Goal: Task Accomplishment & Management: Complete application form

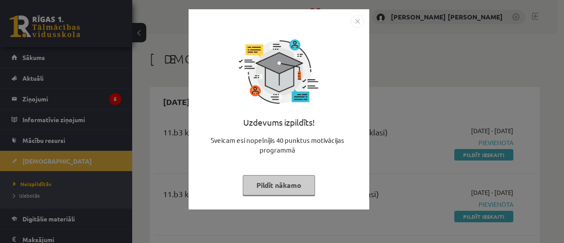
click at [272, 184] on button "Pildīt nākamo" at bounding box center [279, 185] width 72 height 20
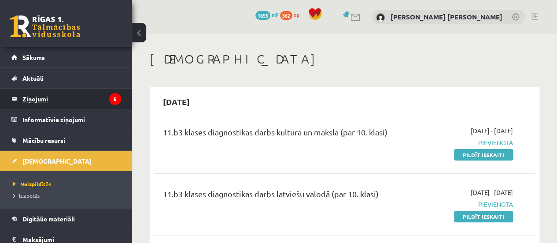
click at [96, 101] on legend "Ziņojumi 5" at bounding box center [71, 99] width 99 height 20
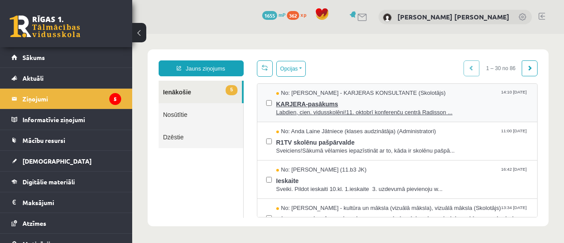
click at [380, 110] on span "Labdien, cien. vidusskolēni!11. oktobrī konferenču centrā Radisson ..." at bounding box center [402, 112] width 252 height 8
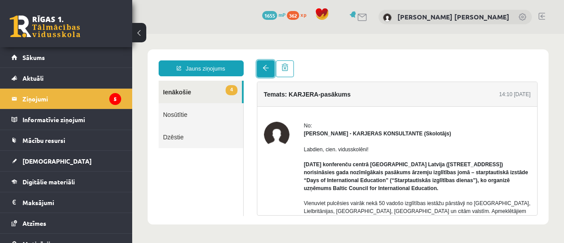
click at [270, 68] on link at bounding box center [266, 68] width 18 height 17
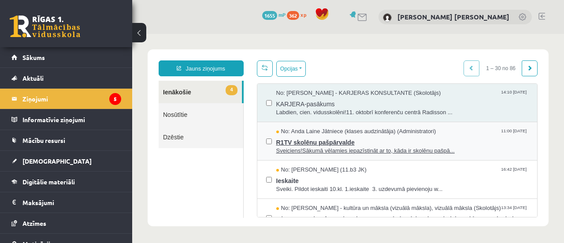
click at [341, 142] on span "R1TV skolēnu pašpārvalde" at bounding box center [402, 141] width 252 height 11
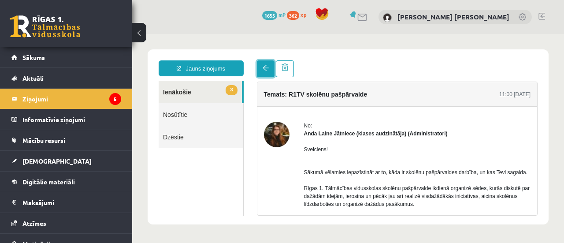
click at [264, 71] on span at bounding box center [266, 68] width 6 height 6
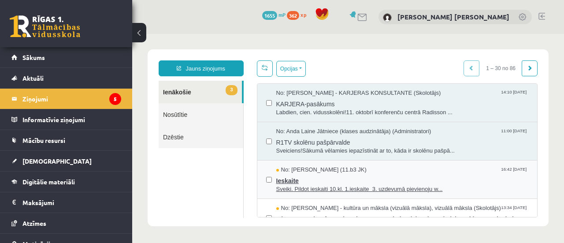
click at [280, 180] on span "Ieskaite" at bounding box center [402, 179] width 252 height 11
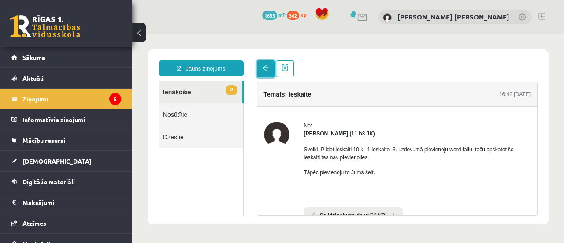
click at [263, 72] on link at bounding box center [266, 68] width 18 height 17
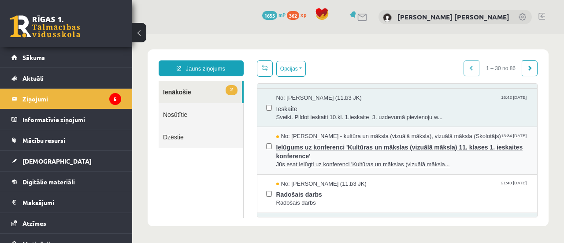
click at [350, 154] on span "Ielūgums uz konferenci 'Kultūras un mākslas (vizuālā māksla) 11. klases 1. iesk…" at bounding box center [402, 151] width 252 height 20
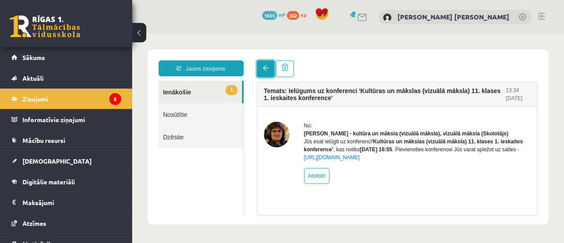
click at [262, 67] on link at bounding box center [266, 68] width 18 height 17
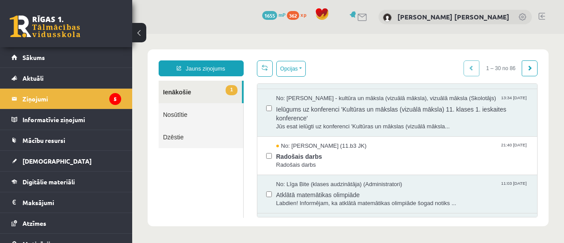
scroll to position [110, 0]
click at [325, 157] on span "Radošais darbs" at bounding box center [402, 154] width 252 height 11
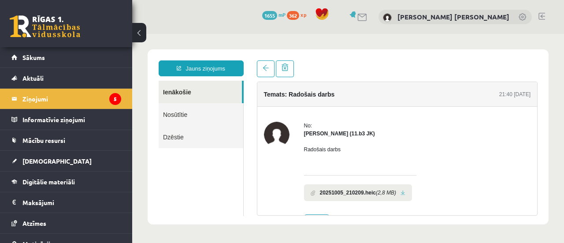
scroll to position [0, 0]
click at [266, 73] on link at bounding box center [266, 68] width 18 height 17
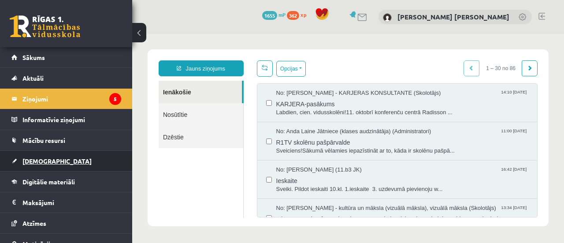
click at [70, 158] on link "[DEMOGRAPHIC_DATA]" at bounding box center [66, 161] width 110 height 20
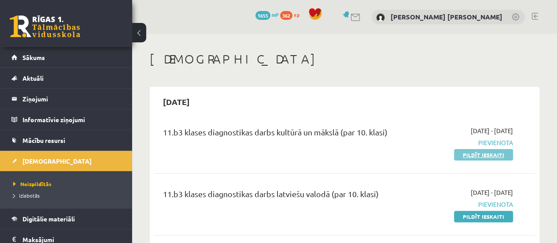
click at [479, 151] on link "Pildīt ieskaiti" at bounding box center [483, 154] width 59 height 11
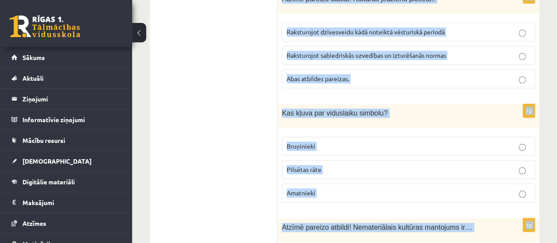
scroll to position [3766, 0]
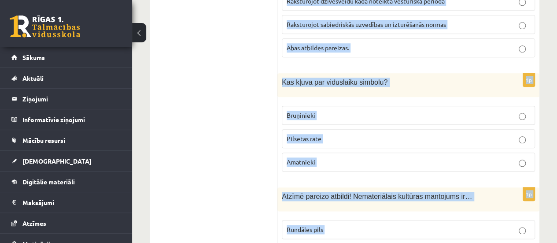
drag, startPoint x: 281, startPoint y: 52, endPoint x: 364, endPoint y: 203, distance: 172.7
copy form "Latvijas mākslinieks, viens no galvenajiem latviešu modernās mākslas veidotājie…"
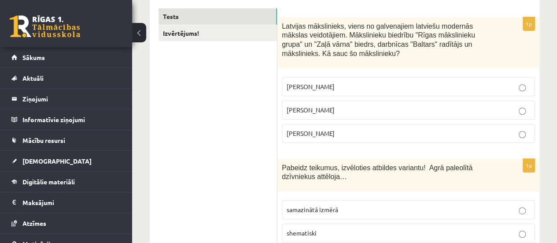
scroll to position [152, 0]
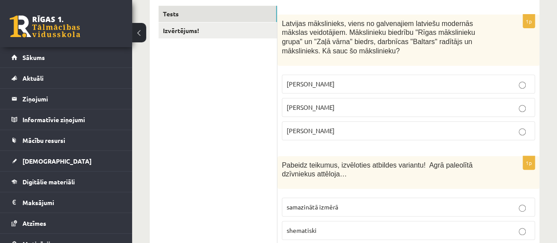
click at [331, 110] on p "Romāns Suta" at bounding box center [409, 107] width 244 height 9
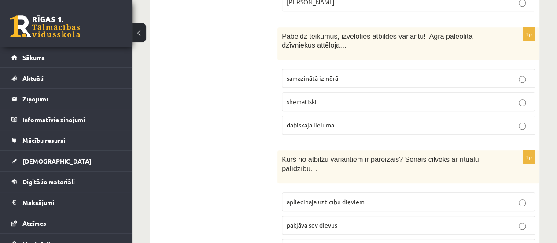
scroll to position [289, 0]
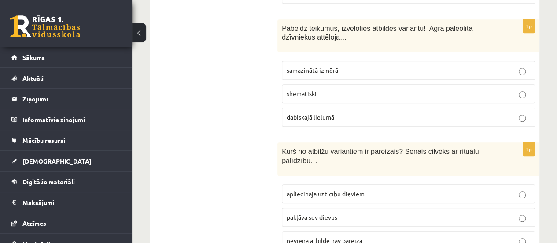
click at [322, 89] on p "shematiski" at bounding box center [409, 93] width 244 height 9
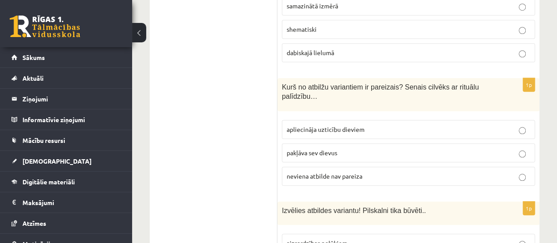
scroll to position [375, 0]
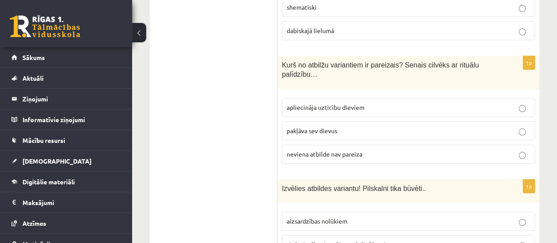
click at [320, 107] on span "apliecināja uzticību dieviem" at bounding box center [326, 107] width 78 height 8
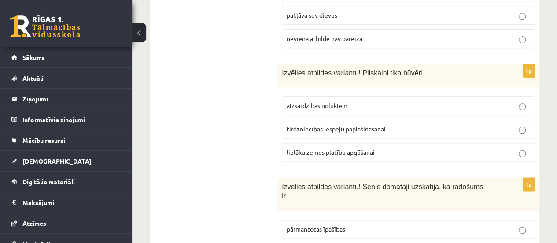
scroll to position [505, 0]
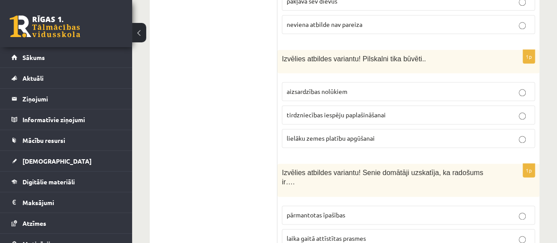
click at [291, 94] on label "aizsardzības nolūkiem" at bounding box center [408, 91] width 253 height 19
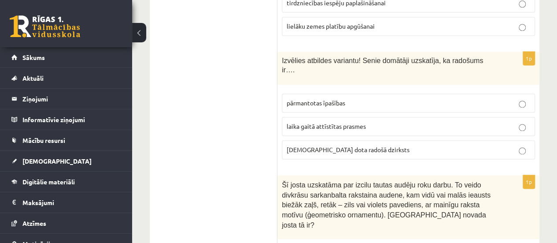
scroll to position [619, 0]
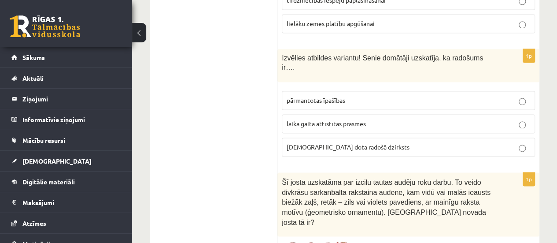
click at [349, 139] on label "dieva dota radošā dzirksts" at bounding box center [408, 146] width 253 height 19
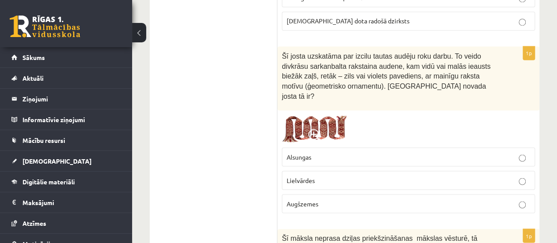
scroll to position [745, 0]
click at [333, 175] on p "Lielvārdes" at bounding box center [409, 179] width 244 height 9
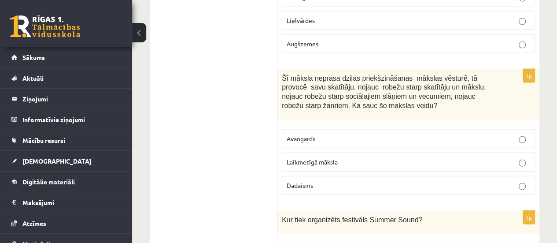
scroll to position [906, 0]
click at [340, 156] on p "Laikmetīgā māksla" at bounding box center [409, 160] width 244 height 9
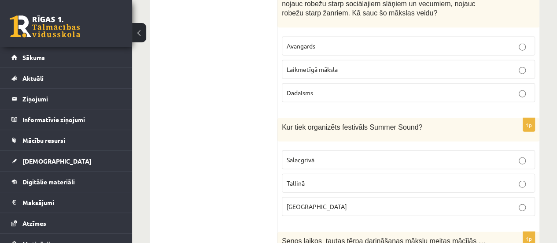
scroll to position [1057, 0]
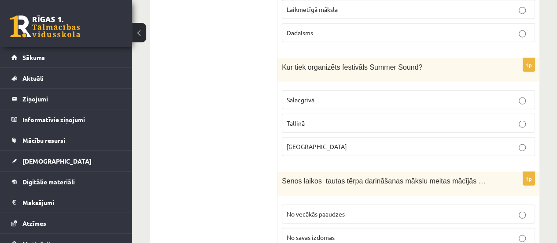
click at [311, 142] on p "Liepājā" at bounding box center [409, 146] width 244 height 9
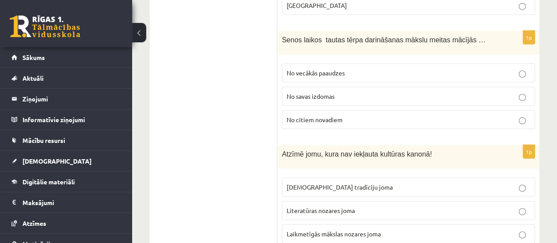
scroll to position [1197, 0]
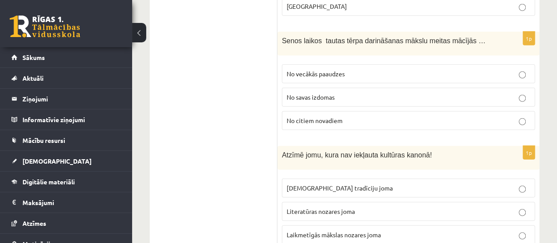
click at [336, 64] on label "No vecākās paaudzes" at bounding box center [408, 73] width 253 height 19
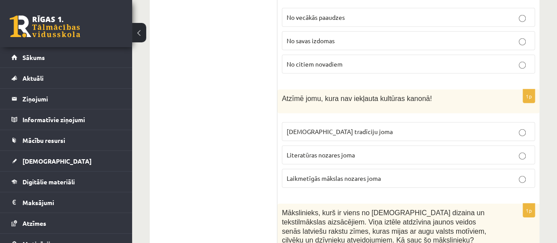
scroll to position [1259, 0]
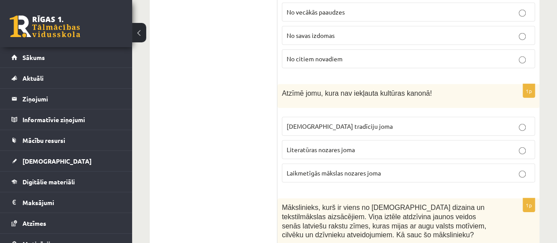
click at [318, 168] on p "Laikmetīgās mākslas nozares joma" at bounding box center [409, 172] width 244 height 9
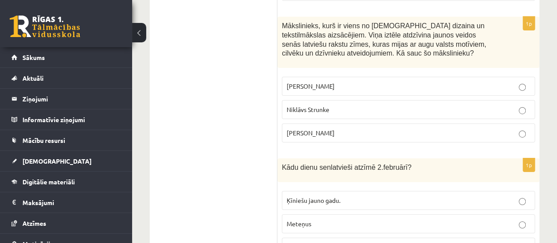
scroll to position [1447, 0]
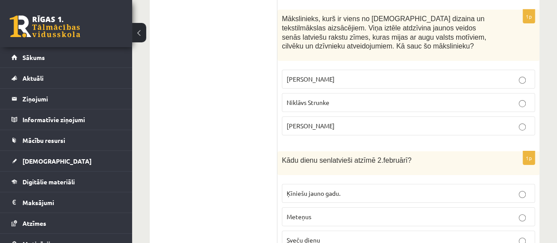
click at [316, 70] on label "Ansis Cīrulis" at bounding box center [408, 79] width 253 height 19
click at [310, 236] on span "Sveču dienu" at bounding box center [303, 240] width 33 height 8
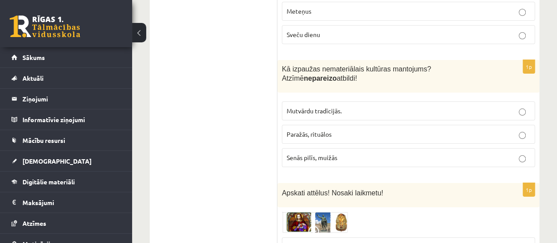
scroll to position [1654, 0]
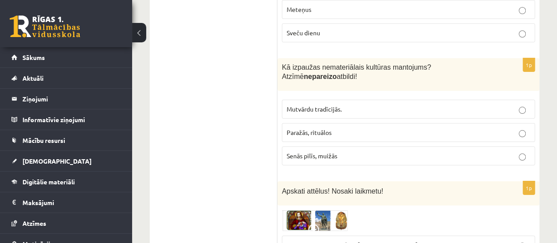
click at [300, 146] on label "Senās pilīs, muižās" at bounding box center [408, 155] width 253 height 19
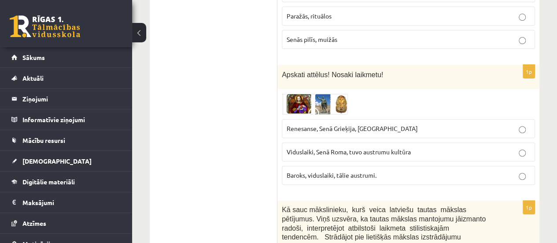
scroll to position [1771, 0]
click at [313, 119] on label "Renesanse, Senā Grieķija, Ēģipte" at bounding box center [408, 128] width 253 height 19
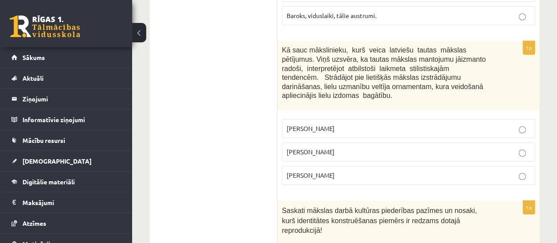
scroll to position [1931, 0]
click at [329, 141] on label "Jūlijs Madernieks" at bounding box center [408, 150] width 253 height 19
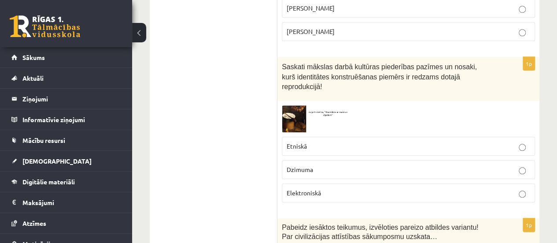
scroll to position [2075, 0]
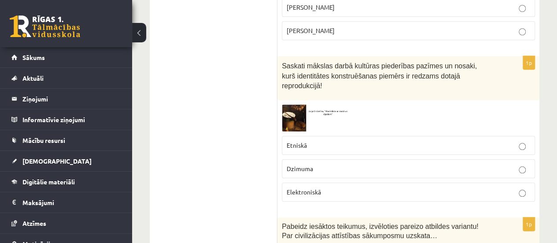
click at [343, 141] on p "Etniskā" at bounding box center [409, 145] width 244 height 9
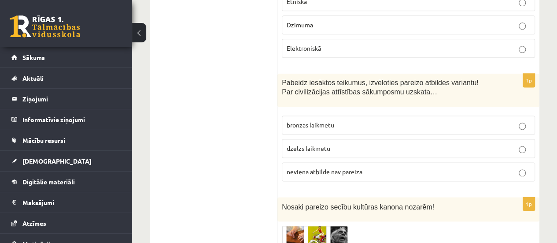
scroll to position [2217, 0]
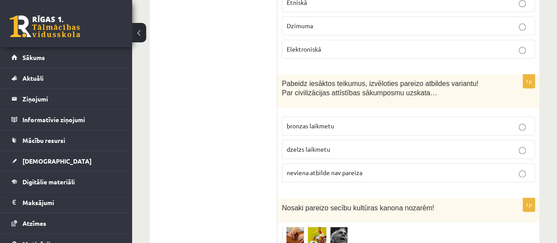
click at [337, 168] on span "neviena atbilde nav pareiza" at bounding box center [325, 172] width 76 height 8
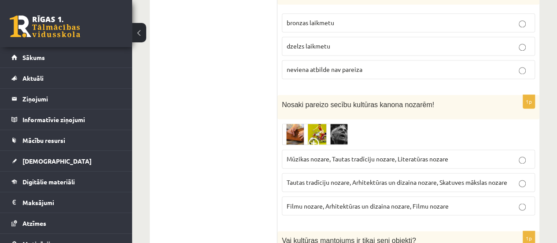
scroll to position [2321, 0]
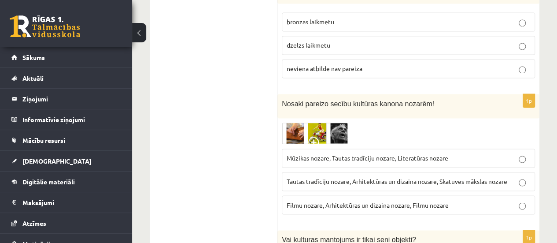
click at [328, 177] on span "Tautas tradīciju nozare, Arhitektūras un dizaina nozare, Skatuves mākslas nozare" at bounding box center [397, 181] width 221 height 8
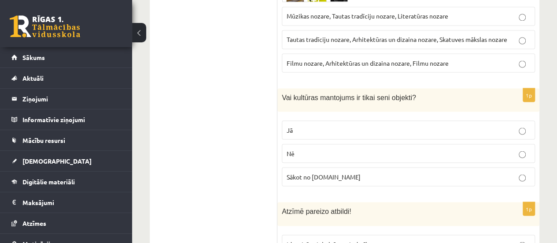
scroll to position [2464, 0]
click at [297, 148] on p "Nē" at bounding box center [409, 152] width 244 height 9
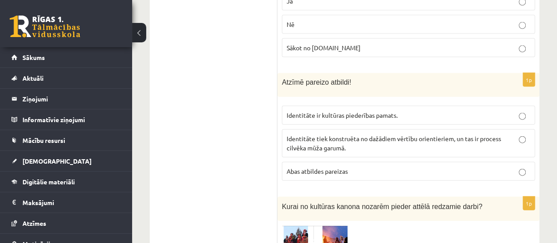
scroll to position [2593, 0]
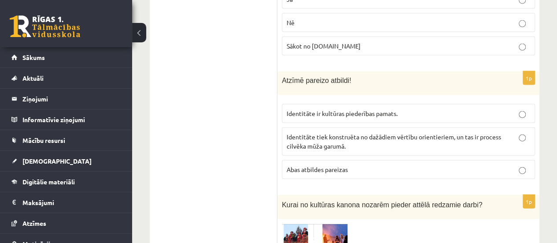
click at [321, 165] on span "Abas atbildes pareizas" at bounding box center [317, 169] width 61 height 8
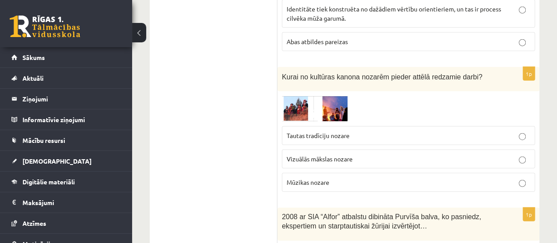
scroll to position [2721, 0]
click at [328, 155] on span "Vizuālās mākslas nozare" at bounding box center [320, 159] width 66 height 8
click at [329, 131] on span "Tautas tradīciju nozare" at bounding box center [318, 135] width 63 height 8
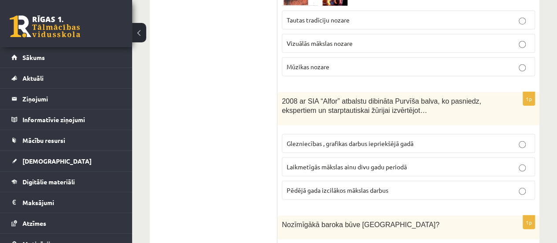
scroll to position [2837, 0]
click at [344, 162] on span "Laikmetīgās mākslas ainu divu gadu periodā" at bounding box center [347, 166] width 120 height 8
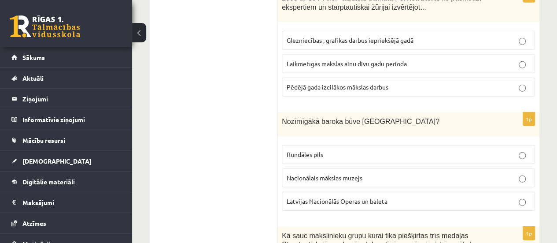
scroll to position [2940, 0]
click at [344, 150] on p "Rundāles pils" at bounding box center [409, 154] width 244 height 9
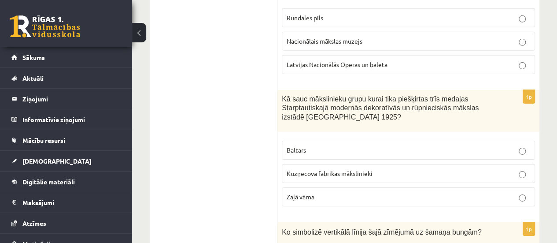
scroll to position [3077, 0]
click at [323, 144] on p "Baltars" at bounding box center [409, 148] width 244 height 9
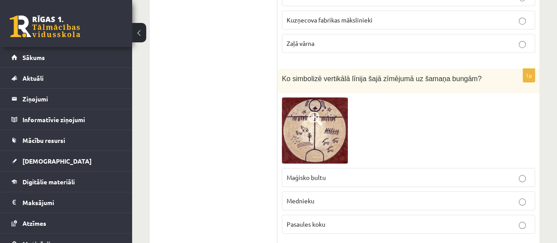
scroll to position [3230, 0]
click at [325, 214] on label "Pasaules koku" at bounding box center [408, 223] width 253 height 19
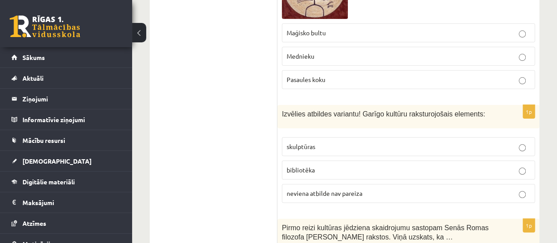
scroll to position [3375, 0]
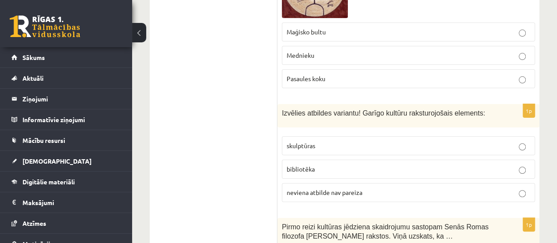
click at [318, 164] on p "bibliotēka" at bounding box center [409, 168] width 244 height 9
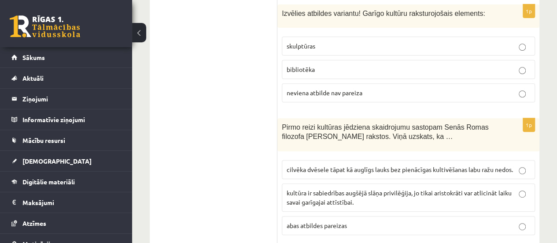
scroll to position [3493, 0]
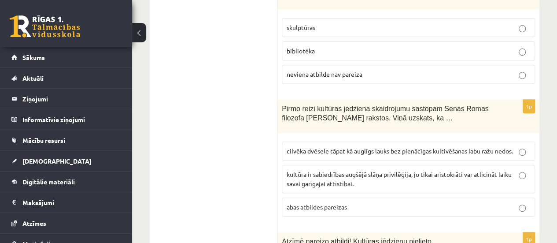
click at [314, 146] on p "cilvēka dvēsele tāpat kā auglīgs lauks bez pienācīgas kultivēšanas labu ražu ne…" at bounding box center [409, 150] width 244 height 9
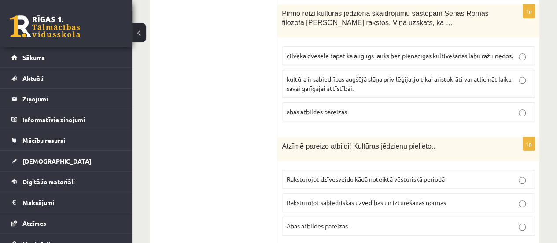
scroll to position [3592, 0]
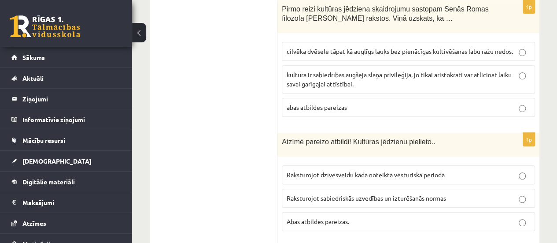
click at [332, 217] on p "Abas atbildes pareizas." at bounding box center [409, 221] width 244 height 9
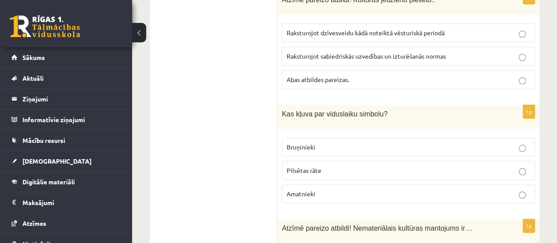
scroll to position [3735, 0]
click at [313, 141] on p "Bruņinieki" at bounding box center [409, 145] width 244 height 9
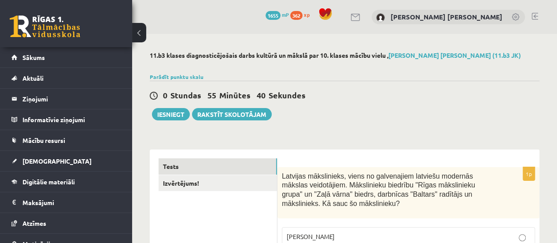
scroll to position [104, 0]
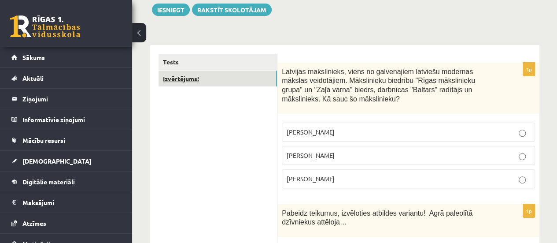
click at [218, 79] on link "Izvērtējums!" at bounding box center [218, 78] width 118 height 16
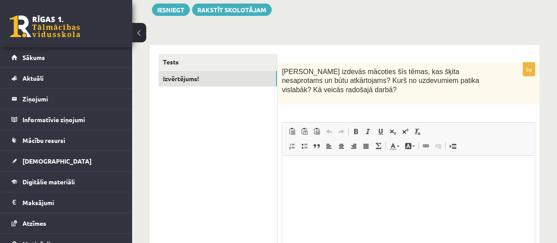
click at [338, 132] on span at bounding box center [341, 131] width 7 height 7
click at [320, 179] on html at bounding box center [408, 168] width 252 height 27
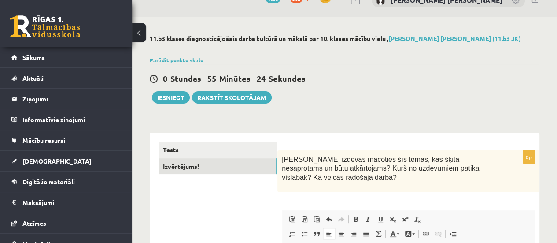
scroll to position [17, 0]
click at [173, 96] on button "Iesniegt" at bounding box center [171, 97] width 38 height 12
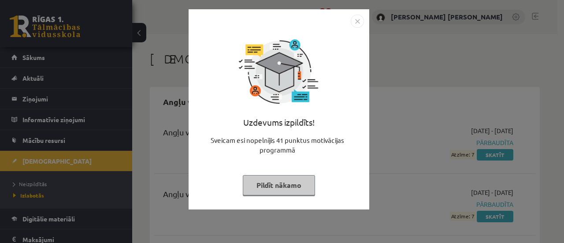
click at [290, 179] on button "Pildīt nākamo" at bounding box center [279, 185] width 72 height 20
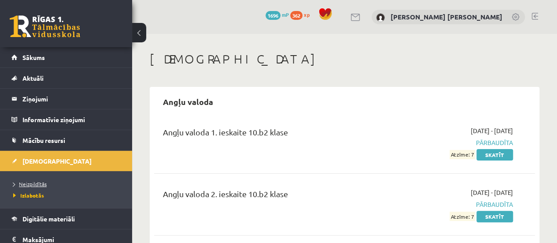
click at [36, 185] on span "Neizpildītās" at bounding box center [29, 183] width 33 height 7
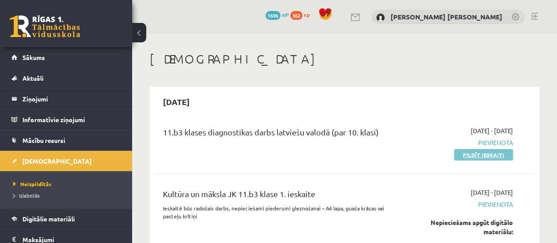
click at [483, 153] on link "Pildīt ieskaiti" at bounding box center [483, 154] width 59 height 11
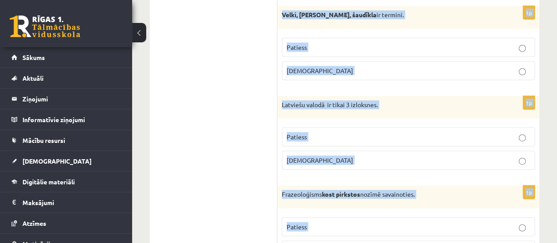
scroll to position [2716, 0]
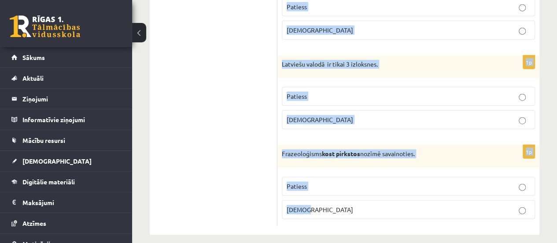
drag, startPoint x: 280, startPoint y: 67, endPoint x: 330, endPoint y: 211, distance: 152.1
copy form "Loremi dolor sitametco adipi eli, sed doeiusmo tempo incidid utlab(etdo.,magnaa…"
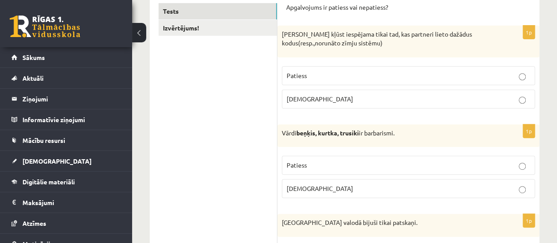
scroll to position [155, 0]
click at [315, 100] on p "[DEMOGRAPHIC_DATA]" at bounding box center [409, 99] width 244 height 9
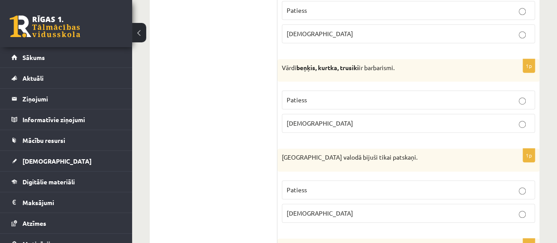
scroll to position [221, 0]
click at [317, 96] on p "Patiess" at bounding box center [409, 99] width 244 height 9
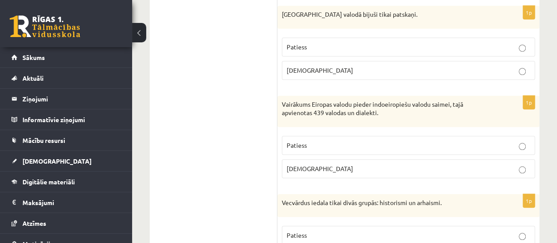
scroll to position [364, 0]
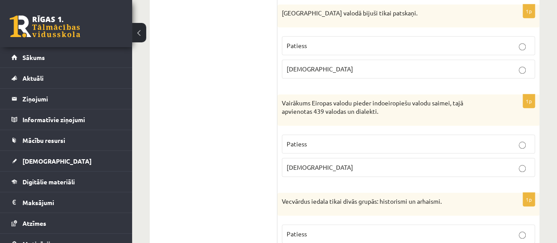
click at [322, 74] on label "Aplams" at bounding box center [408, 68] width 253 height 19
click at [327, 147] on label "Patiess" at bounding box center [408, 143] width 253 height 19
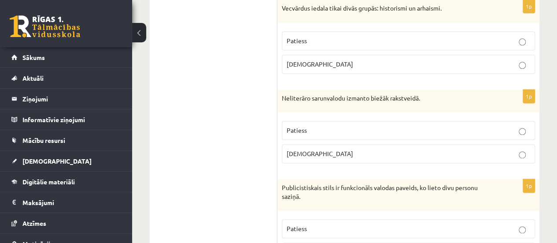
scroll to position [558, 0]
click at [321, 63] on p "Aplams" at bounding box center [409, 63] width 244 height 9
click at [326, 148] on p "Aplams" at bounding box center [409, 152] width 244 height 9
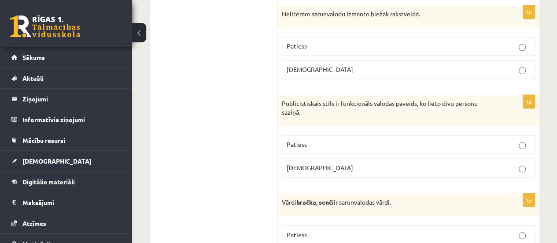
scroll to position [687, 0]
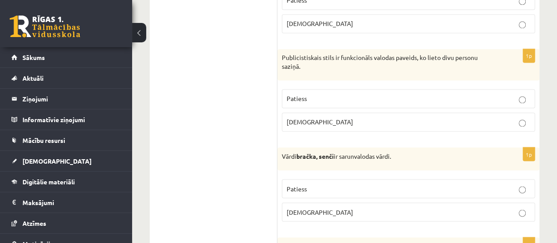
click at [303, 123] on label "Aplams" at bounding box center [408, 121] width 253 height 19
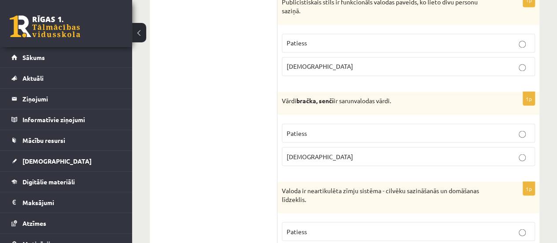
scroll to position [743, 0]
click at [329, 129] on p "Patiess" at bounding box center [409, 132] width 244 height 9
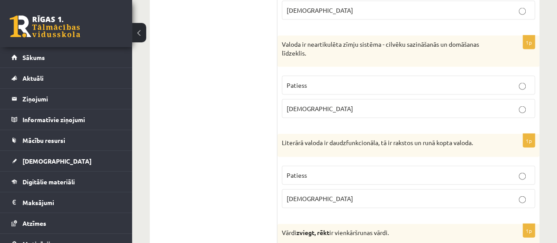
scroll to position [908, 0]
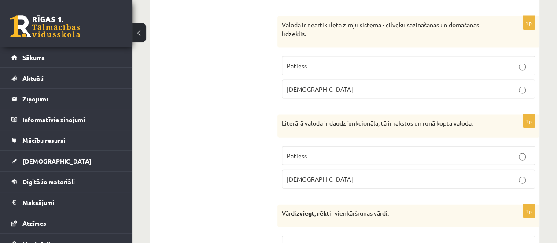
click at [300, 86] on span "Aplams" at bounding box center [320, 89] width 67 height 8
click at [308, 152] on p "Patiess" at bounding box center [409, 155] width 244 height 9
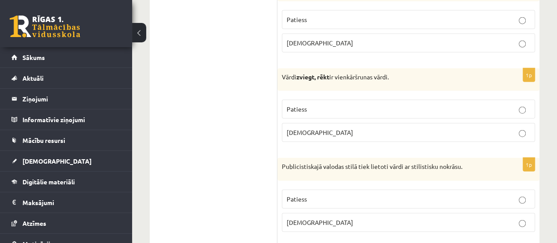
scroll to position [1044, 0]
drag, startPoint x: 298, startPoint y: 123, endPoint x: 245, endPoint y: 143, distance: 56.4
click at [314, 127] on p "Aplams" at bounding box center [409, 131] width 244 height 9
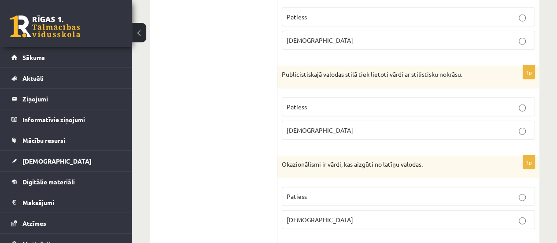
scroll to position [1137, 0]
click at [315, 101] on p "Patiess" at bounding box center [409, 105] width 244 height 9
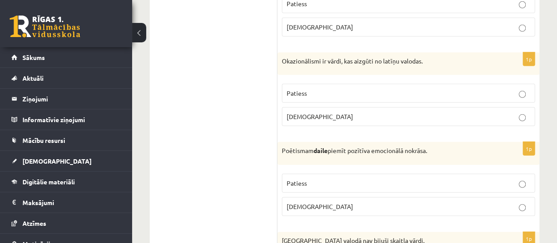
click at [313, 112] on p "Aplams" at bounding box center [409, 116] width 244 height 9
click at [319, 178] on p "Patiess" at bounding box center [409, 182] width 244 height 9
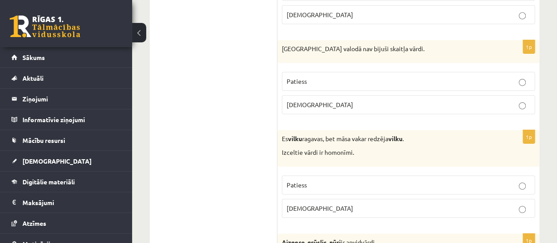
scroll to position [1431, 0]
click at [300, 76] on p "Patiess" at bounding box center [409, 80] width 244 height 9
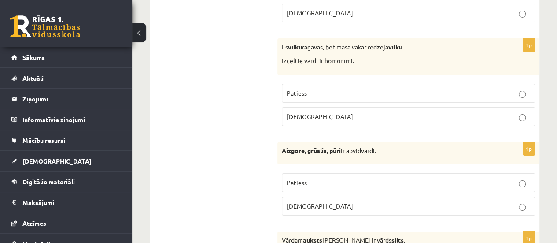
click at [318, 84] on label "Patiess" at bounding box center [408, 93] width 253 height 19
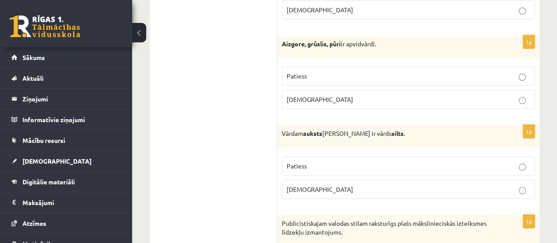
scroll to position [1631, 0]
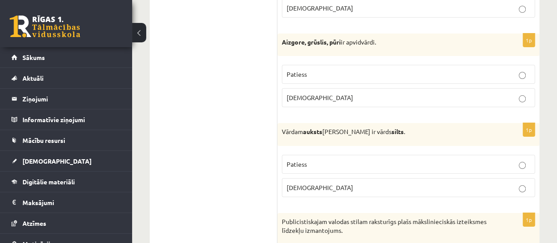
click at [312, 65] on label "Patiess" at bounding box center [408, 74] width 253 height 19
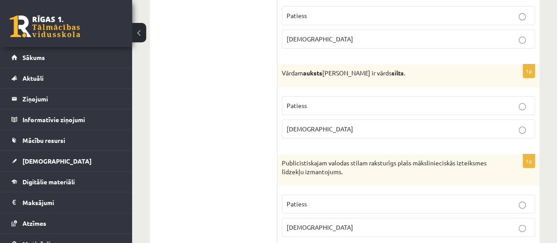
scroll to position [1702, 0]
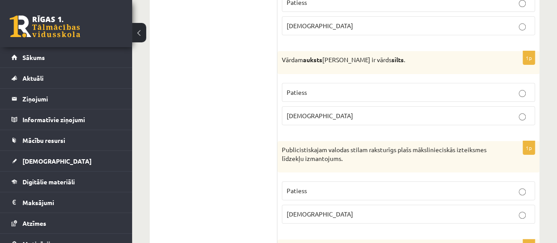
click at [306, 83] on label "Patiess" at bounding box center [408, 92] width 253 height 19
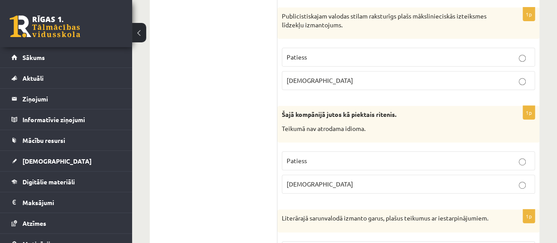
scroll to position [1836, 0]
click at [309, 75] on p "Aplams" at bounding box center [409, 79] width 244 height 9
click at [307, 179] on p "Aplams" at bounding box center [409, 183] width 244 height 9
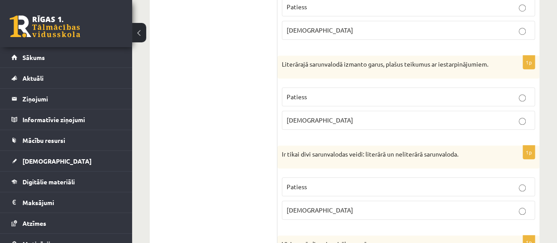
scroll to position [1992, 0]
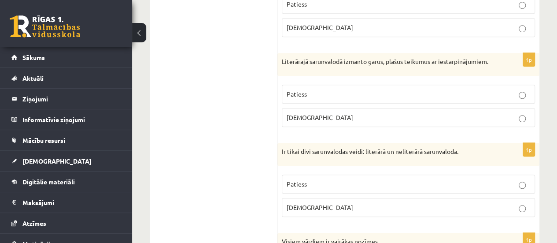
click at [318, 85] on label "Patiess" at bounding box center [408, 94] width 253 height 19
click at [302, 180] on span "Patiess" at bounding box center [297, 184] width 20 height 8
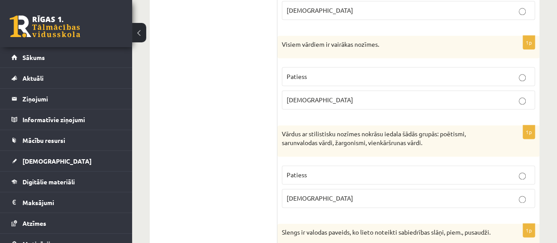
scroll to position [2189, 0]
click at [312, 95] on p "Aplams" at bounding box center [409, 99] width 244 height 9
click at [316, 165] on label "Patiess" at bounding box center [408, 174] width 253 height 19
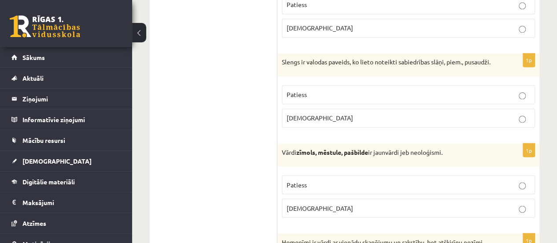
scroll to position [2360, 0]
click at [327, 91] on p "Patiess" at bounding box center [409, 93] width 244 height 9
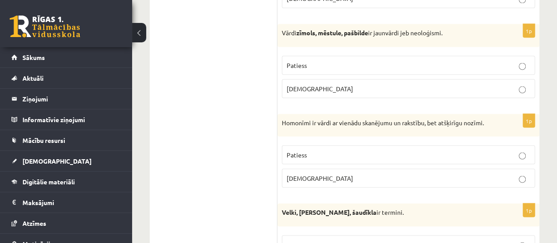
scroll to position [2479, 0]
click at [314, 84] on p "Aplams" at bounding box center [409, 87] width 244 height 9
click at [322, 173] on p "Aplams" at bounding box center [409, 177] width 244 height 9
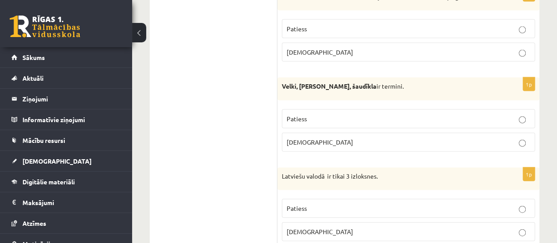
scroll to position [2627, 0]
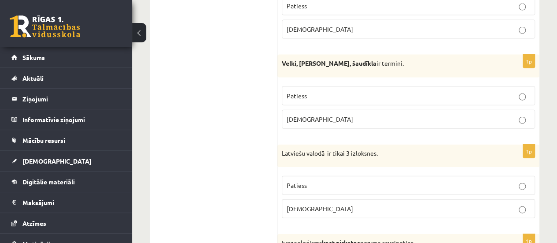
click at [320, 115] on p "Aplams" at bounding box center [409, 119] width 244 height 9
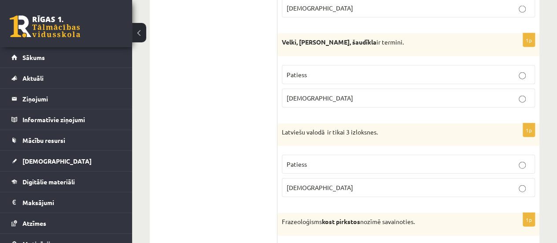
scroll to position [2716, 0]
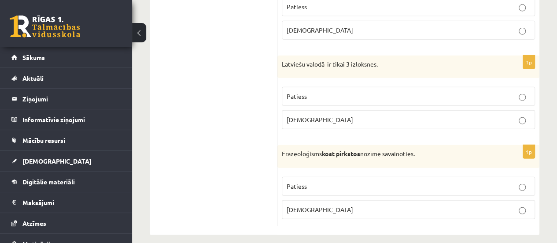
click at [310, 92] on p "Patiess" at bounding box center [409, 96] width 244 height 9
click at [307, 205] on p "Aplams" at bounding box center [409, 209] width 244 height 9
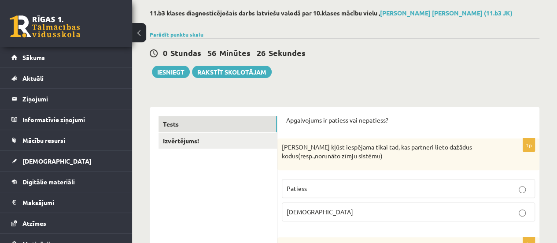
scroll to position [0, 0]
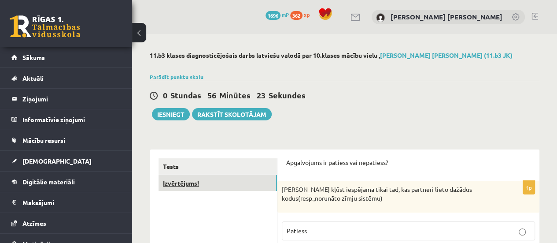
click at [199, 184] on link "Izvērtējums!" at bounding box center [218, 183] width 118 height 16
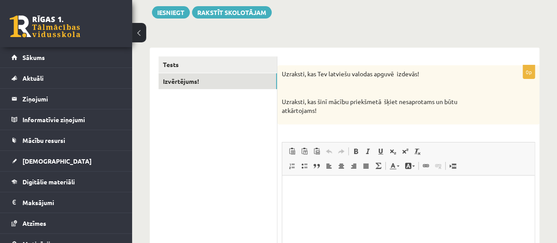
scroll to position [102, 0]
click at [320, 186] on p "Editor, wiswyg-editor-user-answer-47433896160680" at bounding box center [408, 188] width 235 height 9
click at [168, 15] on button "Iesniegt" at bounding box center [171, 12] width 38 height 12
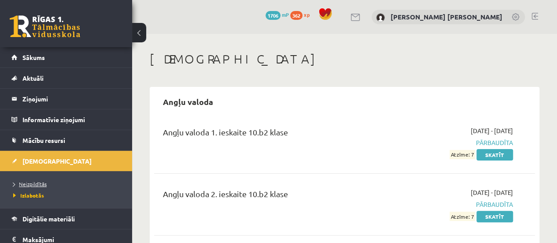
click at [33, 182] on span "Neizpildītās" at bounding box center [29, 183] width 33 height 7
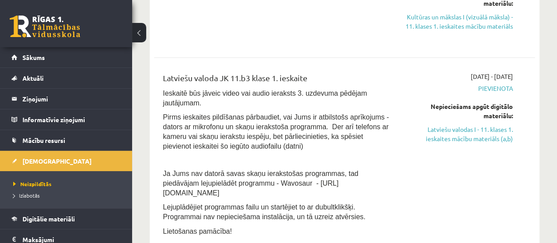
scroll to position [171, 0]
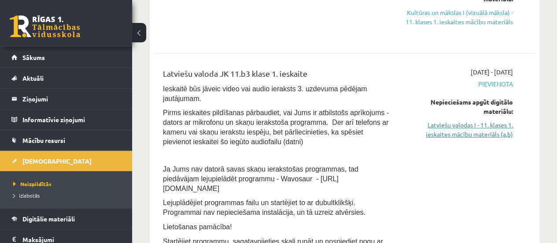
click at [495, 138] on link "Latviešu valodas I - 11. klases 1. ieskaites mācību materiāls (a,b)" at bounding box center [459, 129] width 108 height 18
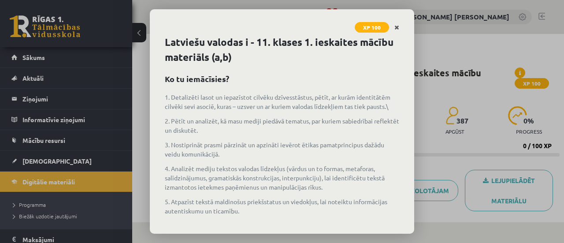
click at [398, 26] on icon "Close" at bounding box center [396, 28] width 5 height 6
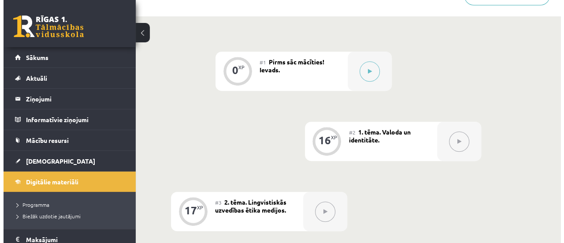
scroll to position [205, 0]
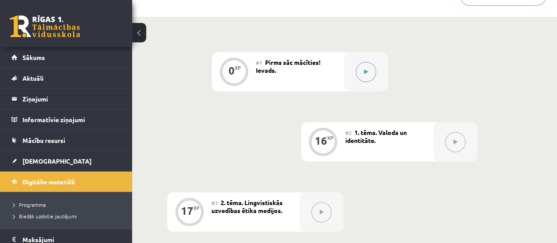
click at [366, 78] on button at bounding box center [366, 72] width 20 height 20
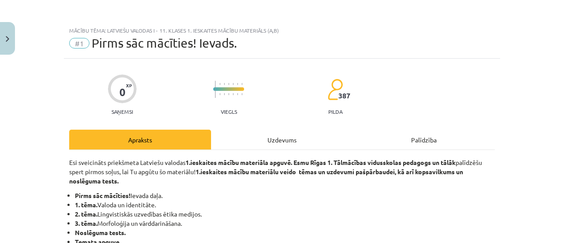
scroll to position [468, 0]
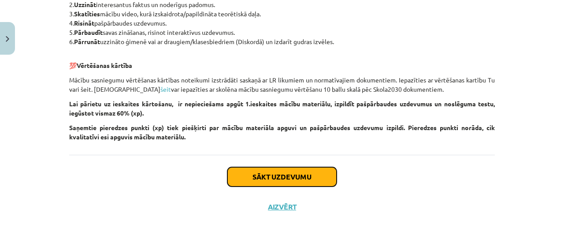
click at [267, 181] on button "Sākt uzdevumu" at bounding box center [281, 176] width 109 height 19
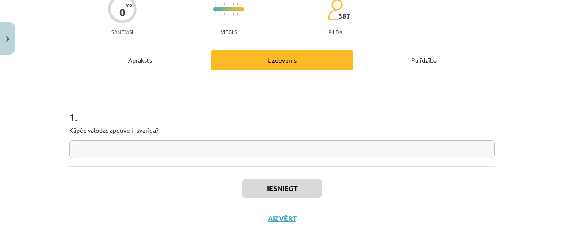
scroll to position [80, 0]
click at [223, 148] on input "text" at bounding box center [281, 149] width 425 height 18
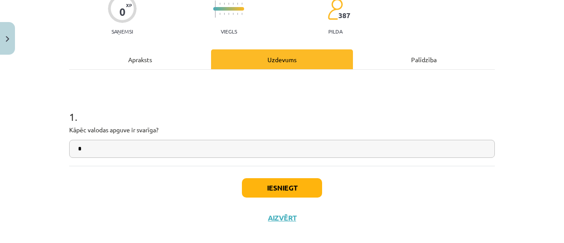
type input "*"
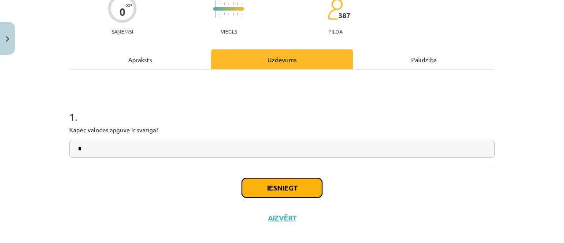
click at [275, 191] on button "Iesniegt" at bounding box center [282, 187] width 80 height 19
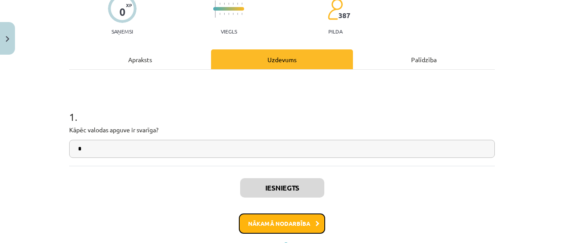
click at [281, 225] on button "Nākamā nodarbība" at bounding box center [282, 223] width 86 height 20
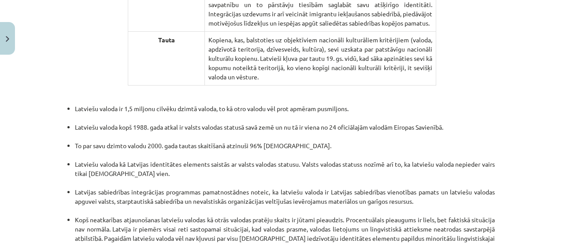
scroll to position [1932, 0]
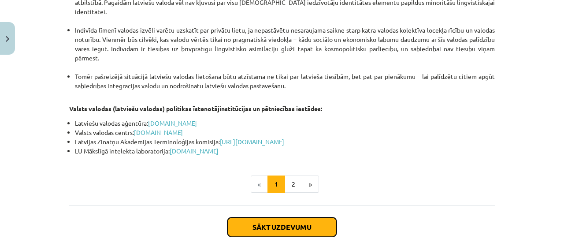
click at [270, 217] on button "Sākt uzdevumu" at bounding box center [281, 226] width 109 height 19
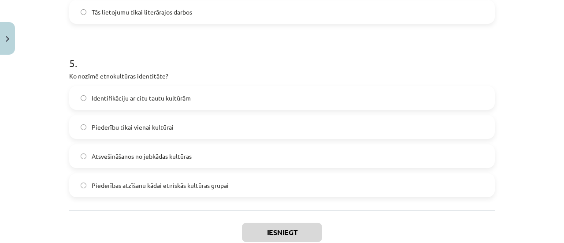
scroll to position [882, 0]
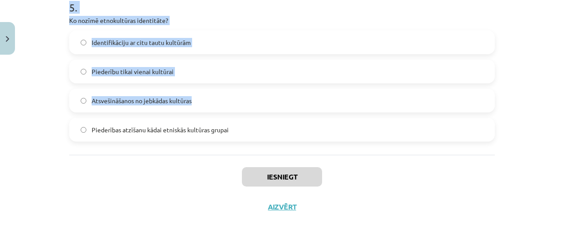
drag, startPoint x: 59, startPoint y: 167, endPoint x: 234, endPoint y: 104, distance: 185.7
click at [234, 104] on div "Mācību tēma: Latviešu valodas i - 11. klases 1. ieskaites mācību materiāls (a,b…" at bounding box center [282, 121] width 564 height 243
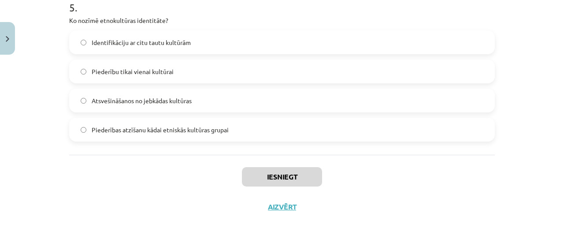
click at [52, 156] on div "Mācību tēma: Latviešu valodas i - 11. klases 1. ieskaites mācību materiāls (a,b…" at bounding box center [282, 121] width 564 height 243
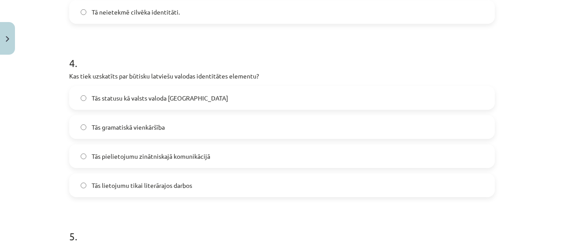
scroll to position [875, 0]
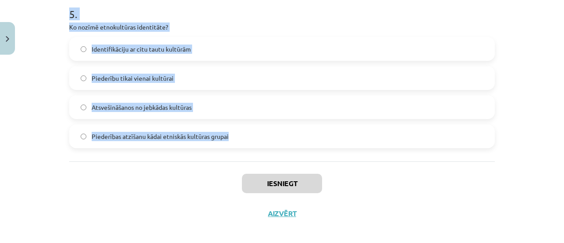
drag, startPoint x: 52, startPoint y: 157, endPoint x: 235, endPoint y: 137, distance: 183.8
click at [235, 137] on div "Mācību tēma: Latviešu valodas i - 11. klases 1. ieskaites mācību materiāls (a,b…" at bounding box center [282, 121] width 564 height 243
copy form "1 . Kura valoda tiek minēta kā tāda, kurā ir atšķirīga vārdu izruna atkarībā no…"
click at [43, 112] on div "Mācību tēma: Latviešu valodas i - 11. klases 1. ieskaites mācību materiāls (a,b…" at bounding box center [282, 121] width 564 height 243
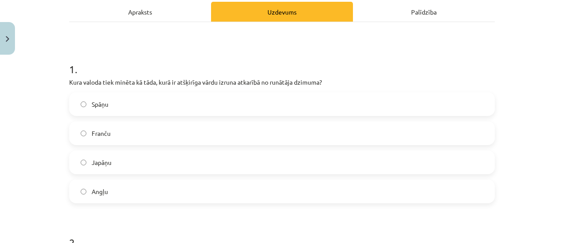
scroll to position [131, 0]
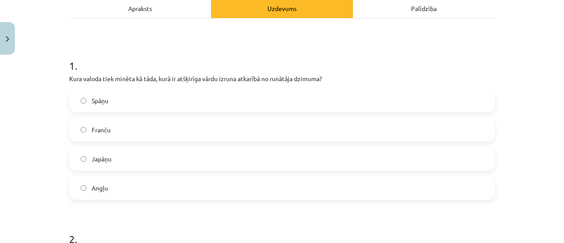
click at [96, 161] on span "Japāņu" at bounding box center [102, 158] width 20 height 9
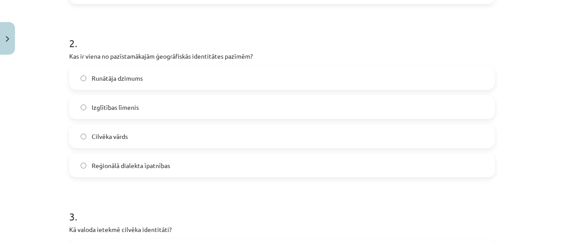
click at [114, 165] on span "Reģionālā dialekta īpatnības" at bounding box center [131, 165] width 78 height 9
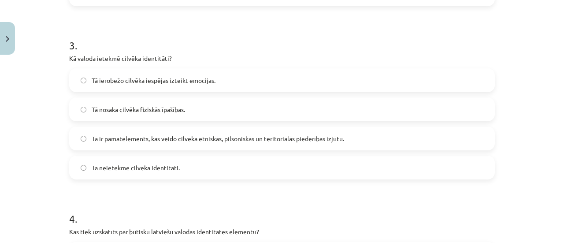
scroll to position [498, 0]
click at [125, 143] on label "Tā ir pamatelements, kas veido cilvēka etniskās, pilsoniskās un teritoriālās pi…" at bounding box center [282, 138] width 424 height 22
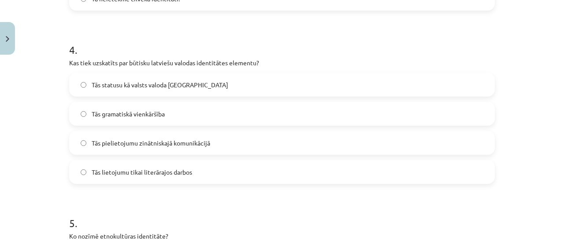
scroll to position [668, 0]
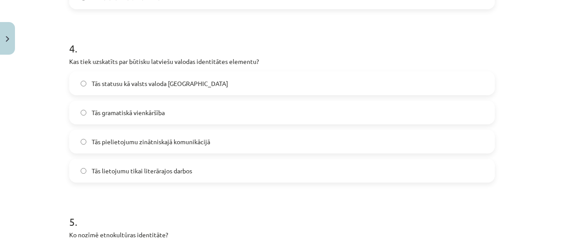
click at [131, 85] on span "Tās statusu kā valsts valoda Latvijā" at bounding box center [160, 83] width 137 height 9
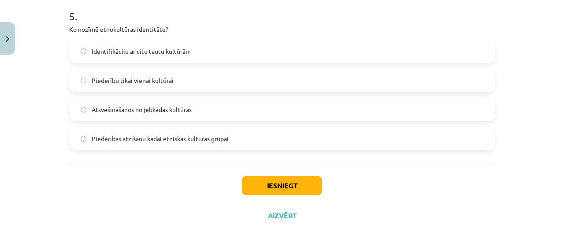
scroll to position [873, 0]
click at [123, 141] on span "Piederības atzīšanu kādai etniskās kultūras grupai" at bounding box center [160, 138] width 137 height 9
click at [263, 179] on button "Iesniegt" at bounding box center [282, 185] width 80 height 19
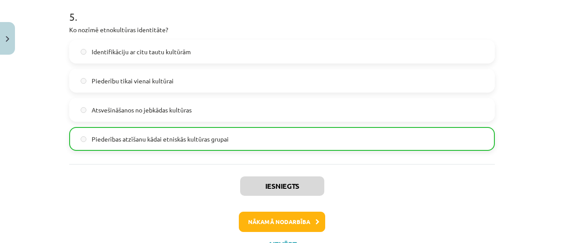
scroll to position [910, 0]
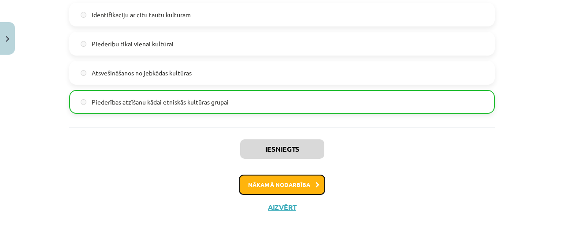
click at [296, 184] on button "Nākamā nodarbība" at bounding box center [282, 184] width 86 height 20
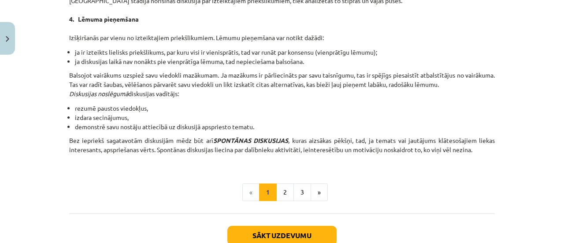
scroll to position [876, 0]
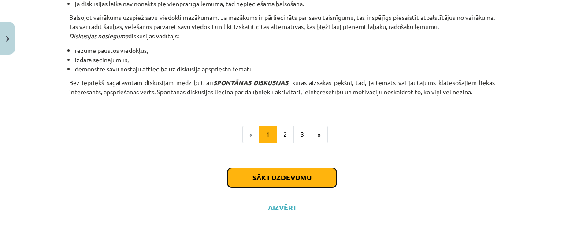
click at [273, 173] on button "Sākt uzdevumu" at bounding box center [281, 177] width 109 height 19
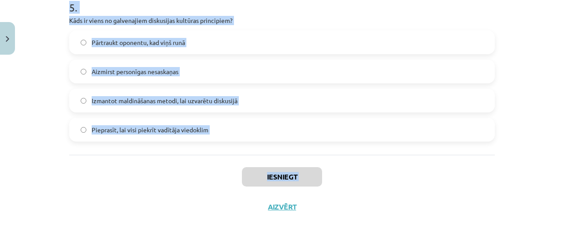
scroll to position [882, 0]
drag, startPoint x: 52, startPoint y: 167, endPoint x: 215, endPoint y: 138, distance: 166.0
click at [215, 138] on div "Mācību tēma: Latviešu valodas i - 11. klases 1. ieskaites mācību materiāls (a,b…" at bounding box center [282, 121] width 564 height 243
copy form "1 . Kas ir diskusija? Viena cilvēka monologs Publiska, mērķtiecīga strīdīga jau…"
click at [34, 85] on div "Mācību tēma: Latviešu valodas i - 11. klases 1. ieskaites mācību materiāls (a,b…" at bounding box center [282, 121] width 564 height 243
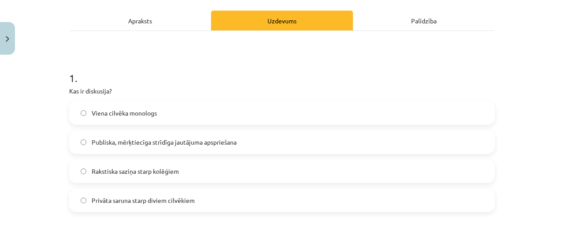
scroll to position [129, 0]
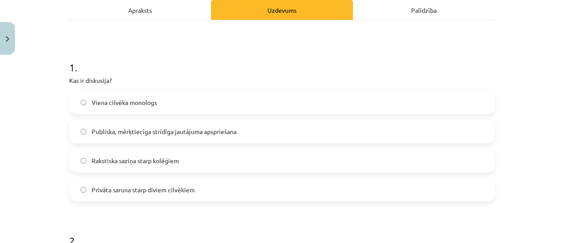
click at [144, 131] on span "Publiska, mērķtiecīga strīdīga jautājuma apspriešana" at bounding box center [164, 131] width 145 height 9
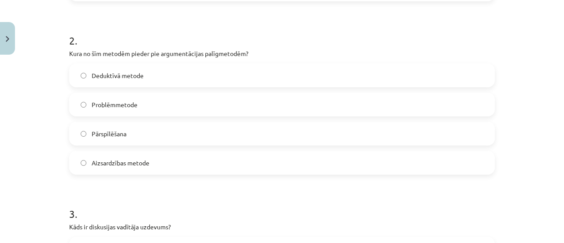
click at [118, 133] on span "Pārspīlēšana" at bounding box center [109, 133] width 35 height 9
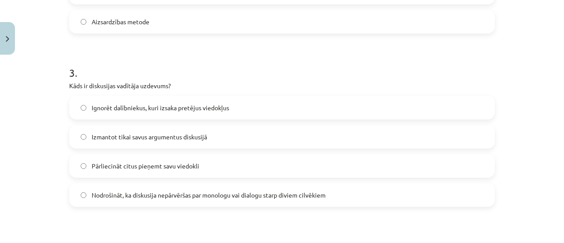
scroll to position [471, 0]
click at [136, 200] on label "Nodrošināt, ka diskusija nepārvēršas par monologu vai dialogu starp diviem cilv…" at bounding box center [282, 194] width 424 height 22
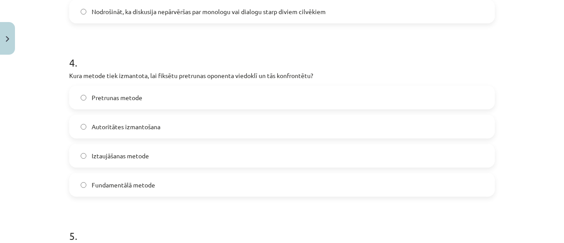
scroll to position [659, 0]
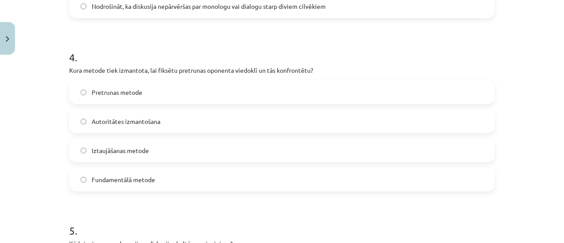
click at [130, 88] on span "Pretrunas metode" at bounding box center [117, 92] width 51 height 9
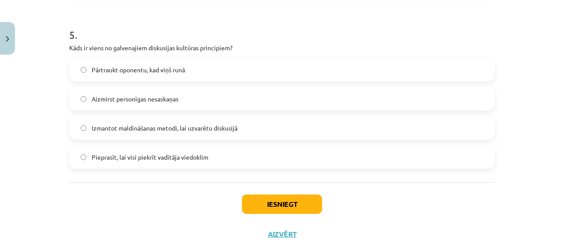
scroll to position [867, 0]
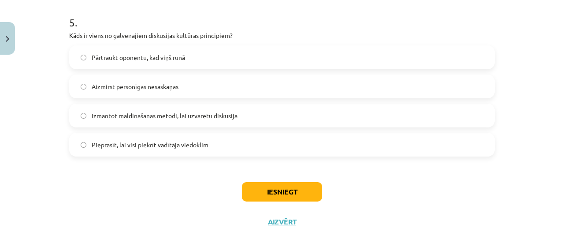
click at [152, 87] on span "Aizmirst personīgas nesaskaņas" at bounding box center [135, 86] width 87 height 9
click at [255, 190] on button "Iesniegt" at bounding box center [282, 191] width 80 height 19
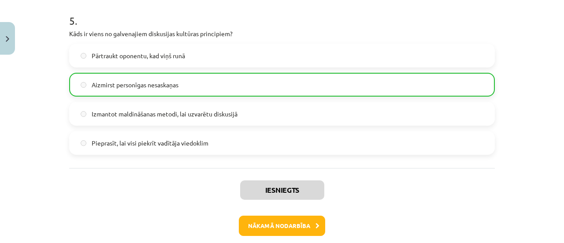
scroll to position [910, 0]
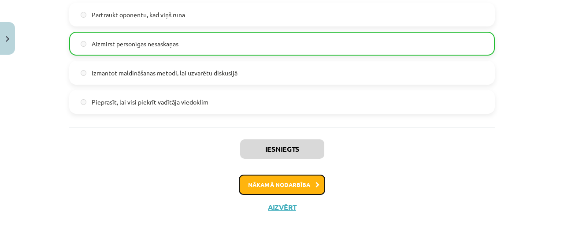
click at [279, 183] on button "Nākamā nodarbība" at bounding box center [282, 184] width 86 height 20
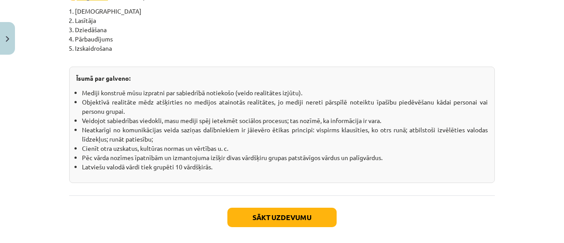
scroll to position [1638, 0]
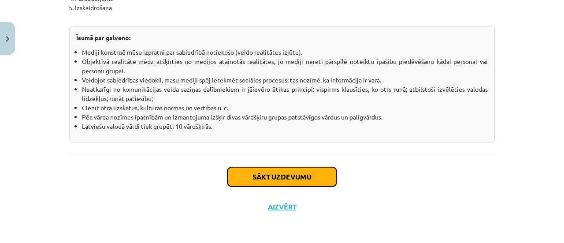
click at [279, 183] on button "Sākt uzdevumu" at bounding box center [281, 176] width 109 height 19
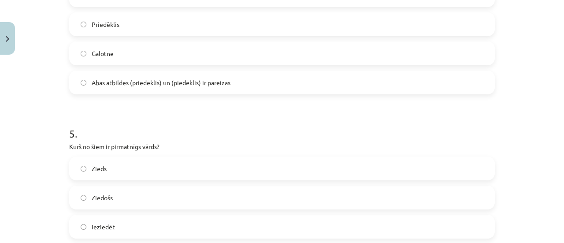
scroll to position [882, 0]
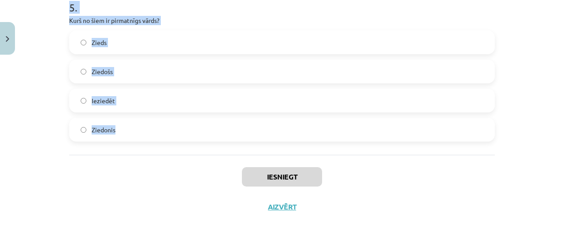
drag, startPoint x: 63, startPoint y: 154, endPoint x: 125, endPoint y: 128, distance: 66.7
copy form "1 . Cik vārdšķiru ir latviešu valodā? 8 10 9 11 2 . Kurš no šiem vārdiem ir atv…"
click at [6, 133] on div "Mācību tēma: Latviešu valodas i - 11. klases 1. ieskaites mācību materiāls (a,b…" at bounding box center [282, 121] width 564 height 243
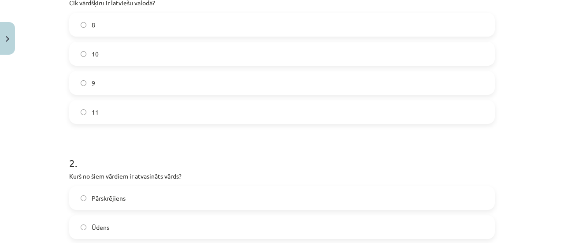
scroll to position [135, 0]
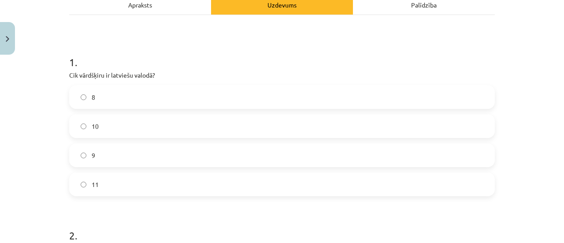
click at [115, 126] on label "10" at bounding box center [282, 126] width 424 height 22
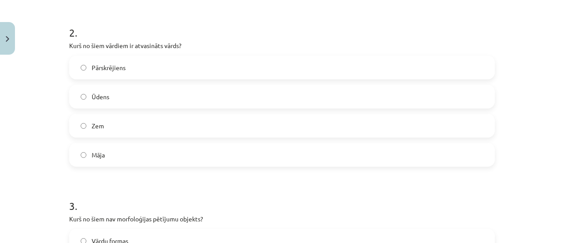
scroll to position [338, 0]
click at [125, 56] on label "Pārskrējiens" at bounding box center [282, 66] width 424 height 22
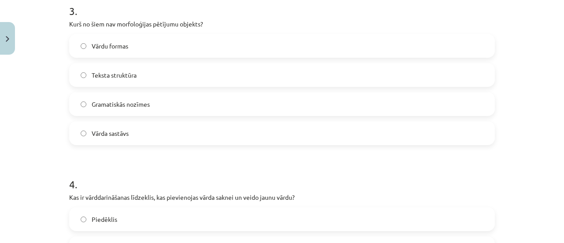
scroll to position [534, 0]
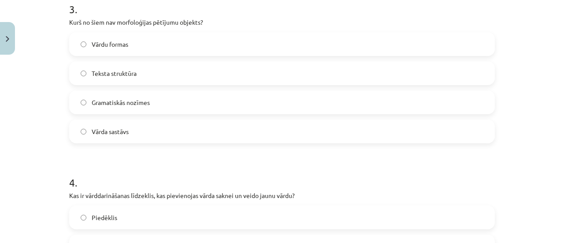
click at [114, 80] on label "Teksta struktūra" at bounding box center [282, 73] width 424 height 22
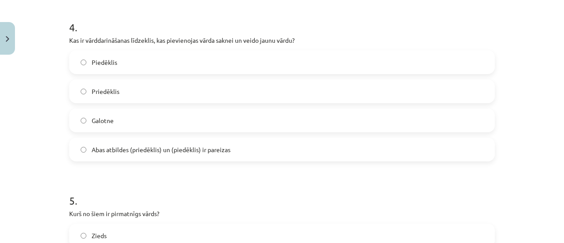
scroll to position [692, 0]
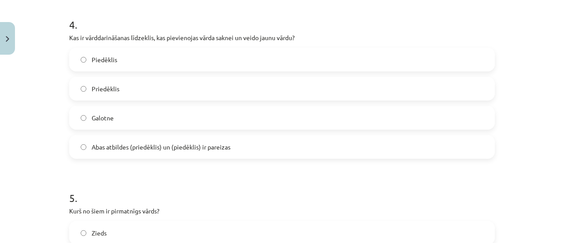
click at [110, 151] on label "Abas atbildes (priedēklis) un (piedēklis) ir pareizas" at bounding box center [282, 147] width 424 height 22
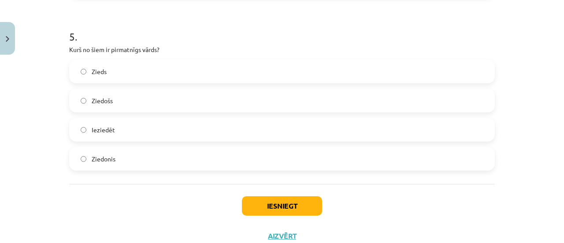
scroll to position [855, 0]
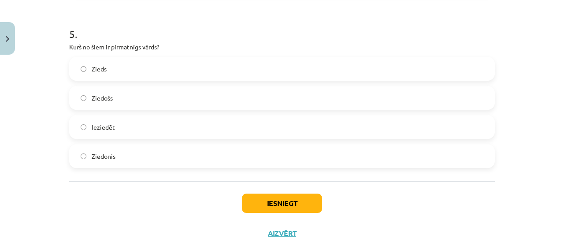
click at [113, 66] on label "Zieds" at bounding box center [282, 69] width 424 height 22
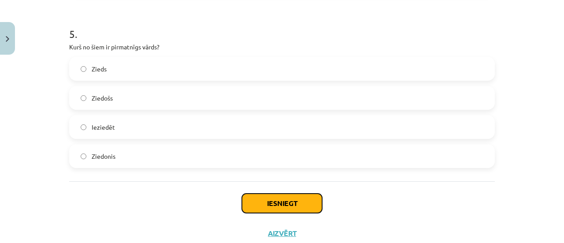
click at [271, 207] on button "Iesniegt" at bounding box center [282, 202] width 80 height 19
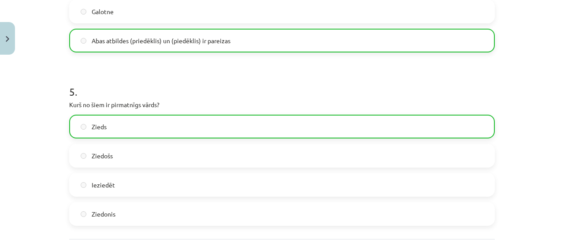
scroll to position [849, 0]
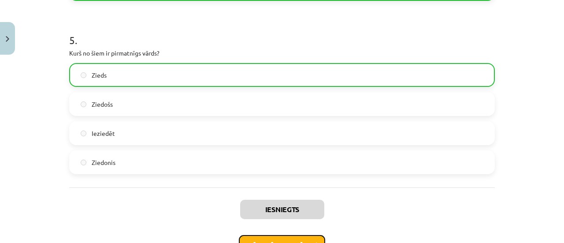
click at [268, 235] on button "Nākamā nodarbība" at bounding box center [282, 245] width 86 height 20
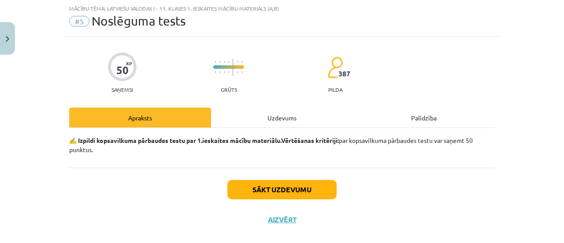
scroll to position [22, 0]
click at [288, 189] on button "Sākt uzdevumu" at bounding box center [281, 189] width 109 height 19
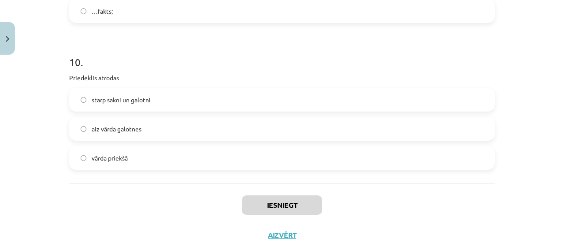
scroll to position [1610, 0]
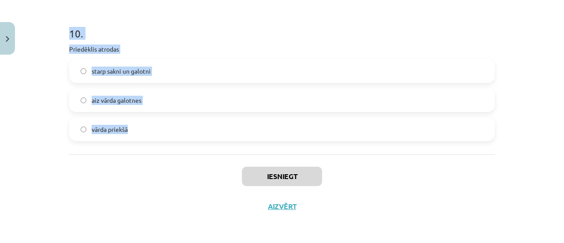
drag, startPoint x: 62, startPoint y: 157, endPoint x: 133, endPoint y: 136, distance: 75.0
copy form "1 . Latviešu valodā ir 5 vārdšķiras 8 vārdšķiras 10 vārdšķiras 9 vārdšķiras 2 .…"
click at [34, 100] on div "Mācību tēma: Latviešu valodas i - 11. klases 1. ieskaites mācību materiāls (a,b…" at bounding box center [282, 121] width 564 height 243
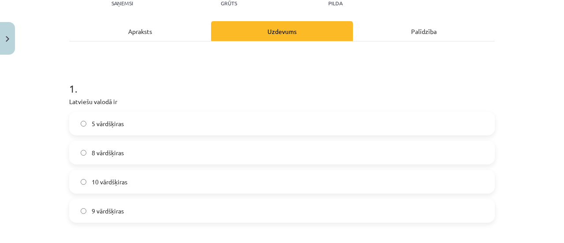
scroll to position [109, 0]
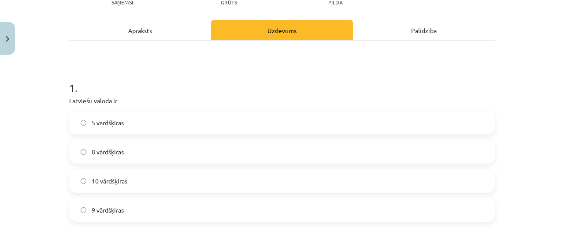
click at [118, 184] on span "10 vārdšķiras" at bounding box center [110, 180] width 36 height 9
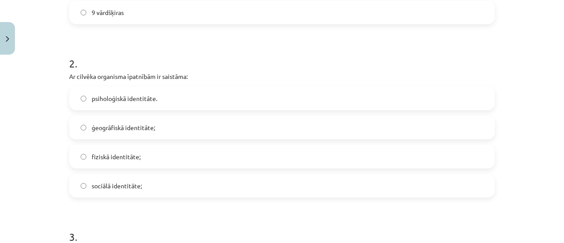
scroll to position [307, 0]
click at [100, 155] on span "fiziskā identitāte;" at bounding box center [116, 156] width 49 height 9
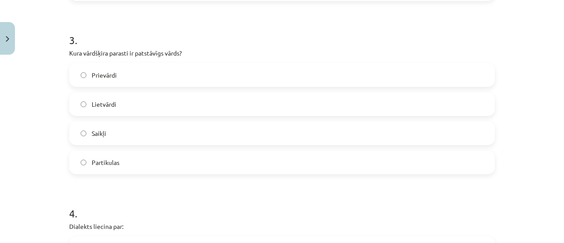
scroll to position [503, 0]
click at [116, 106] on label "Lietvārdi" at bounding box center [282, 103] width 424 height 22
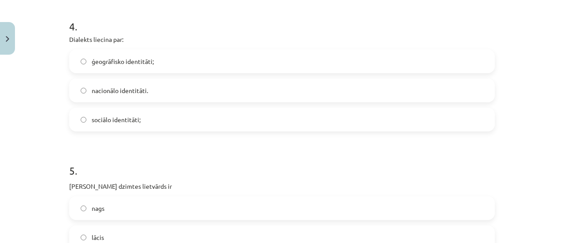
scroll to position [690, 0]
click at [104, 61] on span "ģeogrāfisko identitāti;" at bounding box center [123, 60] width 62 height 9
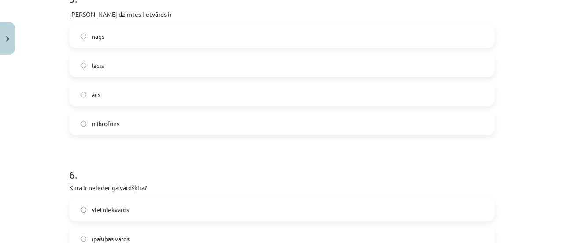
scroll to position [862, 0]
click at [104, 90] on label "acs" at bounding box center [282, 94] width 424 height 22
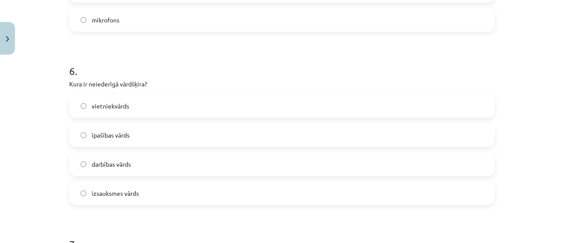
scroll to position [971, 0]
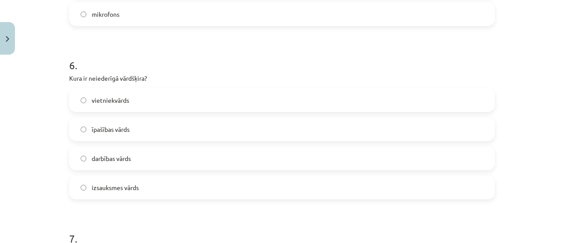
click at [101, 189] on span "izsauksmes vārds" at bounding box center [115, 187] width 47 height 9
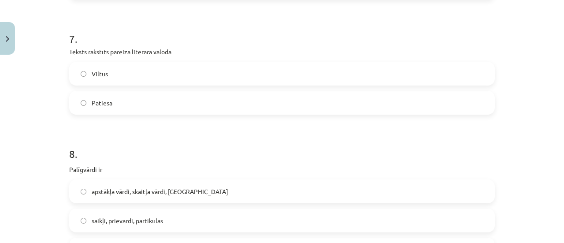
scroll to position [1177, 0]
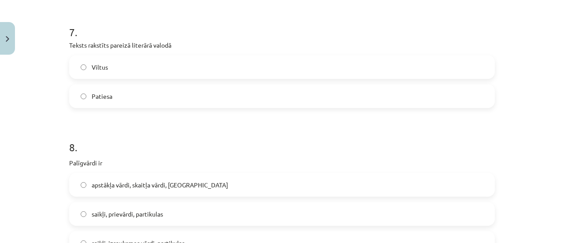
click at [117, 100] on label "Patiesa" at bounding box center [282, 96] width 424 height 22
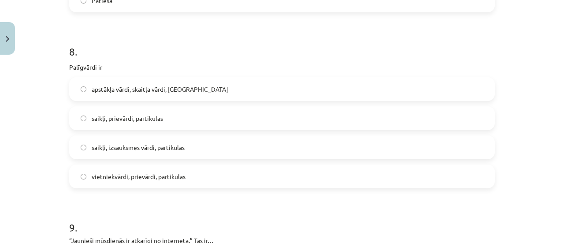
scroll to position [1273, 0]
click at [135, 148] on span "saikļi, izsauksmes vārdi, partikulas" at bounding box center [138, 146] width 93 height 9
click at [120, 119] on span "saikļi, prievārdi, partikulas" at bounding box center [127, 117] width 71 height 9
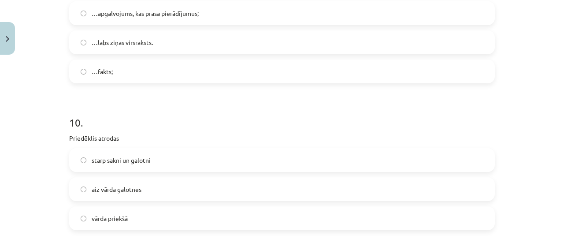
scroll to position [1525, 0]
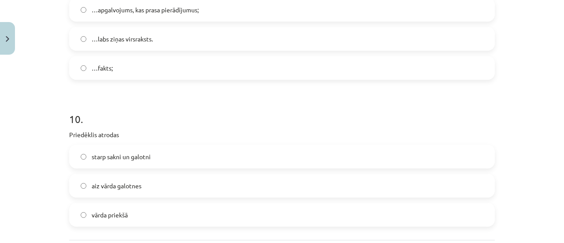
click at [152, 15] on label "…apgalvojums, kas prasa pierādījumus;" at bounding box center [282, 10] width 424 height 22
click at [110, 207] on label "vārda priekšā" at bounding box center [282, 214] width 424 height 22
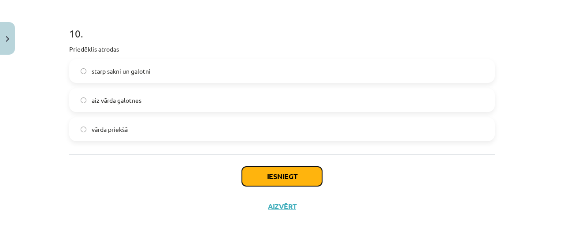
click at [259, 174] on button "Iesniegt" at bounding box center [282, 175] width 80 height 19
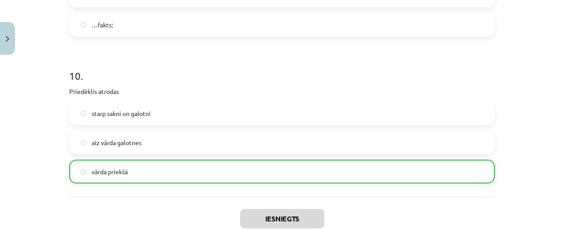
scroll to position [1638, 0]
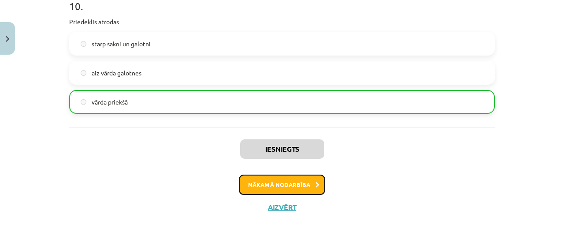
click at [265, 183] on button "Nākamā nodarbība" at bounding box center [282, 184] width 86 height 20
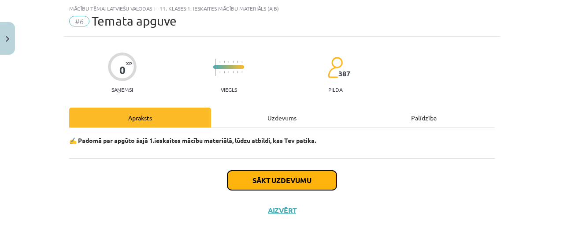
click at [263, 183] on button "Sākt uzdevumu" at bounding box center [281, 179] width 109 height 19
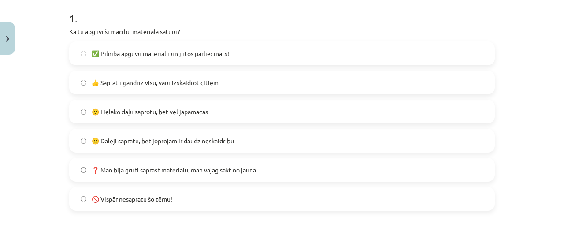
scroll to position [185, 0]
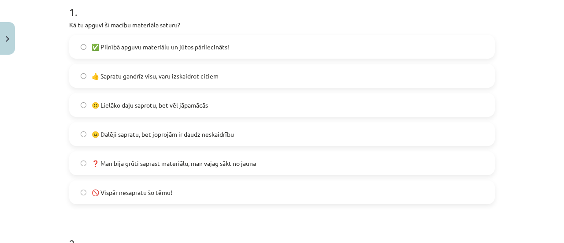
click at [163, 46] on span "✅ Pilnībā apguvu materiālu un jūtos pārliecināts!" at bounding box center [160, 46] width 137 height 9
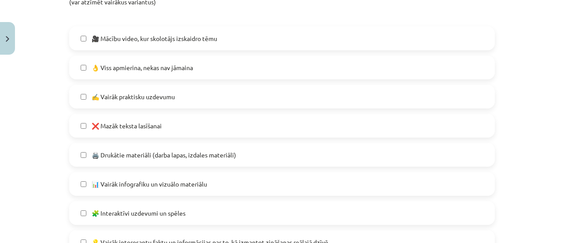
scroll to position [455, 0]
click at [114, 67] on span "👌 Viss apmierina, nekas nav jāmaina" at bounding box center [142, 66] width 101 height 9
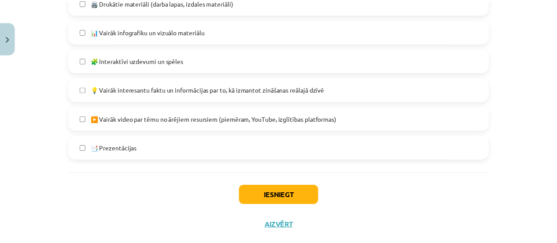
scroll to position [625, 0]
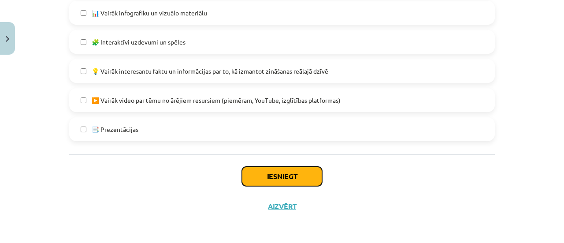
click at [268, 175] on button "Iesniegt" at bounding box center [282, 175] width 80 height 19
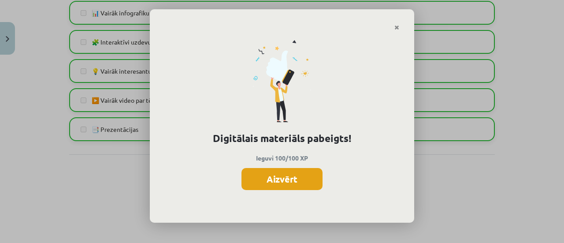
click at [291, 185] on button "Aizvērt" at bounding box center [281, 179] width 81 height 22
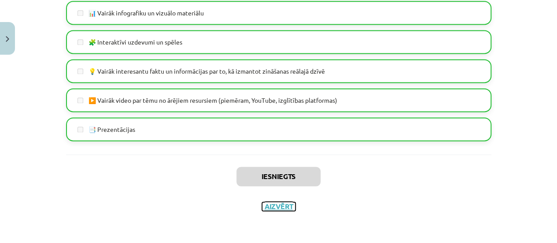
click at [278, 207] on button "Aizvērt" at bounding box center [278, 206] width 33 height 9
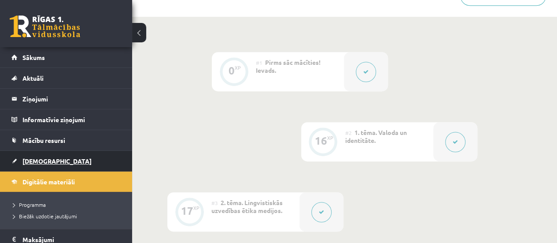
click at [51, 162] on link "[DEMOGRAPHIC_DATA]" at bounding box center [66, 161] width 110 height 20
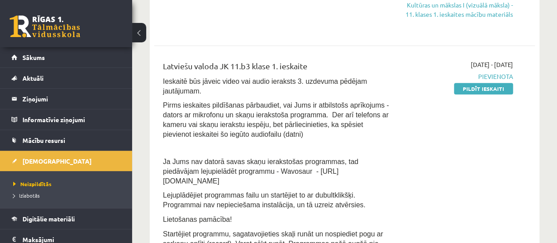
scroll to position [179, 0]
click at [482, 93] on link "Pildīt ieskaiti" at bounding box center [483, 87] width 59 height 11
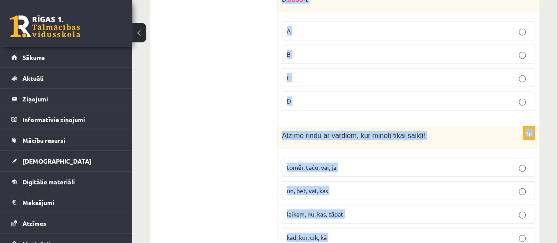
scroll to position [4313, 0]
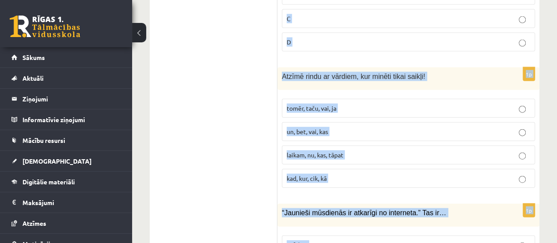
drag, startPoint x: 281, startPoint y: 50, endPoint x: 355, endPoint y: 203, distance: 169.6
copy form "Lorem ipsumdolors am: Conse adipi el seddoei Temporinci Utlaboree Dolo magnaali…"
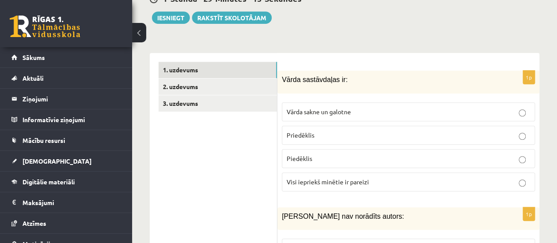
scroll to position [274, 0]
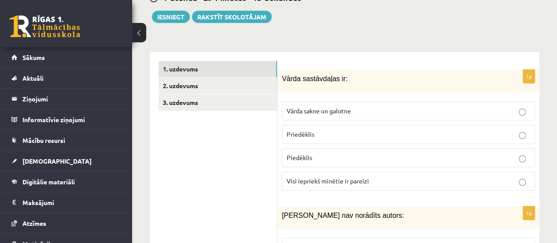
click at [317, 176] on p "Visi iepriekš minētie ir pareizi" at bounding box center [409, 180] width 244 height 9
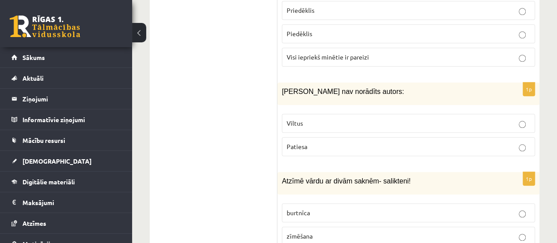
scroll to position [402, 0]
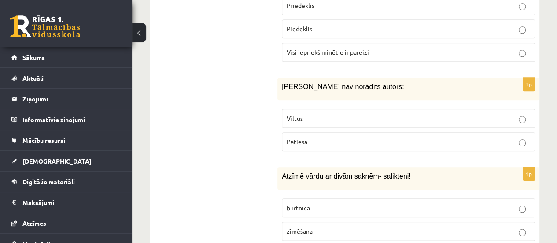
click at [307, 114] on p "Viltus" at bounding box center [409, 118] width 244 height 9
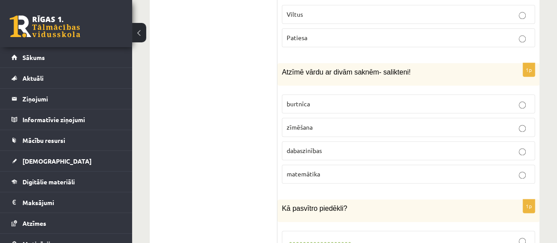
scroll to position [509, 0]
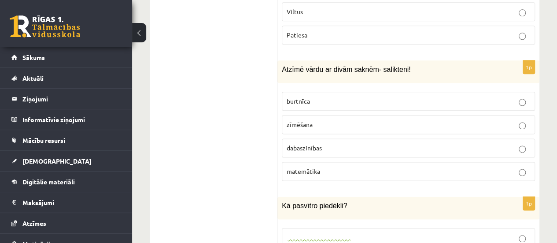
click at [321, 144] on span "dabaszinības" at bounding box center [304, 148] width 35 height 8
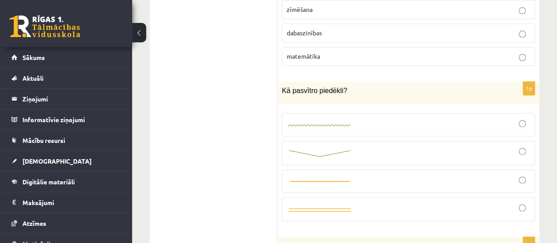
scroll to position [636, 0]
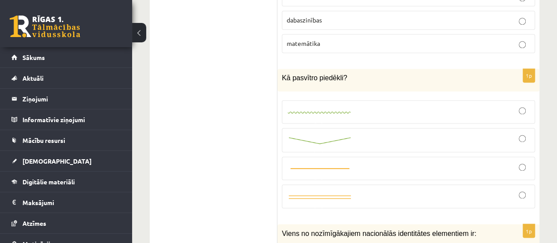
click at [366, 105] on div at bounding box center [409, 112] width 244 height 14
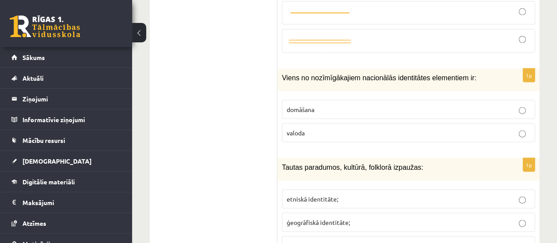
scroll to position [792, 0]
click at [303, 128] on span "valoda" at bounding box center [296, 132] width 18 height 8
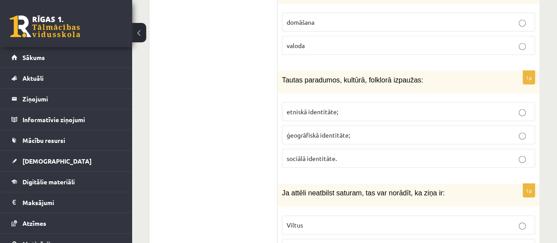
scroll to position [879, 0]
click at [339, 107] on p "etniskā identitāte;" at bounding box center [409, 111] width 244 height 9
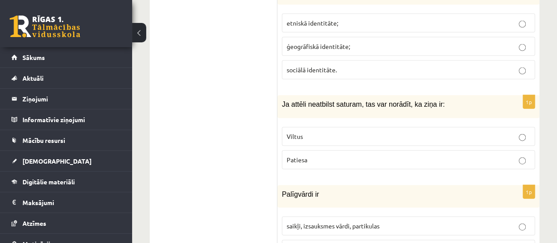
scroll to position [977, 0]
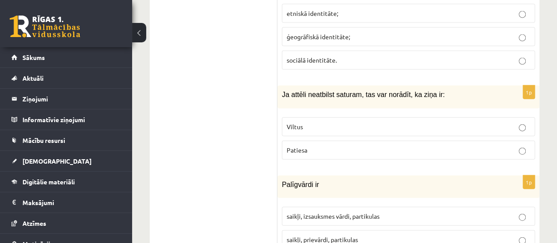
click at [310, 122] on p "Viltus" at bounding box center [409, 126] width 244 height 9
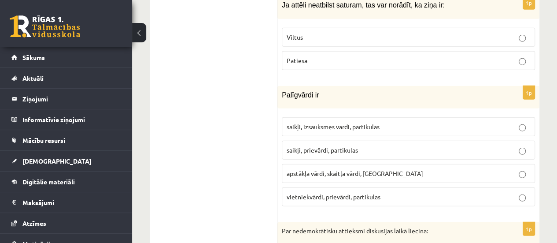
scroll to position [1067, 0]
click at [341, 140] on label "saikļi, prievārdi, partikulas" at bounding box center [408, 149] width 253 height 19
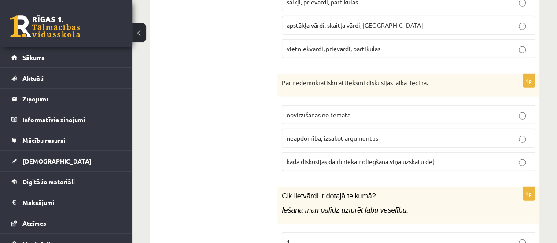
scroll to position [1215, 0]
click at [356, 152] on label "kāda diskusijas dalībnieka noliegšana viņa uzskatu dēļ" at bounding box center [408, 161] width 253 height 19
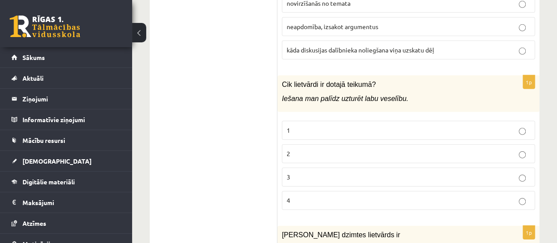
scroll to position [1329, 0]
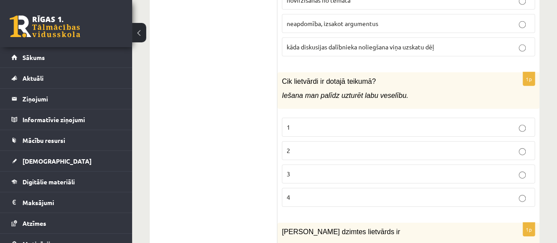
click at [329, 146] on p "2" at bounding box center [409, 150] width 244 height 9
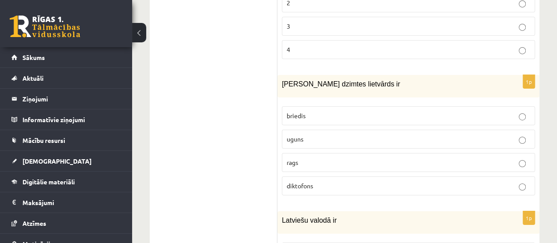
scroll to position [1478, 0]
click at [319, 128] on label "uguns" at bounding box center [408, 137] width 253 height 19
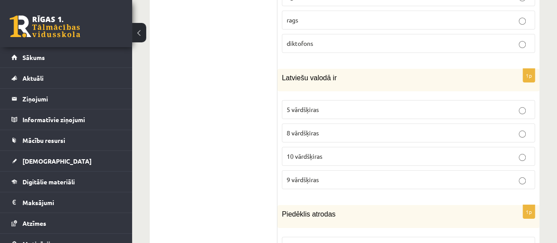
scroll to position [1623, 0]
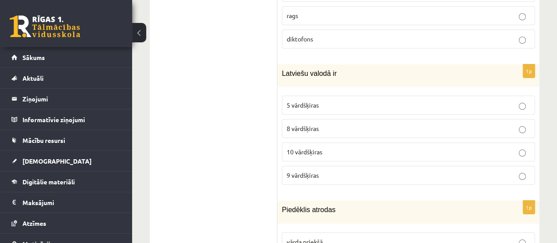
click at [304, 147] on p "10 vārdšķiras" at bounding box center [409, 151] width 244 height 9
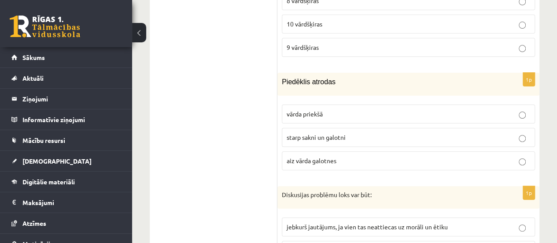
scroll to position [1753, 0]
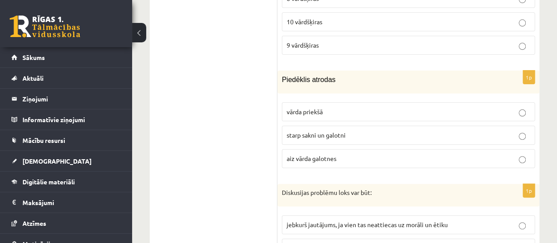
click at [312, 126] on label "starp sakni un galotni" at bounding box center [408, 135] width 253 height 19
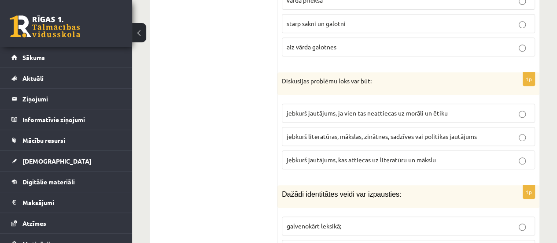
scroll to position [1865, 0]
click at [336, 126] on label "jebkurš literatūras, mākslas, zinātnes, sadzīves vai politikas jautājums" at bounding box center [408, 135] width 253 height 19
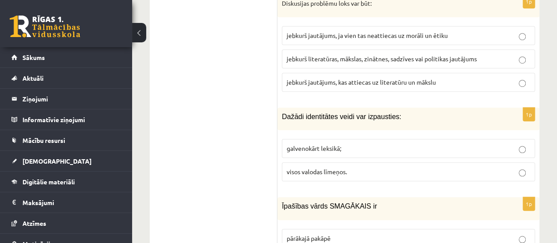
scroll to position [1942, 0]
click at [322, 167] on span "visos valodas līmeņos." at bounding box center [317, 171] width 60 height 8
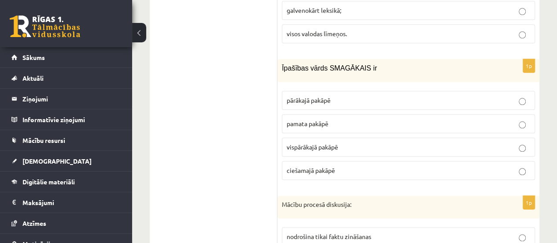
scroll to position [2080, 0]
click at [337, 142] on span "vispārākajā pakāpē" at bounding box center [313, 146] width 52 height 8
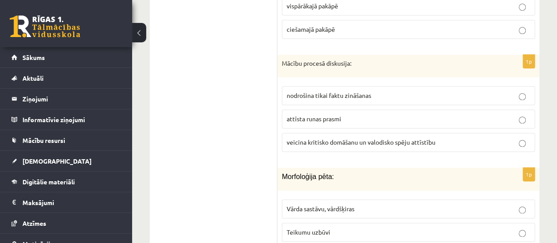
scroll to position [2236, 0]
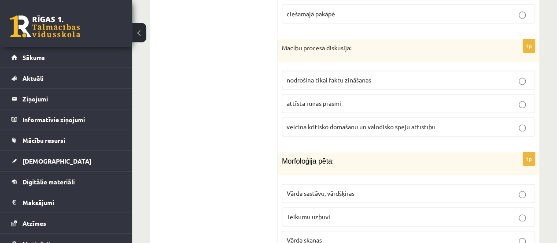
click at [349, 122] on p "veicina kritisko domāšanu un valodisko spēju attīstību" at bounding box center [409, 126] width 244 height 9
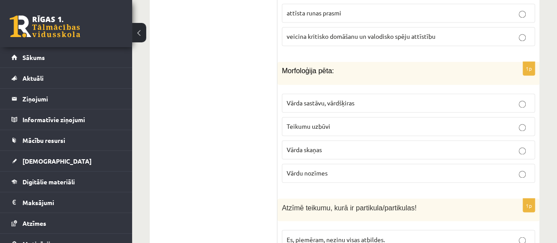
scroll to position [2331, 0]
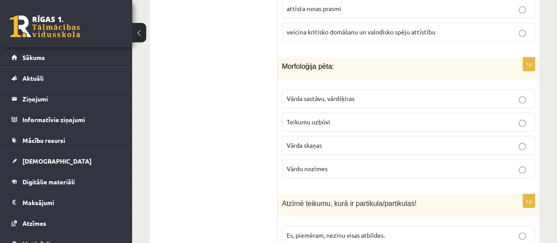
click at [315, 89] on label "Vārda sastāvu, vārdšķiras" at bounding box center [408, 98] width 253 height 19
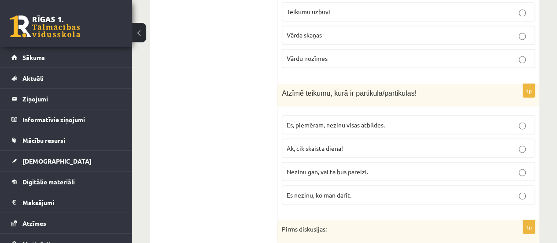
scroll to position [2442, 0]
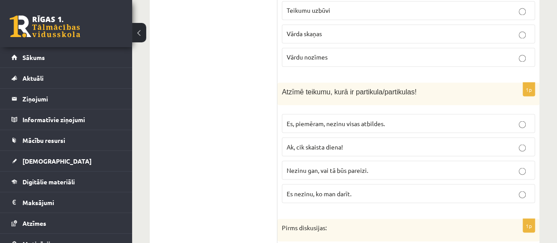
click at [343, 165] on p "Nezinu gan, vai tā būs pareizi." at bounding box center [409, 169] width 244 height 9
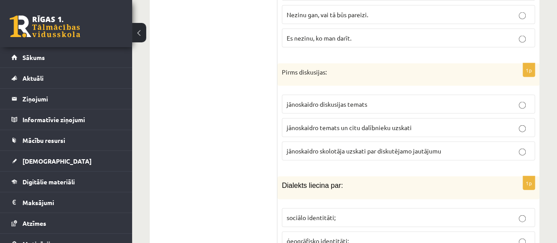
scroll to position [2598, 0]
click at [332, 122] on span "jānoskaidro temats un citu dalībnieku uzskati" at bounding box center [349, 126] width 125 height 8
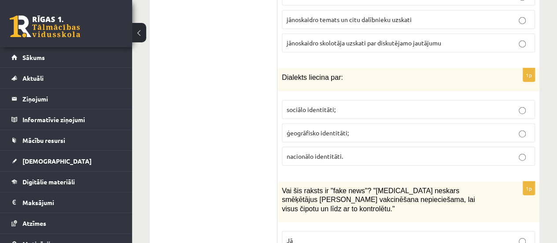
scroll to position [2706, 0]
click at [332, 128] on span "ģeogrāfisko identitāti;" at bounding box center [318, 132] width 62 height 8
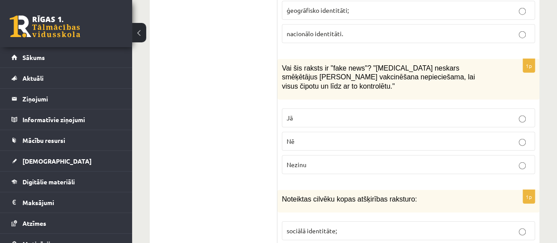
scroll to position [2828, 0]
click at [308, 113] on p "Jā" at bounding box center [409, 117] width 244 height 9
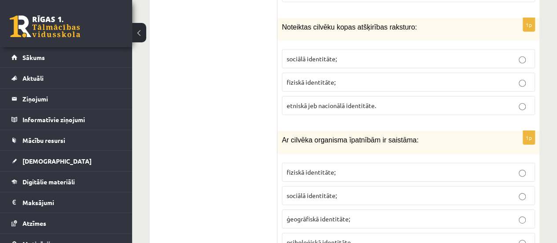
scroll to position [3000, 0]
click at [323, 95] on label "etniskā jeb nacionālā identitāte." at bounding box center [408, 104] width 253 height 19
click at [324, 167] on span "fiziskā identitāte;" at bounding box center [311, 171] width 49 height 8
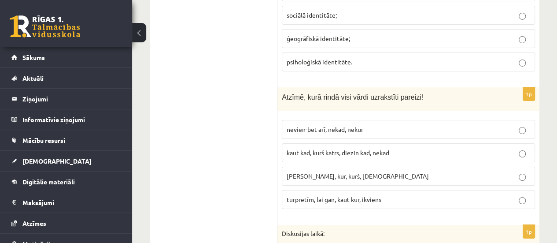
scroll to position [3180, 0]
click at [335, 194] on p "turpretīm, lai gan, kaut kur, ikviens" at bounding box center [409, 198] width 244 height 9
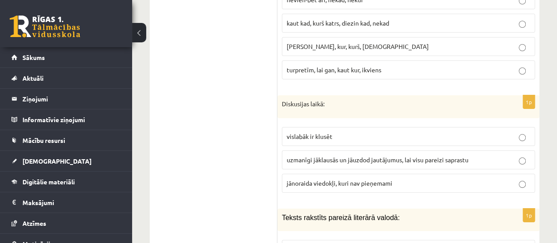
scroll to position [3310, 0]
click at [331, 155] on span "uzmanīgi jāklausās un jāuzdod jautājumus, lai visu pareizi saprastu" at bounding box center [378, 159] width 182 height 8
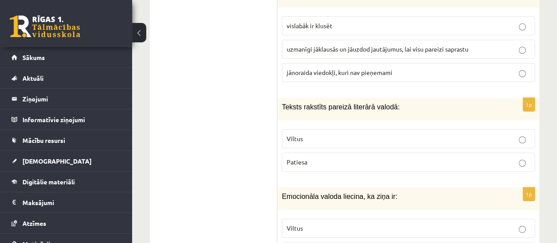
scroll to position [3428, 0]
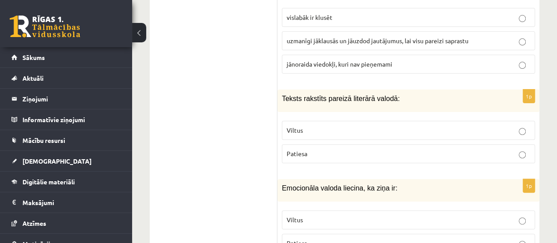
click at [327, 149] on p "Patiesa" at bounding box center [409, 153] width 244 height 9
click at [344, 215] on p "Viltus" at bounding box center [409, 219] width 244 height 9
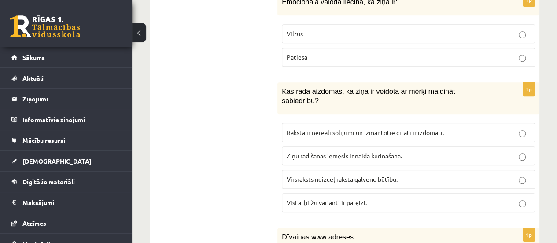
scroll to position [3617, 0]
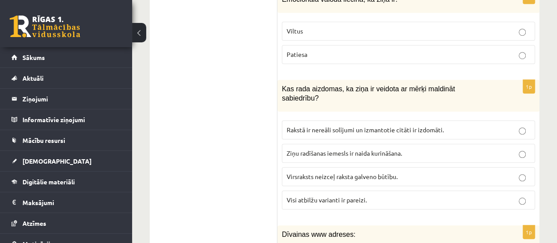
click at [313, 190] on label "Visi atbilžu varianti ir pareizi." at bounding box center [408, 199] width 253 height 19
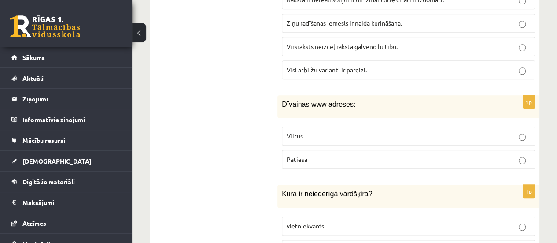
scroll to position [3747, 0]
click at [313, 131] on p "Viltus" at bounding box center [409, 135] width 244 height 9
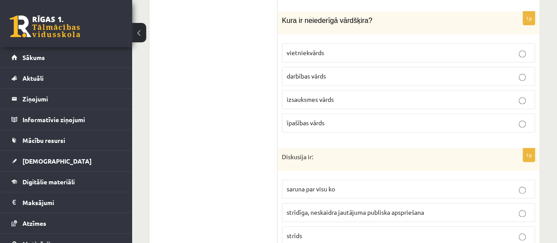
scroll to position [3940, 0]
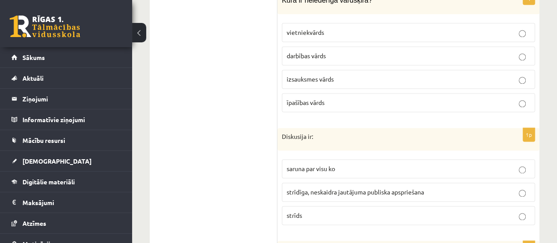
click at [358, 188] on span "strīdīga, neskaidra jautājuma publiska apspriešana" at bounding box center [355, 192] width 137 height 8
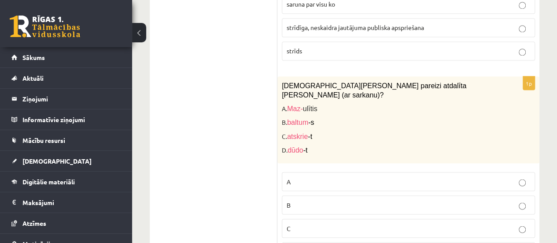
scroll to position [4105, 0]
click at [312, 176] on p "A" at bounding box center [409, 180] width 244 height 9
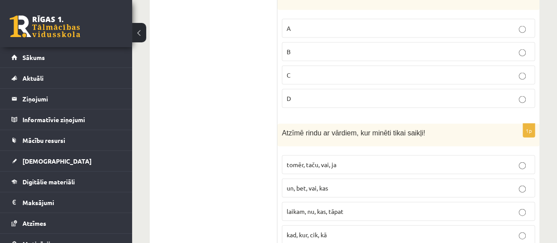
scroll to position [4257, 0]
click at [344, 159] on p "tomēr, taču, vai, ja" at bounding box center [409, 163] width 244 height 9
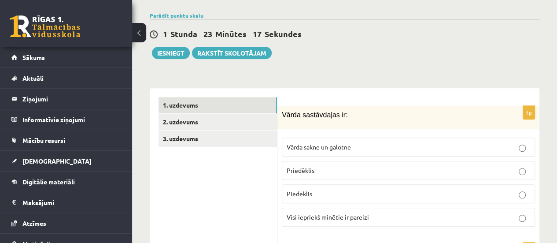
scroll to position [238, 0]
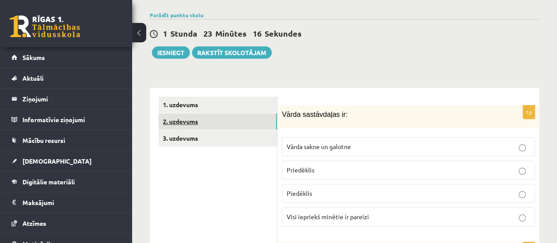
click at [239, 113] on link "2. uzdevums" at bounding box center [218, 121] width 118 height 16
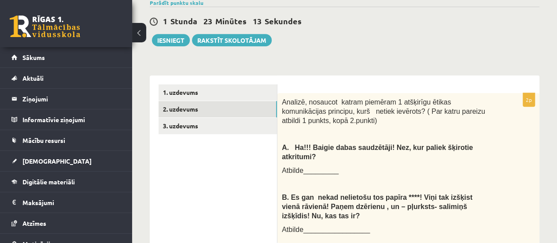
scroll to position [249, 0]
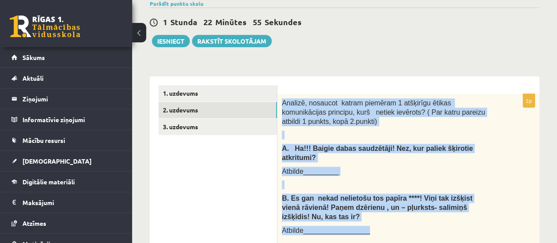
drag, startPoint x: 281, startPoint y: 69, endPoint x: 378, endPoint y: 195, distance: 158.8
click at [378, 195] on div "Analizē, nosaucot katram piemēram 1 atšķirīgu ētikas komunikācijas principu, ku…" at bounding box center [408, 169] width 262 height 150
copy div "Analizē, nosaucot katram piemēram 1 atšķirīgu ētikas komunikācijas principu, ku…"
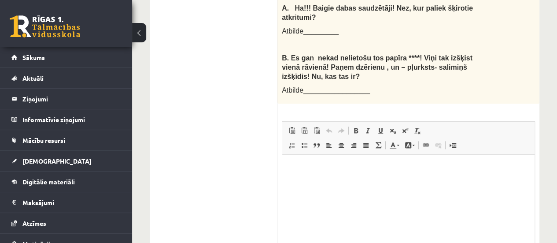
scroll to position [400, 0]
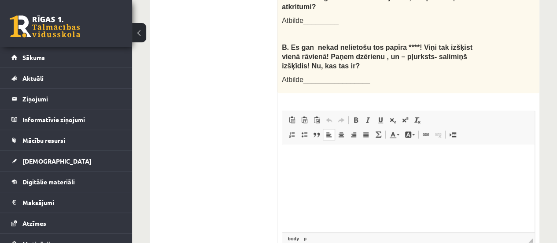
drag, startPoint x: 308, startPoint y: 168, endPoint x: 293, endPoint y: 158, distance: 18.7
click at [293, 158] on p "Editor, wiswyg-editor-user-answer-47433931101640" at bounding box center [408, 157] width 235 height 9
click at [385, 171] on html at bounding box center [408, 157] width 252 height 27
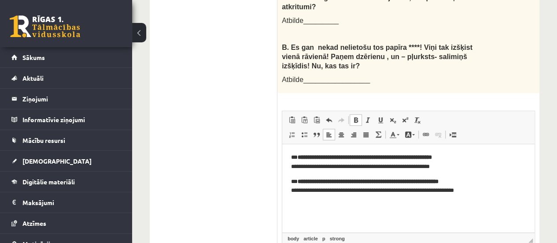
click at [310, 155] on strong "**********" at bounding box center [365, 157] width 134 height 6
click at [466, 156] on p "**********" at bounding box center [408, 162] width 235 height 18
click at [354, 116] on span at bounding box center [355, 119] width 7 height 7
click at [358, 116] on span at bounding box center [355, 119] width 7 height 7
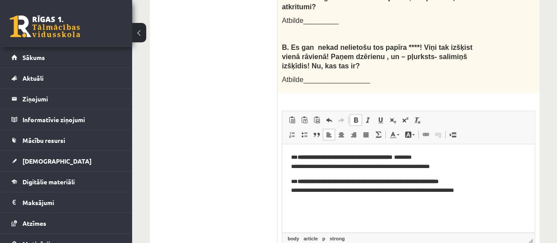
click at [358, 116] on span at bounding box center [355, 119] width 7 height 7
click at [352, 116] on span at bounding box center [355, 119] width 7 height 7
click at [355, 116] on span at bounding box center [355, 119] width 7 height 7
click at [358, 116] on span at bounding box center [355, 119] width 7 height 7
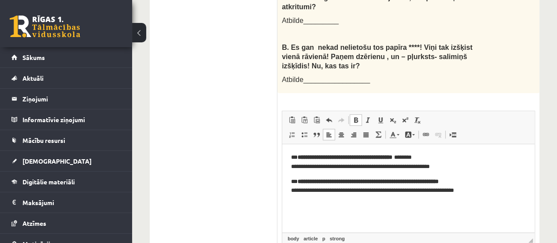
click at [357, 116] on span at bounding box center [355, 119] width 7 height 7
click at [472, 180] on p "**********" at bounding box center [408, 186] width 235 height 18
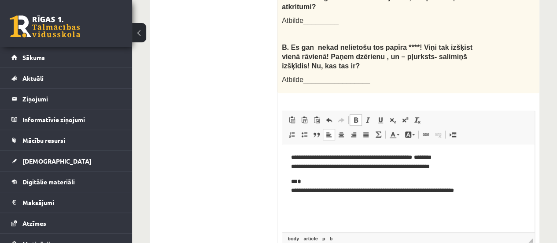
click at [359, 114] on link "Bold Keyboard shortcut Ctrl+B" at bounding box center [356, 119] width 12 height 11
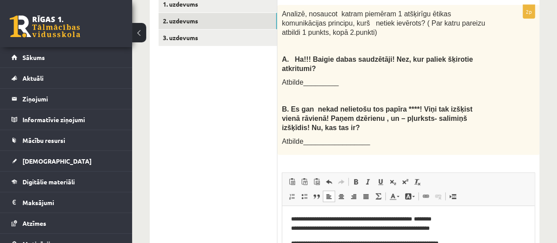
scroll to position [337, 0]
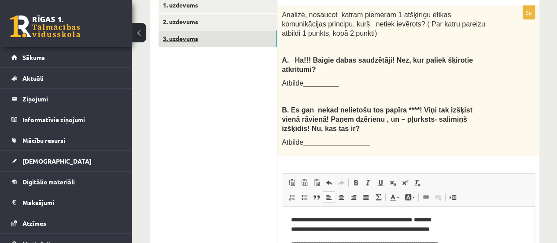
click at [215, 30] on link "3. uzdevums" at bounding box center [218, 38] width 118 height 16
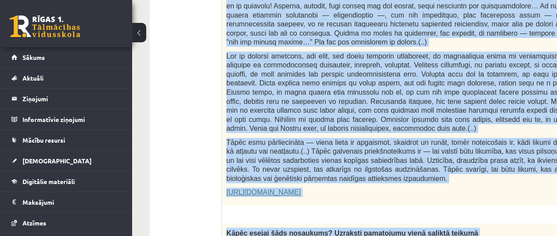
scroll to position [549, 0]
drag, startPoint x: 225, startPoint y: 53, endPoint x: 465, endPoint y: 192, distance: 278.1
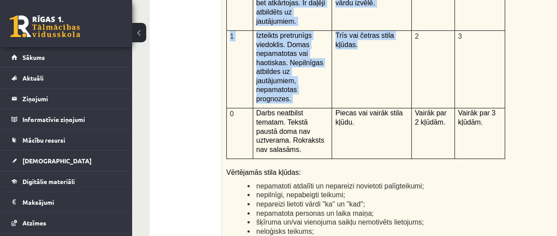
scroll to position [2067, 0]
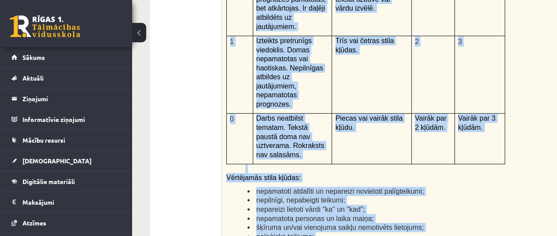
drag, startPoint x: 224, startPoint y: 133, endPoint x: 395, endPoint y: 141, distance: 171.5
copy form "Fragments no Valentīnas Freimanes grāmatas "Antigones likums" Mūsu zemapziņas p…"
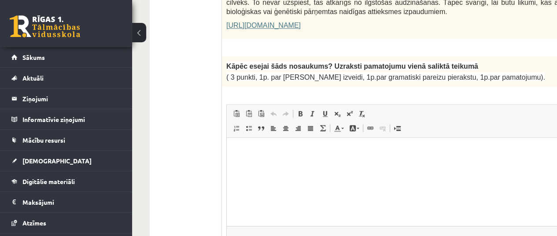
scroll to position [717, 0]
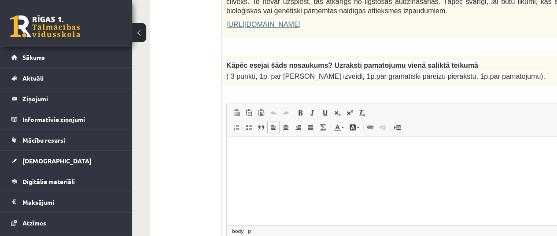
click at [275, 155] on html at bounding box center [458, 150] width 462 height 27
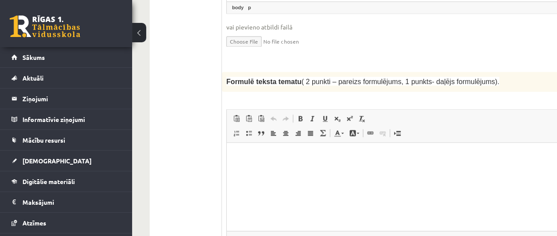
scroll to position [940, 0]
click at [264, 169] on html at bounding box center [458, 155] width 462 height 27
click at [251, 164] on html at bounding box center [458, 155] width 462 height 27
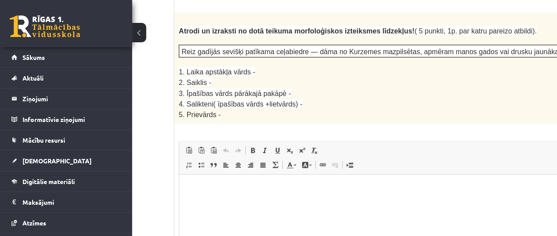
scroll to position [1230, 103]
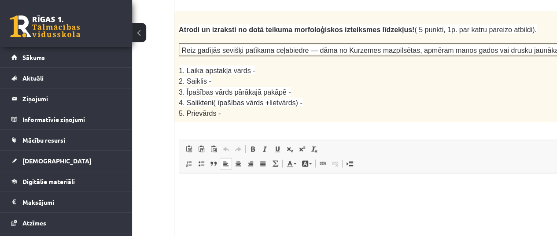
click at [252, 200] on html at bounding box center [410, 187] width 462 height 27
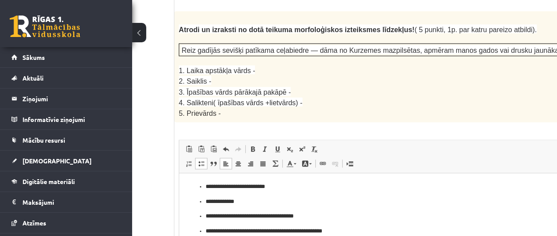
click at [202, 186] on ul "**********" at bounding box center [410, 216] width 445 height 68
click at [204, 200] on ul "**********" at bounding box center [410, 224] width 445 height 54
click at [205, 215] on ul "**********" at bounding box center [410, 231] width 445 height 39
click at [204, 231] on ul "**********" at bounding box center [410, 239] width 445 height 24
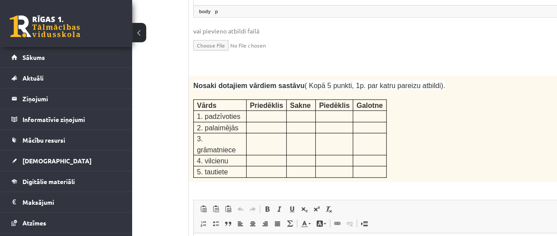
scroll to position [1487, 88]
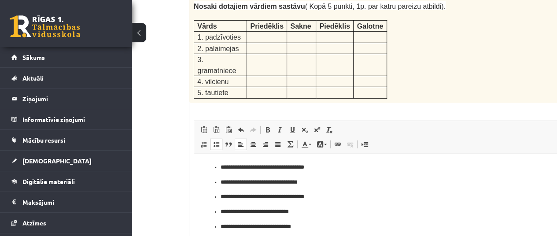
click at [220, 166] on ul "**********" at bounding box center [425, 197] width 445 height 68
click at [218, 180] on ul "**********" at bounding box center [425, 205] width 445 height 54
click at [221, 197] on p "**********" at bounding box center [415, 196] width 388 height 9
click at [219, 211] on ul "**********" at bounding box center [425, 219] width 445 height 24
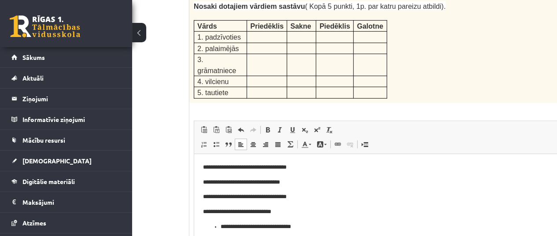
click at [218, 227] on ul "**********" at bounding box center [425, 226] width 445 height 9
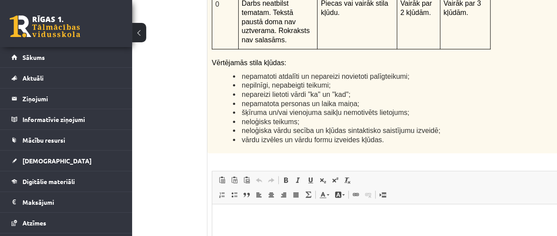
scroll to position [2183, 70]
click at [291, 228] on html at bounding box center [444, 216] width 462 height 27
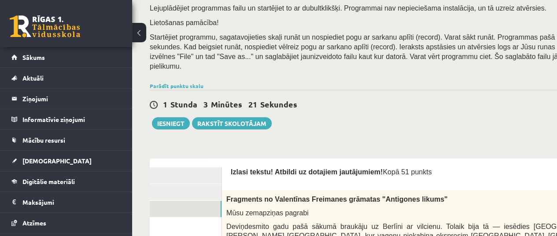
scroll to position [130, 0]
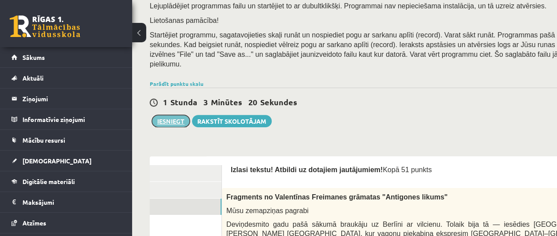
click at [171, 115] on button "Iesniegt" at bounding box center [171, 121] width 38 height 12
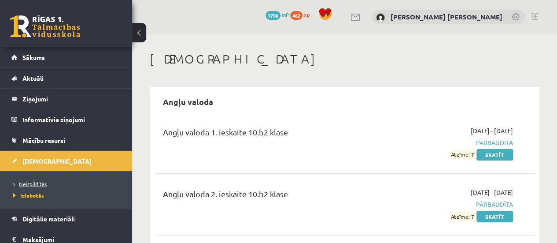
click at [35, 182] on span "Neizpildītās" at bounding box center [29, 183] width 33 height 7
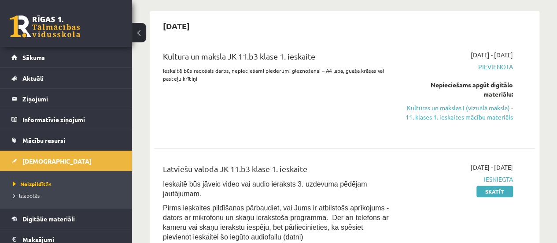
scroll to position [75, 0]
click at [449, 104] on link "Kultūras un mākslas I (vizuālā māksla) - 11. klases 1. ieskaites mācību materiā…" at bounding box center [459, 113] width 108 height 18
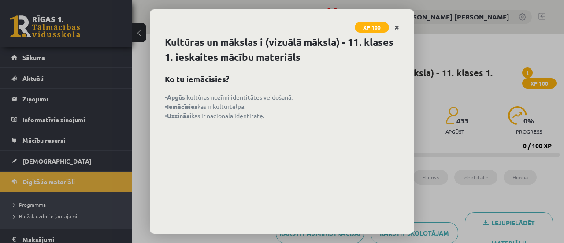
click at [399, 27] on icon "Close" at bounding box center [396, 28] width 5 height 6
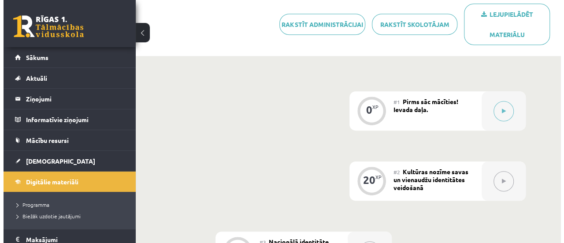
scroll to position [199, 0]
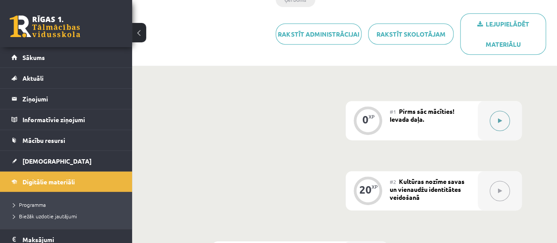
click at [494, 111] on button at bounding box center [500, 121] width 20 height 20
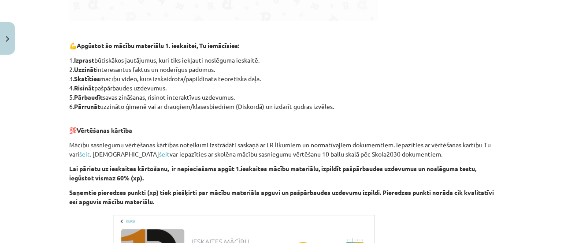
scroll to position [560, 0]
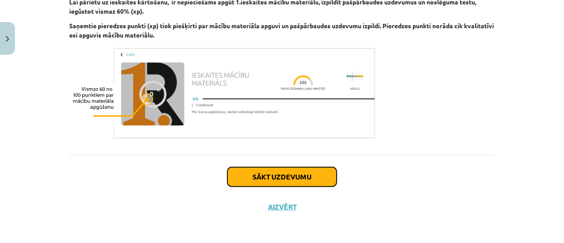
click at [285, 172] on button "Sākt uzdevumu" at bounding box center [281, 176] width 109 height 19
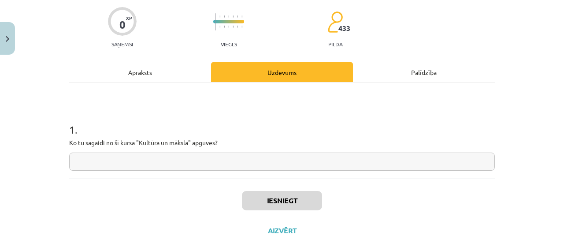
scroll to position [68, 0]
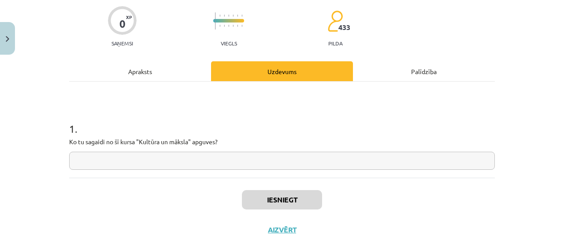
click at [239, 155] on input "text" at bounding box center [281, 161] width 425 height 18
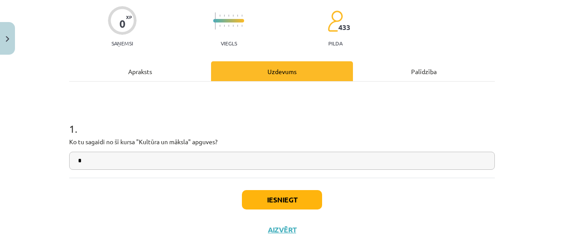
type input "*"
click at [273, 195] on button "Iesniegt" at bounding box center [282, 199] width 80 height 19
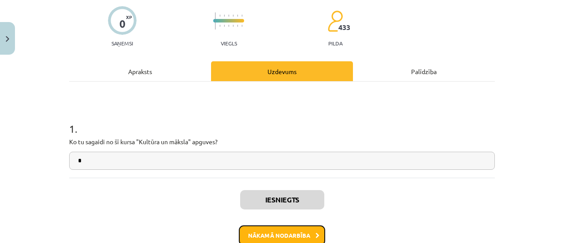
click at [270, 233] on button "Nākamā nodarbība" at bounding box center [282, 235] width 86 height 20
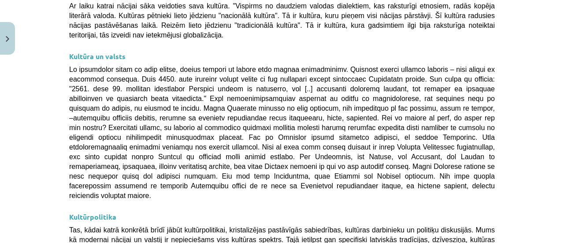
scroll to position [2445, 0]
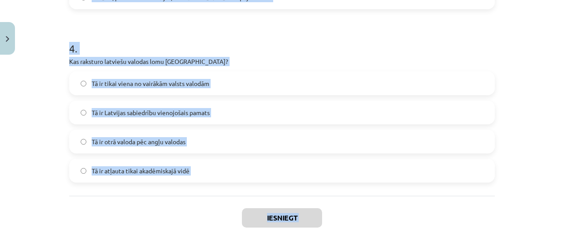
scroll to position [709, 0]
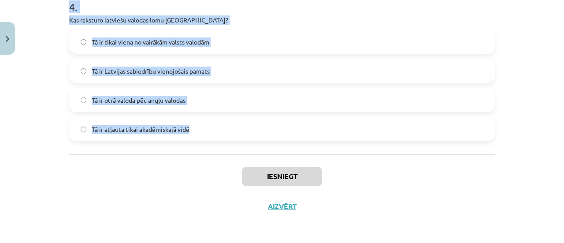
drag, startPoint x: 58, startPoint y: 163, endPoint x: 191, endPoint y: 131, distance: 136.3
click at [191, 131] on div "Mācību tēma: Kultūras un mākslas i (vizuālā māksla) - 11. klases 1. ieskaites m…" at bounding box center [282, 121] width 564 height 243
copy form "1 . Kāds ir Latvijas valsts uzdevums saskaņā ar Latvijas Satversmi? Veicināt ār…"
click at [54, 140] on div "Mācību tēma: Kultūras un mākslas i (vizuālā māksla) - 11. klases 1. ieskaites m…" at bounding box center [282, 121] width 564 height 243
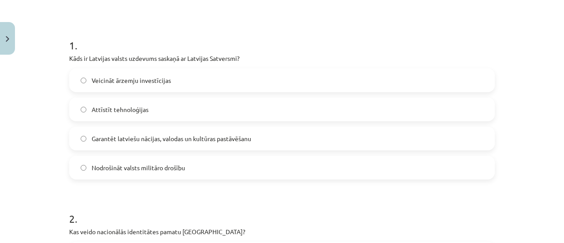
scroll to position [153, 0]
click at [135, 129] on label "Garantēt latviešu nācijas, valodas un kultūras pastāvēšanu" at bounding box center [282, 137] width 424 height 22
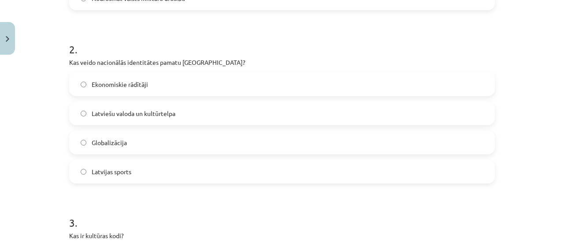
scroll to position [335, 0]
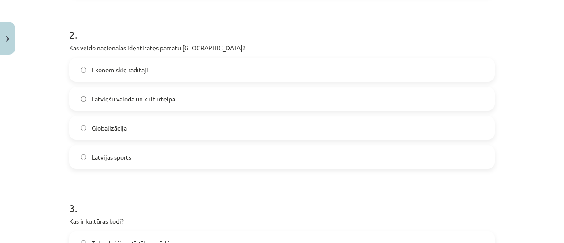
click at [146, 99] on span "Latviešu valoda un kultūrtelpa" at bounding box center [134, 98] width 84 height 9
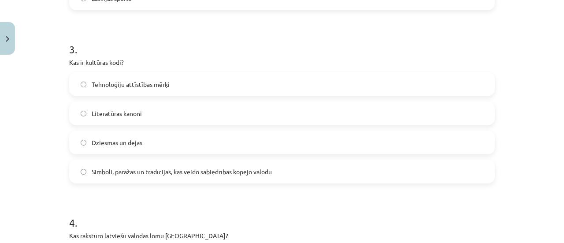
scroll to position [494, 0]
click at [118, 173] on span "Simboli, paražas un tradīcijas, kas veido sabiedrības kopējo valodu" at bounding box center [182, 170] width 180 height 9
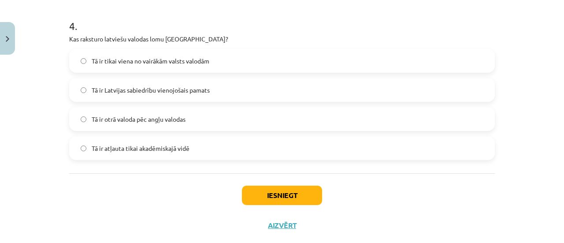
click at [163, 89] on span "Tā ir Latvijas sabiedrību vienojošais pamats" at bounding box center [151, 89] width 118 height 9
click at [275, 199] on button "Iesniegt" at bounding box center [282, 194] width 80 height 19
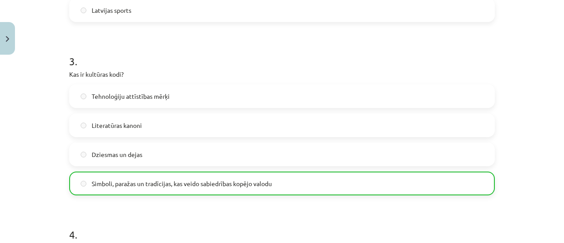
scroll to position [736, 0]
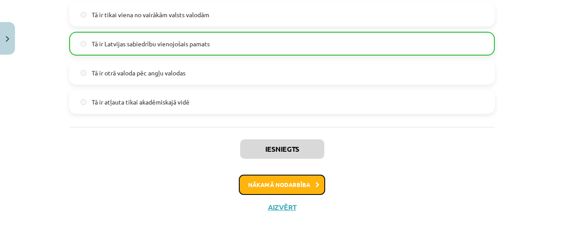
click at [277, 180] on button "Nākamā nodarbība" at bounding box center [282, 184] width 86 height 20
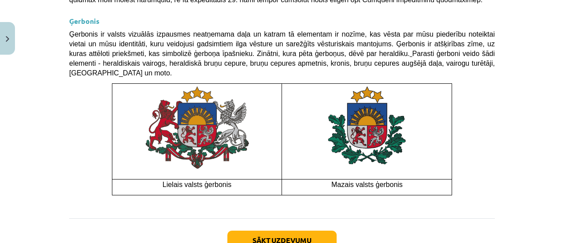
scroll to position [743, 0]
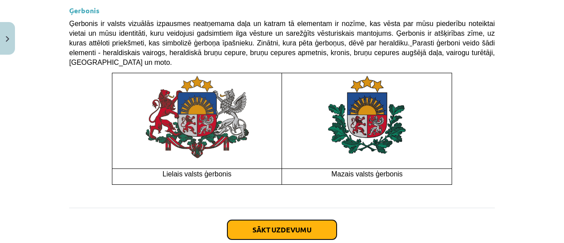
click at [277, 220] on button "Sākt uzdevumu" at bounding box center [281, 229] width 109 height 19
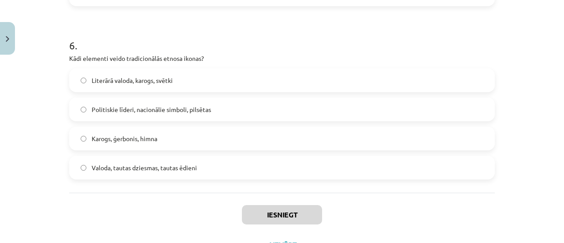
scroll to position [1055, 0]
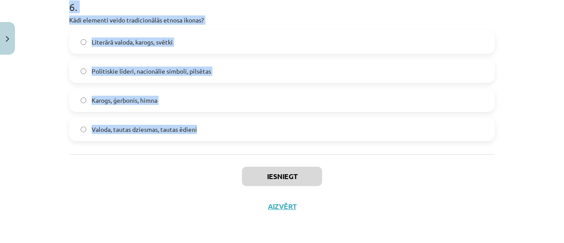
drag, startPoint x: 49, startPoint y: 158, endPoint x: 203, endPoint y: 134, distance: 155.1
click at [203, 134] on div "Mācību tēma: Kultūras un mākslas i (vizuālā māksla) - 11. klases 1. ieskaites m…" at bounding box center [282, 121] width 564 height 243
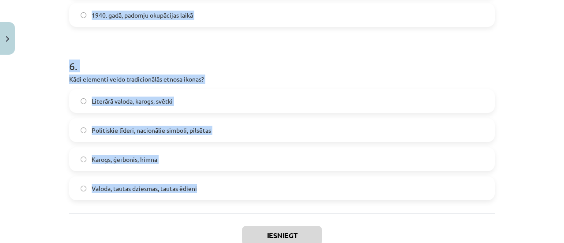
copy form "1 . Kāda ir valsts himnas galvenā funkcija? Tā ir valsts oficiālais nosaukums T…"
click at [49, 61] on div "Mācību tēma: Kultūras un mākslas i (vizuālā māksla) - 11. klases 1. ieskaites m…" at bounding box center [282, 121] width 564 height 243
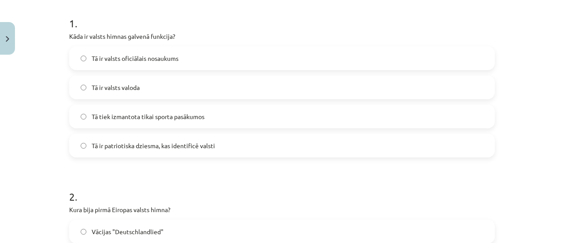
scroll to position [173, 0]
click at [146, 145] on span "Tā ir patriotiska dziesma, kas identificē valsti" at bounding box center [153, 145] width 123 height 9
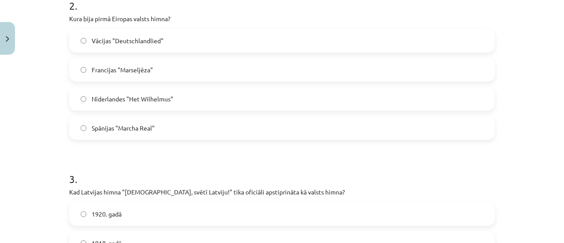
scroll to position [364, 0]
click at [139, 71] on span "Francijas "Marseljēza"" at bounding box center [122, 70] width 61 height 9
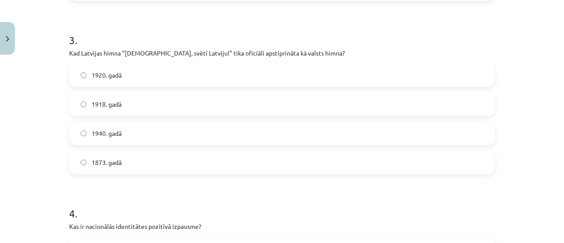
scroll to position [505, 0]
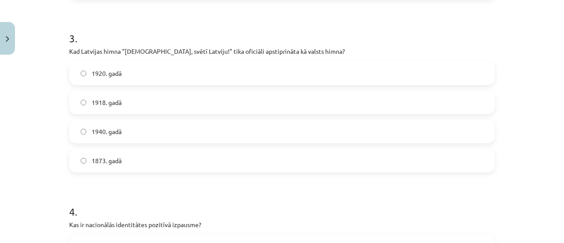
click at [118, 74] on span "1920. gadā" at bounding box center [107, 73] width 30 height 9
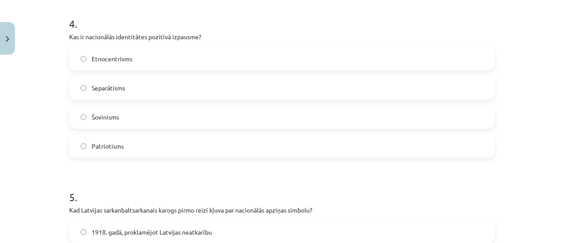
scroll to position [692, 0]
click at [114, 154] on label "Patriotisms" at bounding box center [282, 146] width 424 height 22
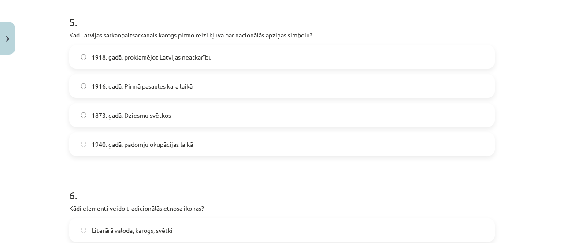
click at [116, 53] on span "1918. gadā, proklamējot Latvijas neatkarību" at bounding box center [152, 56] width 120 height 9
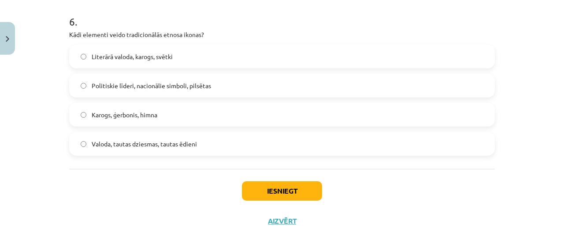
scroll to position [1041, 0]
click at [140, 111] on span "Karogs, ģerbonis, himna" at bounding box center [125, 114] width 66 height 9
click at [285, 192] on button "Iesniegt" at bounding box center [282, 190] width 80 height 19
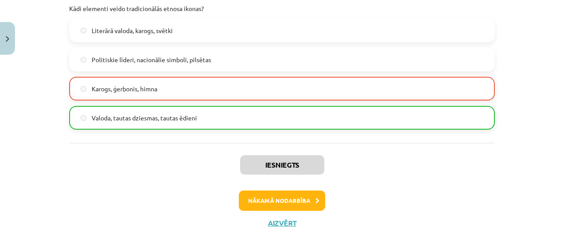
scroll to position [1083, 0]
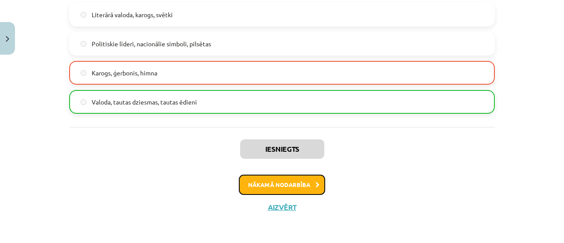
click at [260, 177] on button "Nākamā nodarbība" at bounding box center [282, 184] width 86 height 20
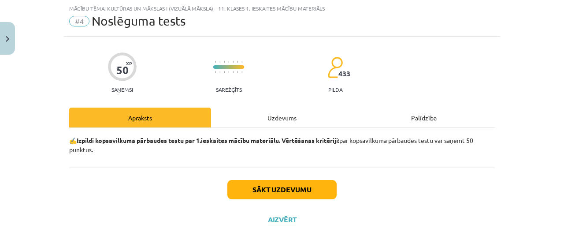
scroll to position [22, 0]
click at [260, 177] on div "Sākt uzdevumu Aizvērt" at bounding box center [281, 198] width 425 height 62
click at [267, 190] on button "Sākt uzdevumu" at bounding box center [281, 189] width 109 height 19
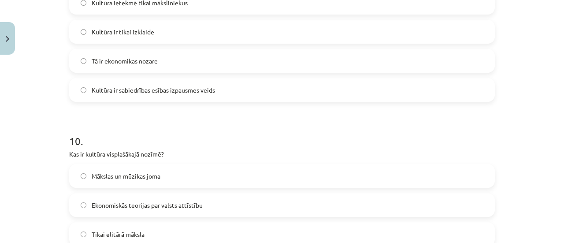
scroll to position [1748, 0]
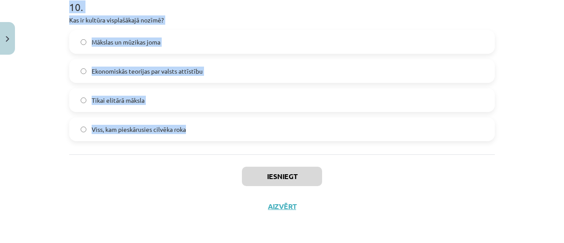
drag, startPoint x: 52, startPoint y: 140, endPoint x: 188, endPoint y: 127, distance: 136.3
click at [188, 127] on div "Mācību tēma: Kultūras un mākslas i (vizuālā māksla) - 11. klases 1. ieskaites m…" at bounding box center [282, 121] width 564 height 243
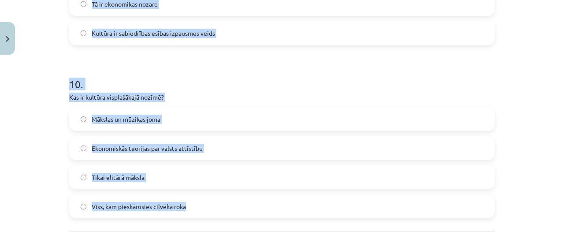
copy form "1 . Kas ir kultūras mantojuma nozīme? Tā attiecas tikai uz arhitektūru Tā uztur…"
click at [59, 60] on div "Mācību tēma: Kultūras un mākslas i (vizuālā māksla) - 11. klases 1. ieskaites m…" at bounding box center [282, 121] width 564 height 243
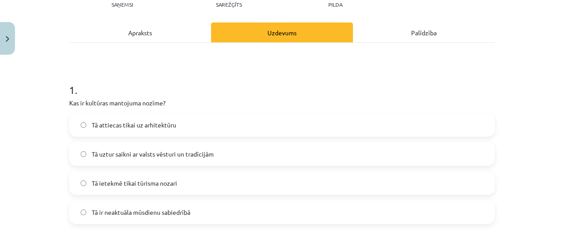
scroll to position [160, 0]
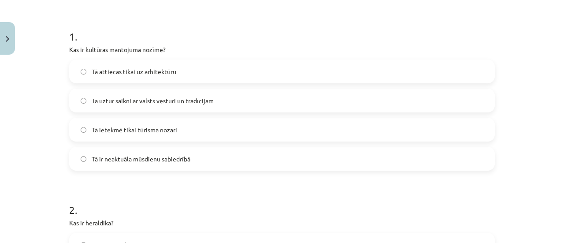
click at [162, 104] on span "Tā uztur saikni ar valsts vēsturi un tradīcijām" at bounding box center [153, 100] width 122 height 9
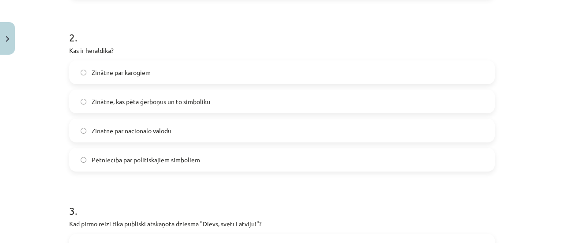
scroll to position [332, 0]
click at [142, 100] on span "Zinātne, kas pēta ģerboņus un to simboliku" at bounding box center [151, 101] width 118 height 9
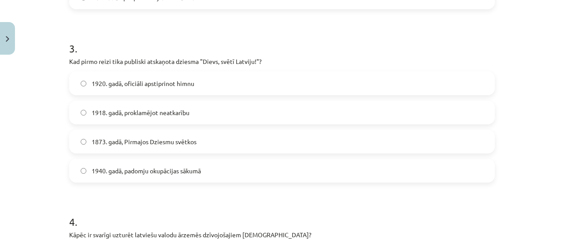
scroll to position [494, 0]
click at [138, 140] on span "1873. gadā, Pirmajos Dziesmu svētkos" at bounding box center [144, 141] width 105 height 9
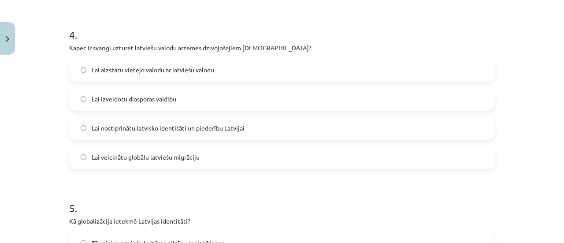
scroll to position [682, 0]
click at [133, 126] on span "Lai nostiprinātu latvisko identitāti un piederību Latvijai" at bounding box center [168, 127] width 153 height 9
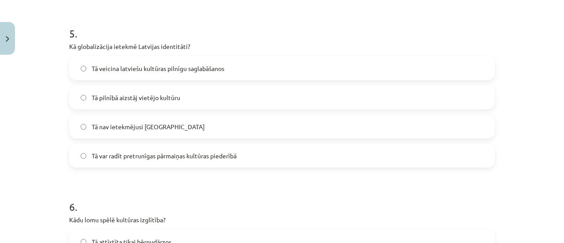
scroll to position [856, 0]
click at [149, 159] on span "Tā var radīt pretrunīgas pārmaiņas kultūras piederībā" at bounding box center [164, 155] width 145 height 9
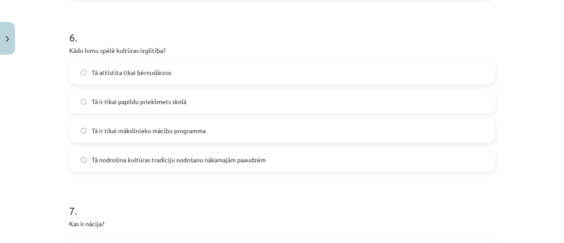
scroll to position [1025, 0]
click at [120, 156] on span "Tā nodrošina kultūras tradīciju nodošanu nākamajām paaudzēm" at bounding box center [179, 159] width 174 height 9
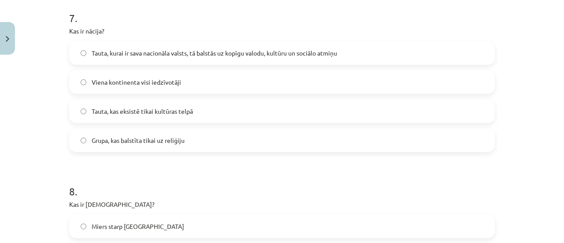
scroll to position [1237, 0]
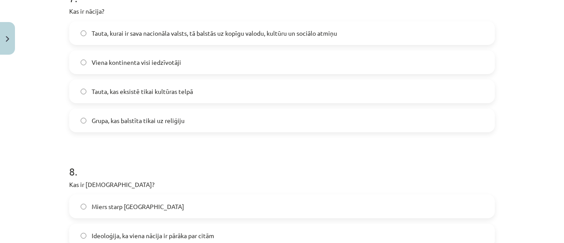
click at [129, 32] on span "Tauta, kurai ir sava nacionāla valsts, tā balstās uz kopīgu valodu, kultūru un …" at bounding box center [214, 33] width 245 height 9
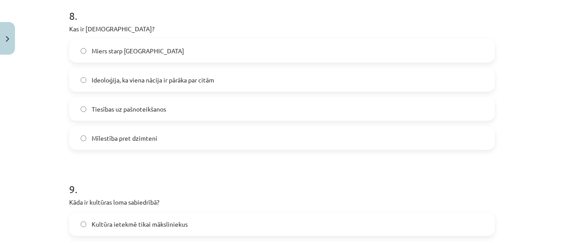
scroll to position [1394, 0]
click at [111, 74] on span "Ideoloģija, ka viena nācija ir pārāka par citām" at bounding box center [153, 78] width 122 height 9
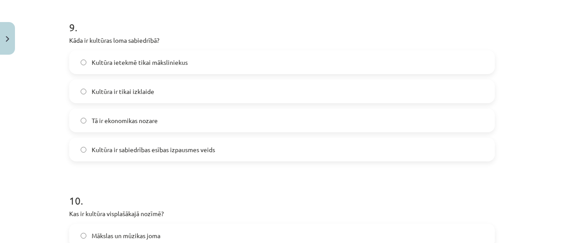
scroll to position [1556, 0]
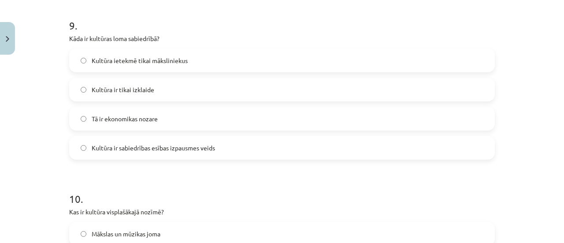
click at [166, 149] on span "Kultūra ir sabiedrības esības izpausmes veids" at bounding box center [153, 147] width 123 height 9
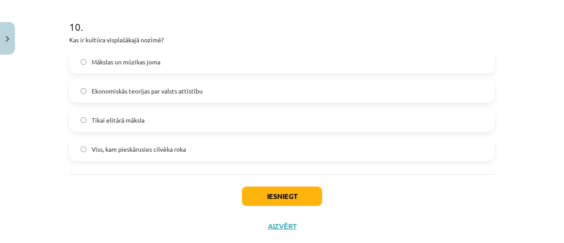
scroll to position [1742, 0]
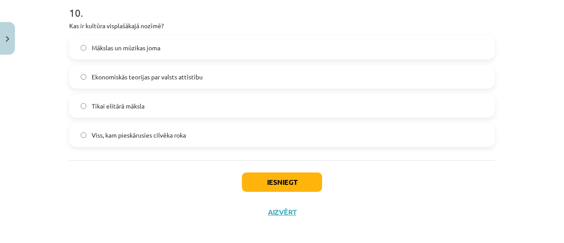
click at [159, 143] on label "Viss, kam pieskārusies cilvēka roka" at bounding box center [282, 135] width 424 height 22
click at [286, 185] on button "Iesniegt" at bounding box center [282, 181] width 80 height 19
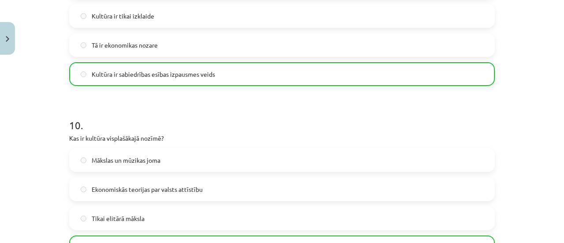
scroll to position [1775, 0]
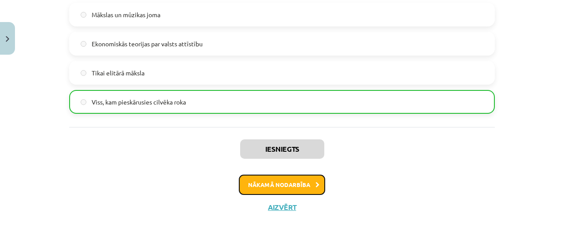
click at [303, 181] on button "Nākamā nodarbība" at bounding box center [282, 184] width 86 height 20
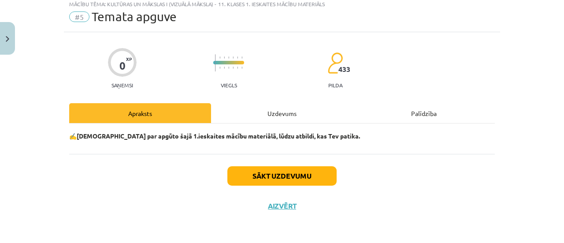
scroll to position [22, 0]
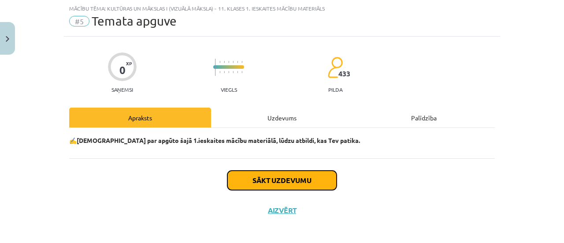
click at [303, 181] on button "Sākt uzdevumu" at bounding box center [281, 179] width 109 height 19
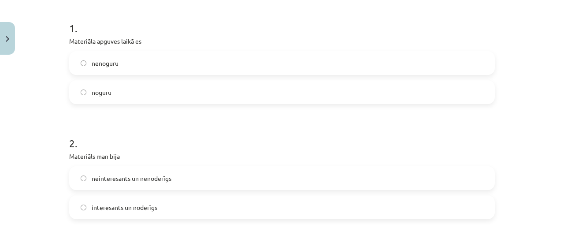
scroll to position [169, 0]
click at [142, 102] on div "noguru" at bounding box center [281, 92] width 425 height 24
click at [144, 89] on label "noguru" at bounding box center [282, 92] width 424 height 22
click at [105, 203] on span "interesants un noderīgs" at bounding box center [125, 206] width 66 height 9
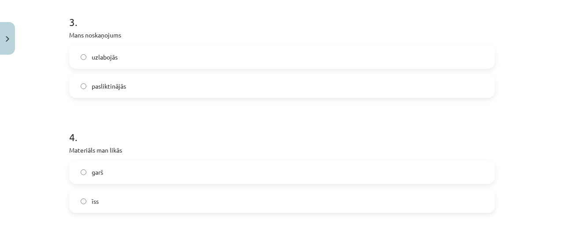
scroll to position [405, 0]
click at [119, 60] on label "uzlabojās" at bounding box center [282, 56] width 424 height 22
click at [119, 199] on label "īss" at bounding box center [282, 200] width 424 height 22
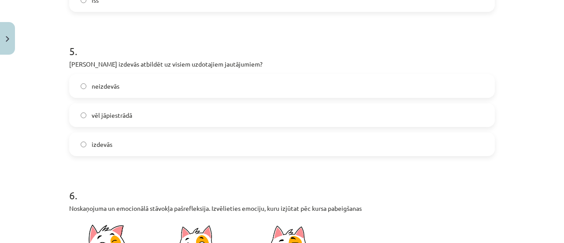
scroll to position [608, 0]
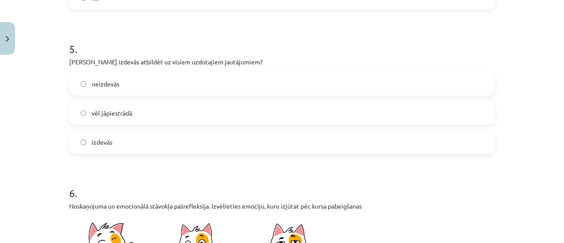
click at [129, 110] on label "vēl jāpiestrādā" at bounding box center [282, 113] width 424 height 22
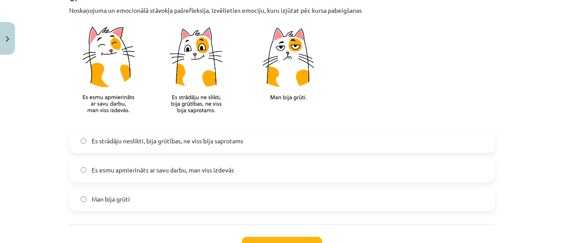
scroll to position [817, 0]
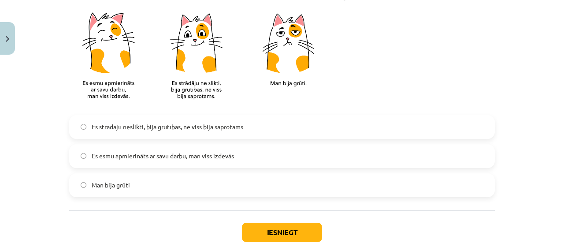
click at [176, 158] on span "Es esmu apmierināts ar savu darbu, man viss izdevās" at bounding box center [163, 155] width 142 height 9
click at [272, 232] on button "Iesniegt" at bounding box center [282, 231] width 80 height 19
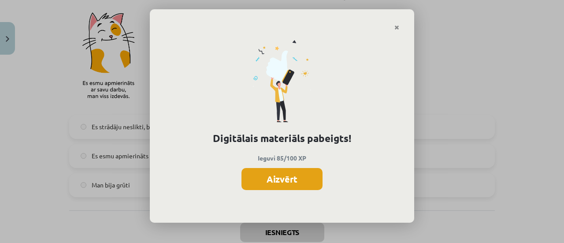
click at [293, 173] on button "Aizvērt" at bounding box center [281, 179] width 81 height 22
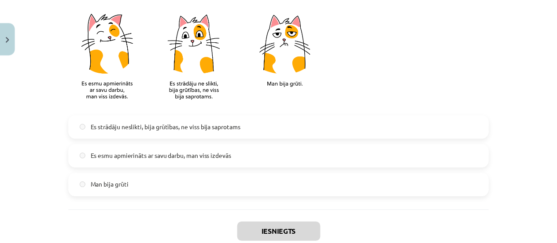
scroll to position [873, 0]
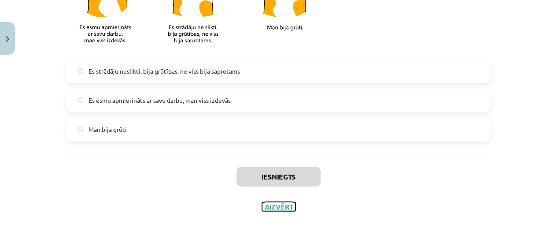
click at [277, 208] on button "Aizvērt" at bounding box center [278, 206] width 33 height 9
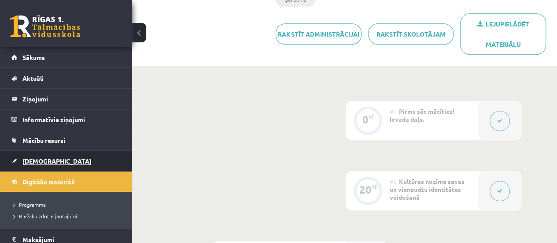
click at [44, 166] on link "[DEMOGRAPHIC_DATA]" at bounding box center [66, 161] width 110 height 20
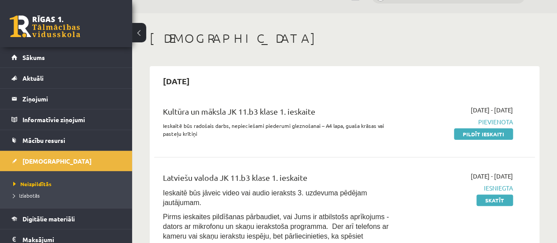
scroll to position [21, 0]
click at [483, 136] on link "Pildīt ieskaiti" at bounding box center [483, 133] width 59 height 11
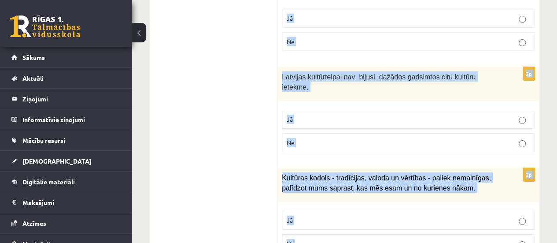
scroll to position [1413, 0]
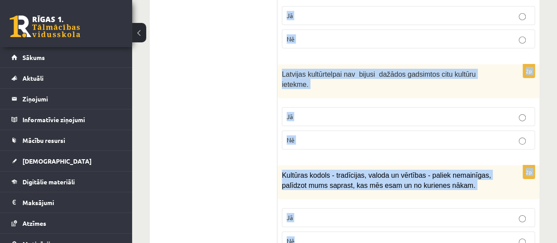
drag, startPoint x: 281, startPoint y: 71, endPoint x: 322, endPoint y: 207, distance: 141.8
click at [353, 171] on span "Kultūras kodols - tradīcijas, valoda un vērtības - paliek nemainīgas, palīdzot …" at bounding box center [386, 180] width 209 height 18
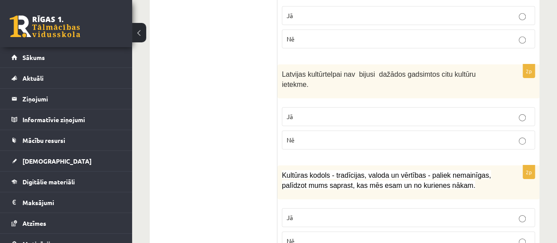
click at [330, 170] on p "Kultūras kodols - tradīcijas, valoda un vērtības - paliek nemainīgas, palīdzot …" at bounding box center [386, 180] width 209 height 20
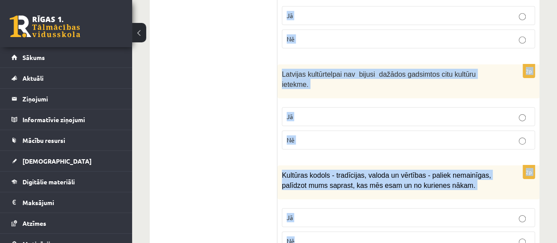
drag, startPoint x: 282, startPoint y: 100, endPoint x: 386, endPoint y: 201, distance: 145.5
copy form "Loremip dol sitam consectetur adipis elitseddo eiusm Te In 6u Laboreetd ma aliq…"
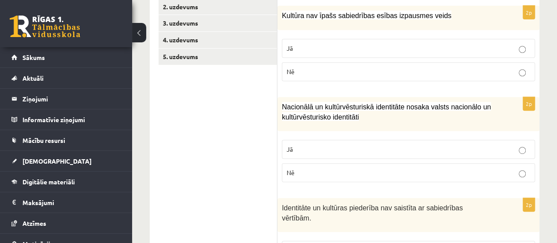
scroll to position [191, 0]
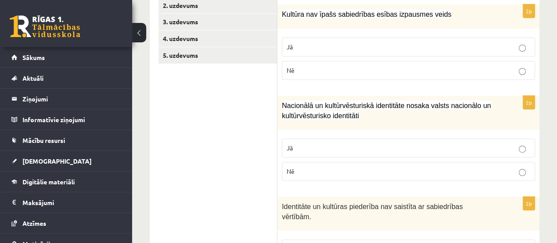
click at [312, 61] on label "Nē" at bounding box center [408, 70] width 253 height 19
click at [319, 148] on p "Jā" at bounding box center [409, 147] width 244 height 9
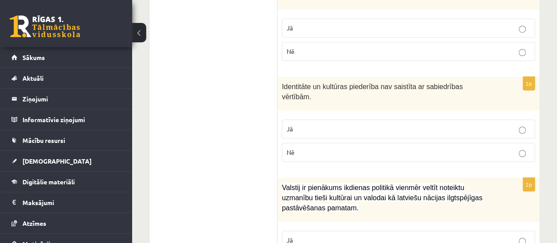
scroll to position [320, 0]
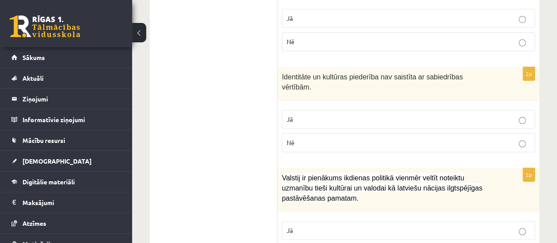
click at [342, 136] on label "Nē" at bounding box center [408, 142] width 253 height 19
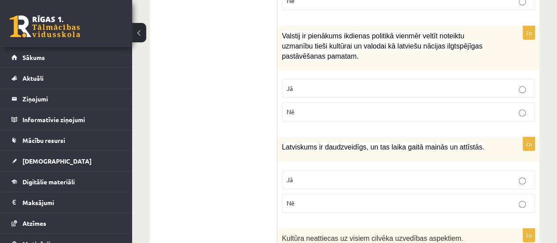
scroll to position [496, 0]
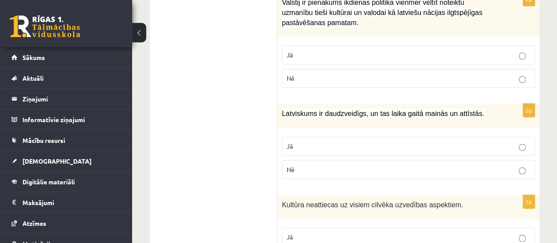
click at [331, 50] on p "Jā" at bounding box center [409, 54] width 244 height 9
click at [302, 141] on p "Jā" at bounding box center [409, 145] width 244 height 9
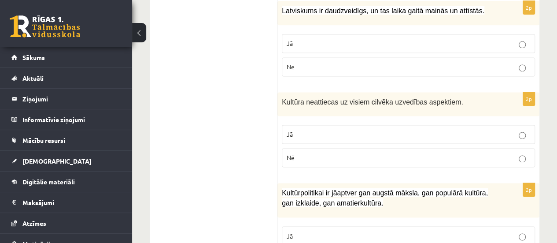
scroll to position [599, 0]
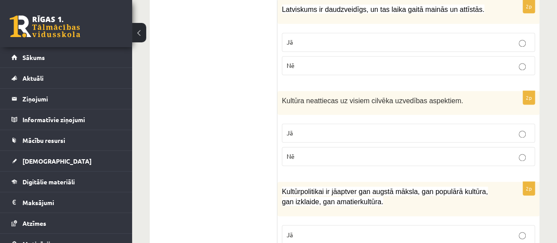
click at [302, 147] on label "Nē" at bounding box center [408, 156] width 253 height 19
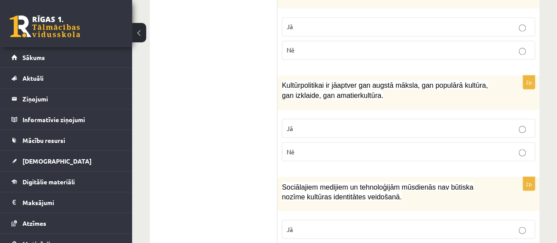
scroll to position [706, 0]
click at [363, 123] on p "Jā" at bounding box center [409, 127] width 244 height 9
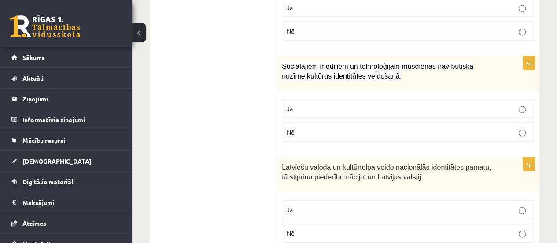
click at [363, 127] on p "Nē" at bounding box center [409, 131] width 244 height 9
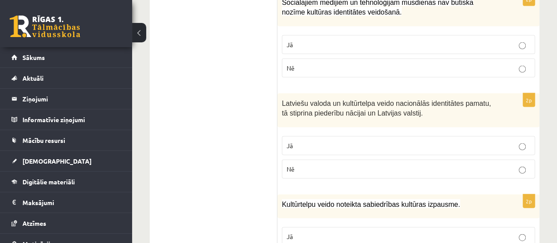
scroll to position [909, 0]
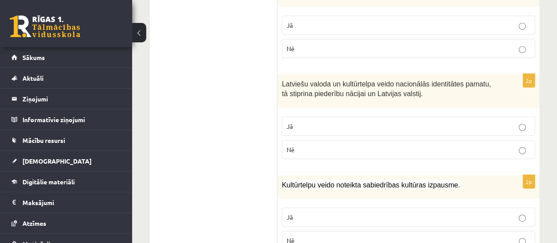
click at [363, 122] on p "Jā" at bounding box center [409, 126] width 244 height 9
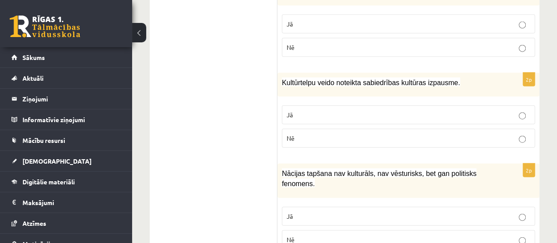
scroll to position [1012, 0]
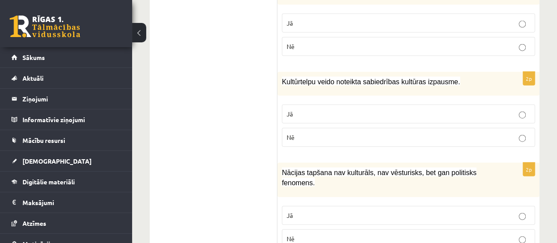
click at [337, 109] on p "Jā" at bounding box center [409, 113] width 244 height 9
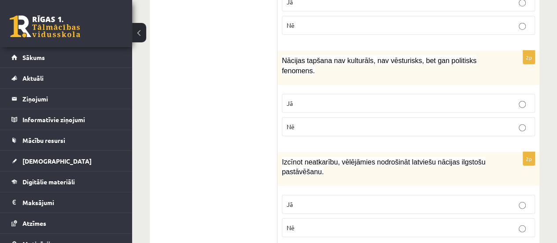
scroll to position [1128, 0]
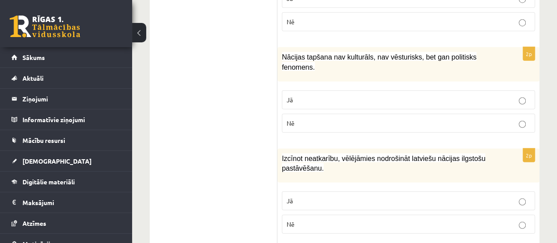
click at [337, 118] on p "Nē" at bounding box center [409, 122] width 244 height 9
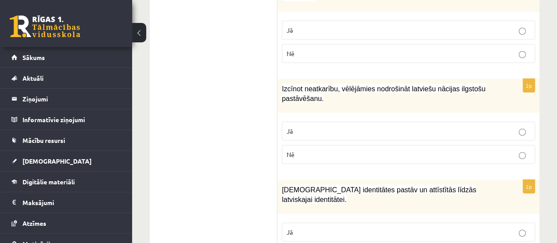
scroll to position [1201, 0]
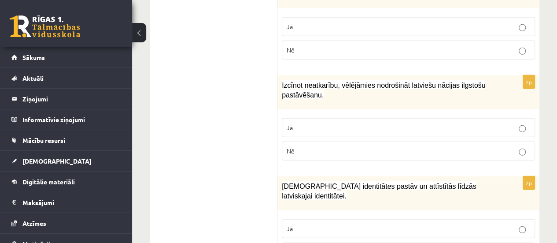
click at [337, 123] on p "Jā" at bounding box center [409, 127] width 244 height 9
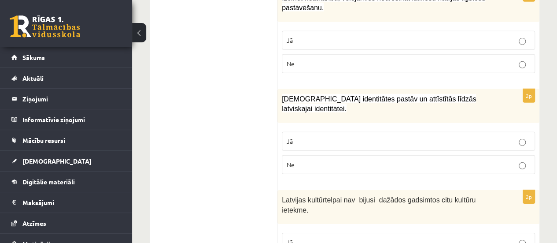
scroll to position [1293, 0]
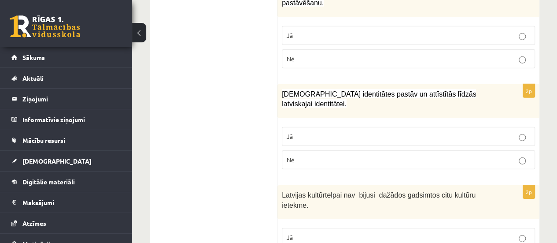
click at [365, 132] on p "Jā" at bounding box center [409, 136] width 244 height 9
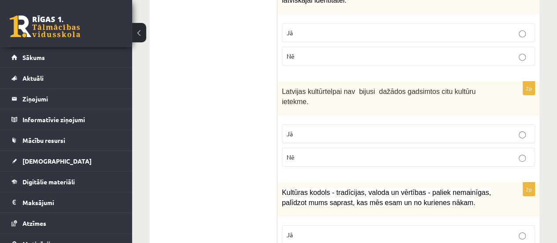
scroll to position [1398, 0]
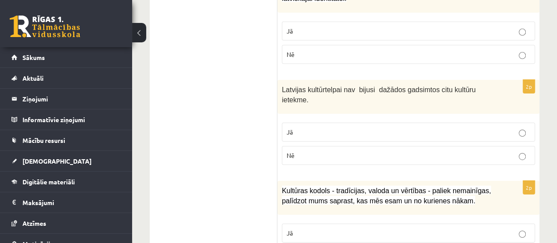
click at [365, 146] on label "Nē" at bounding box center [408, 155] width 253 height 19
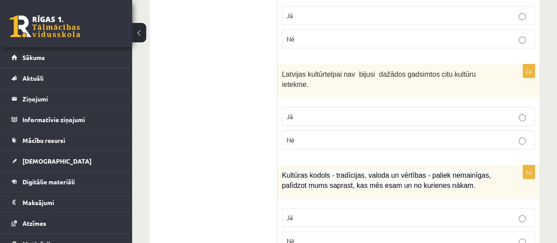
click at [350, 208] on label "Jā" at bounding box center [408, 217] width 253 height 19
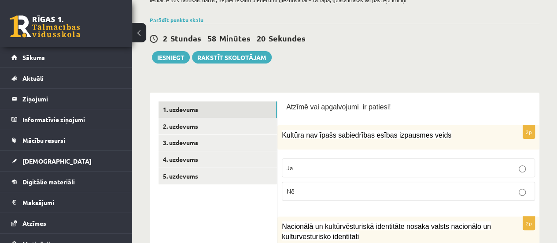
scroll to position [70, 0]
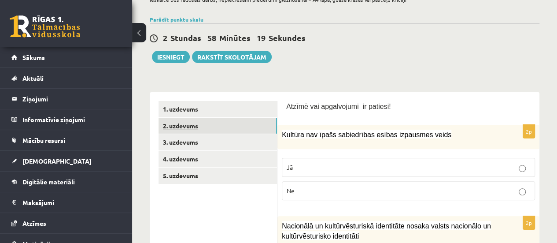
click at [234, 132] on link "2. uzdevums" at bounding box center [218, 126] width 118 height 16
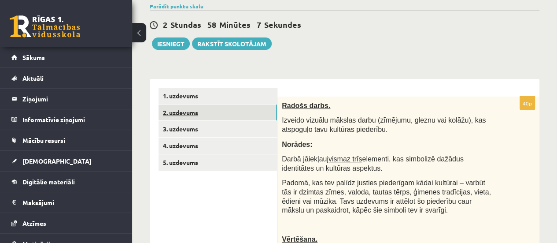
scroll to position [84, 0]
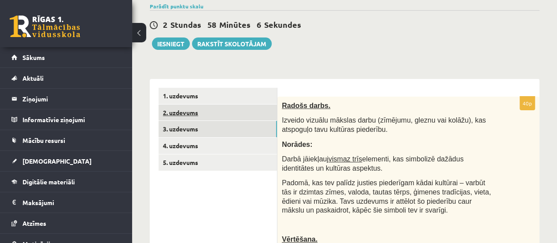
click at [234, 132] on link "3. uzdevums" at bounding box center [218, 129] width 118 height 16
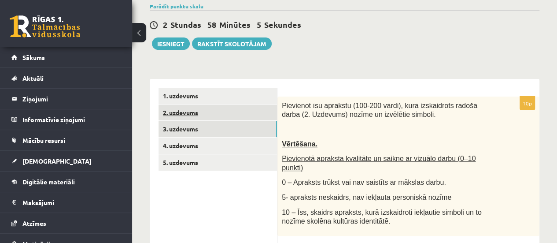
scroll to position [0, 0]
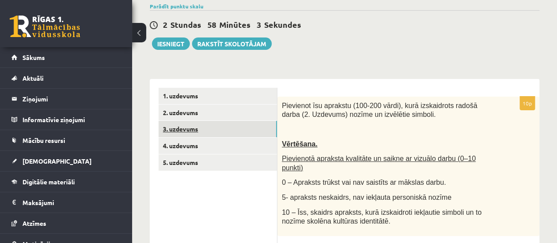
click at [185, 133] on link "3. uzdevums" at bounding box center [218, 129] width 118 height 16
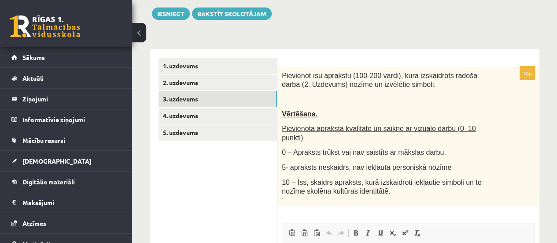
scroll to position [115, 0]
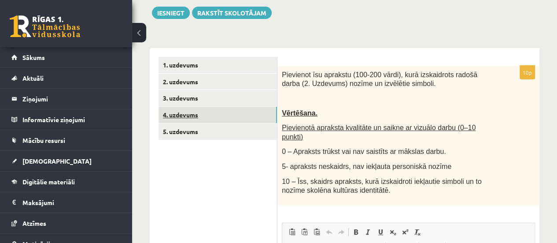
click at [239, 110] on link "4. uzdevums" at bounding box center [218, 115] width 118 height 16
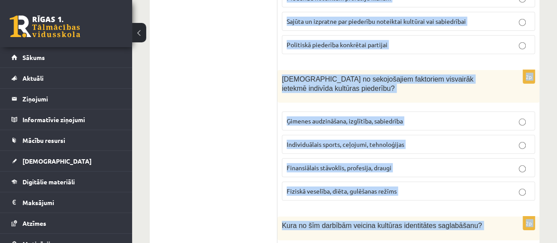
scroll to position [1363, 0]
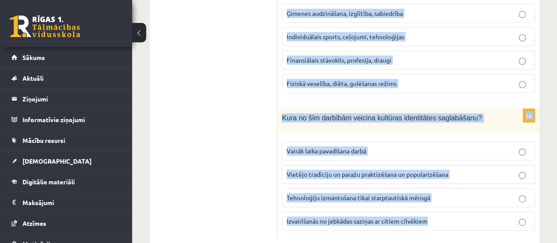
drag, startPoint x: 281, startPoint y: 74, endPoint x: 435, endPoint y: 208, distance: 204.4
copy form "Lorem ip dolorsit ametconsect, adi elits doeiusm temporin utlaboreet? Doloremag…"
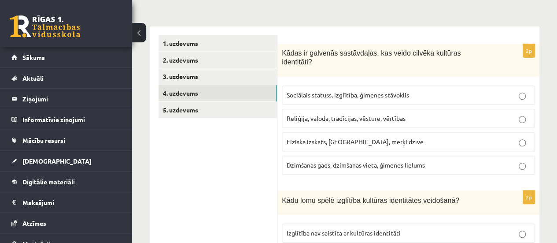
scroll to position [142, 0]
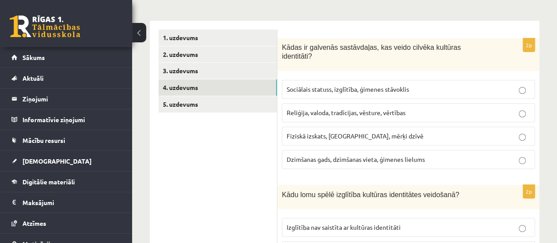
click at [339, 108] on span "Reliģija, valoda, tradīcijas, vēsture, vērtības" at bounding box center [346, 112] width 119 height 8
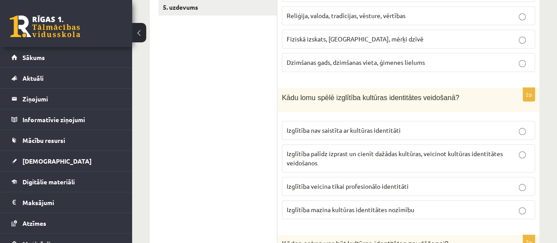
scroll to position [240, 0]
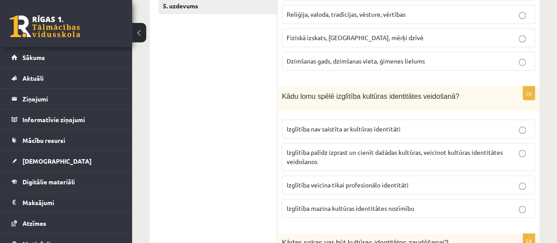
click at [324, 148] on p "Izglītība palīdz izprast un cienīt dažādas kultūras, veicinot kultūras identitā…" at bounding box center [409, 157] width 244 height 18
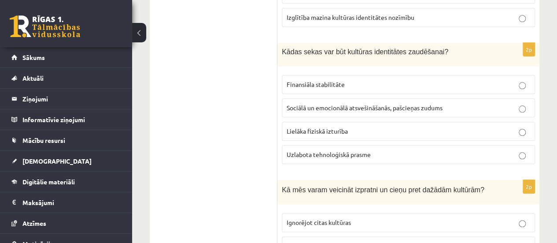
scroll to position [435, 0]
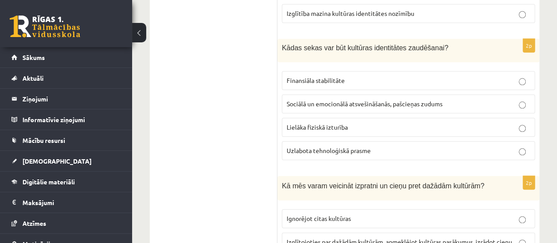
click at [326, 100] on span "Sociālā un emocionālā atsvešināšanās, pašcieņas zudums" at bounding box center [365, 104] width 156 height 8
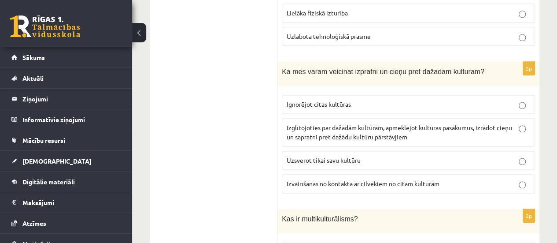
scroll to position [549, 0]
click at [307, 118] on label "Izglītojoties par dažādām kultūrām, apmeklējot kultūras pasākumus, izrādot cieņ…" at bounding box center [408, 132] width 253 height 28
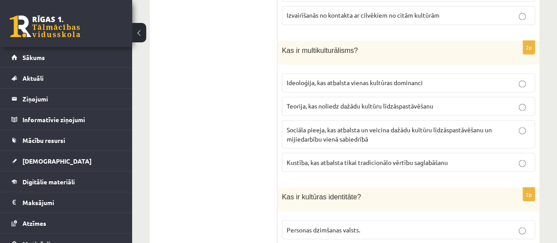
scroll to position [717, 0]
click at [326, 125] on span "Sociāla pieeja, kas atbalsta un veicina dažādu kultūru līdzāspastāvēšanu un mij…" at bounding box center [389, 133] width 205 height 17
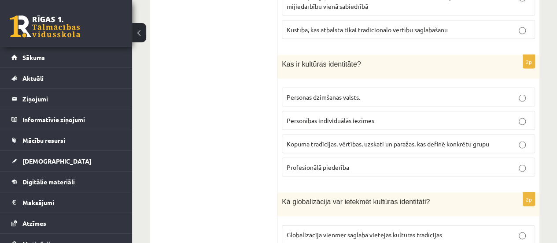
scroll to position [872, 0]
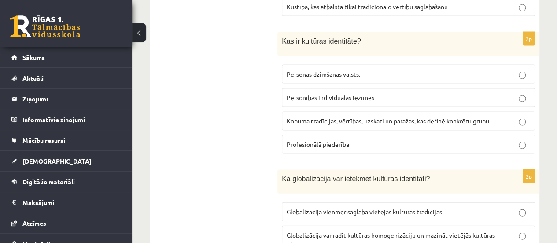
click at [330, 117] on span "Kopuma tradīcijas, vērtības, uzskati un paražas, kas definē konkrētu grupu" at bounding box center [388, 121] width 203 height 8
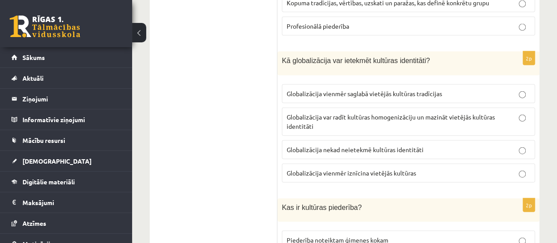
scroll to position [991, 0]
click at [378, 111] on p "Globalizācija var radīt kultūras homogenizāciju un mazināt vietējās kultūras id…" at bounding box center [409, 120] width 244 height 18
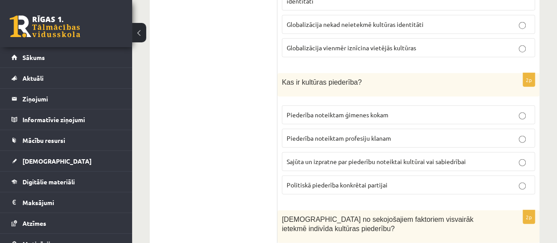
scroll to position [1148, 0]
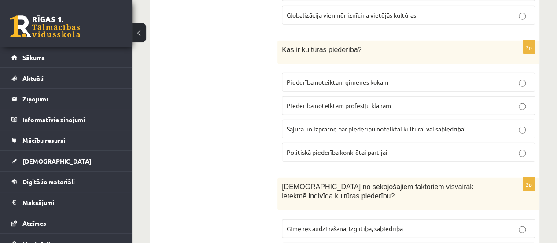
click at [347, 119] on label "Sajūta un izpratne par piederību noteiktai kultūrai vai sabiedrībai" at bounding box center [408, 128] width 253 height 19
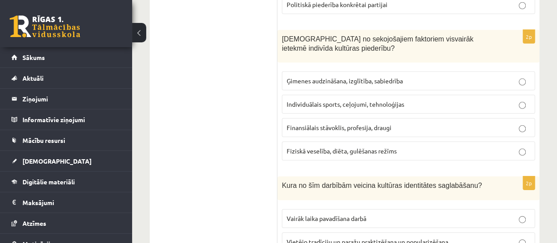
scroll to position [1304, 0]
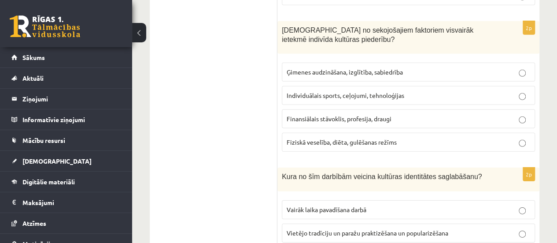
click at [325, 63] on label "Ģimenes audzināšana, izglītība, sabiedrība" at bounding box center [408, 72] width 253 height 19
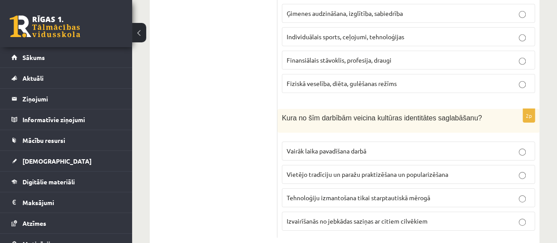
click at [308, 170] on span "Vietējo tradīciju un paražu praktizēšana un popularizēšana" at bounding box center [368, 174] width 162 height 8
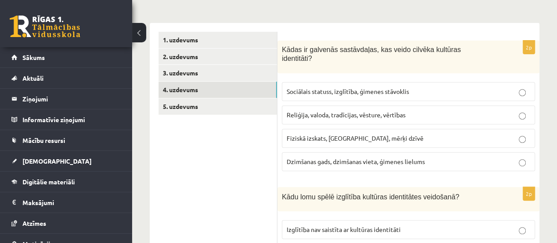
scroll to position [138, 0]
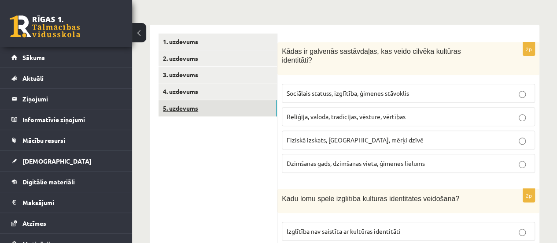
click at [218, 112] on link "5. uzdevums" at bounding box center [218, 108] width 118 height 16
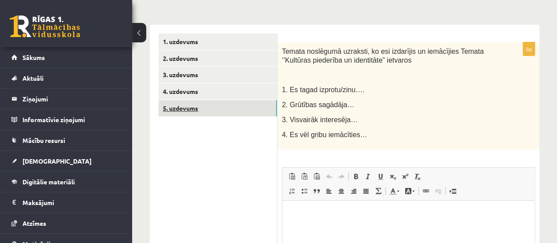
scroll to position [0, 0]
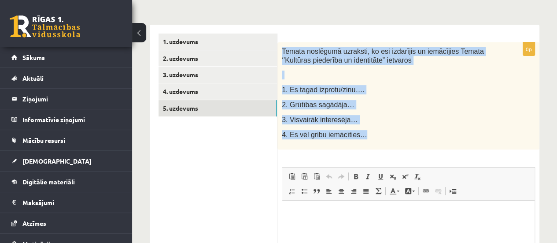
drag, startPoint x: 280, startPoint y: 50, endPoint x: 358, endPoint y: 136, distance: 115.7
click at [358, 136] on div "Temata noslēgumā uzraksti, ko esi izdarījis un iemācījies Temata ‘’Kultūras pie…" at bounding box center [408, 95] width 262 height 107
copy div "Temata noslēgumā uzraksti, ko esi izdarījis un iemācījies Temata ‘’Kultūras pie…"
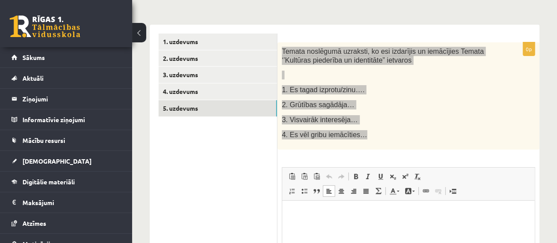
click at [371, 212] on p "Editor, wiswyg-editor-user-answer-47434089101360" at bounding box center [408, 213] width 235 height 9
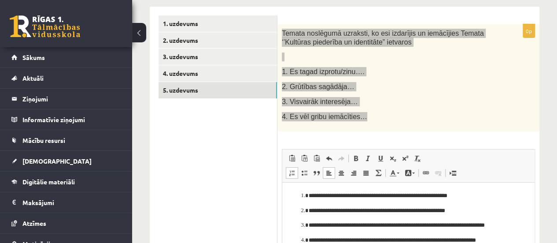
scroll to position [229, 0]
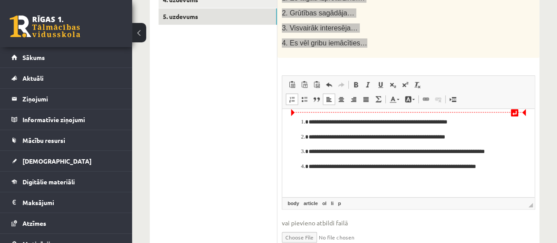
click at [309, 120] on li "**********" at bounding box center [409, 121] width 200 height 9
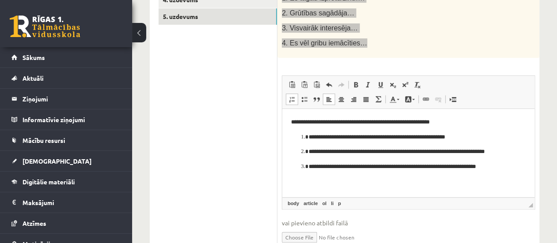
click at [309, 136] on p "**********" at bounding box center [409, 136] width 200 height 9
click at [309, 148] on p "**********" at bounding box center [409, 151] width 200 height 9
click at [309, 164] on li "**********" at bounding box center [409, 166] width 200 height 9
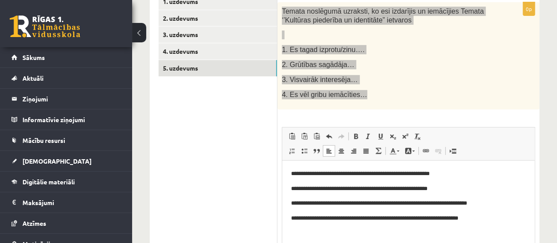
scroll to position [98, 0]
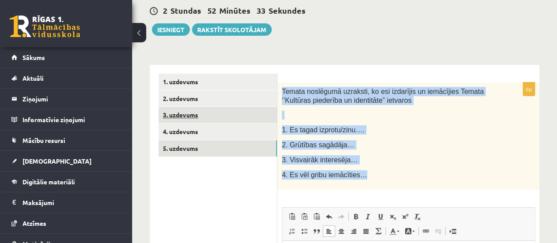
click at [237, 107] on link "3. uzdevums" at bounding box center [218, 115] width 118 height 16
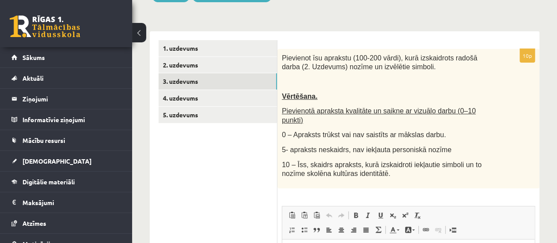
scroll to position [126, 0]
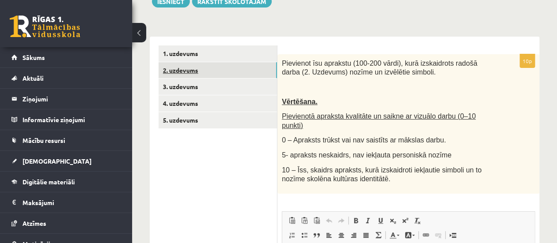
click at [246, 73] on link "2. uzdevums" at bounding box center [218, 70] width 118 height 16
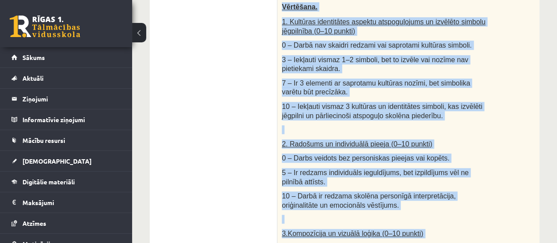
scroll to position [657, 0]
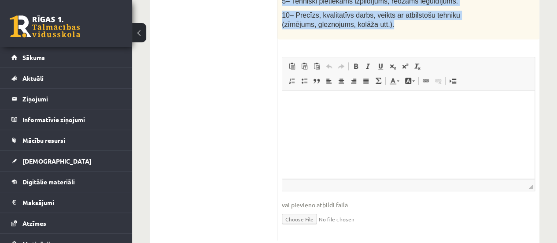
drag, startPoint x: 280, startPoint y: 87, endPoint x: 398, endPoint y: 23, distance: 134.2
copy div "Loremi dolor. Sitamet consect adipisc elits (doeiusmo, tempor inc utlabo), etd …"
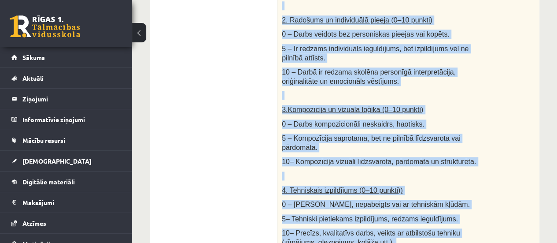
scroll to position [533, 0]
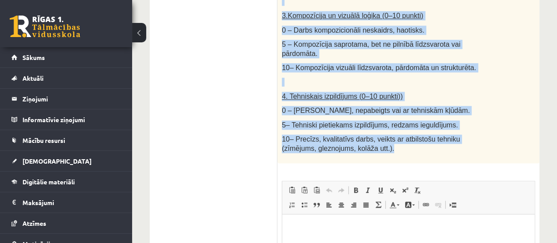
drag, startPoint x: 281, startPoint y: 50, endPoint x: 365, endPoint y: 144, distance: 126.0
copy div "Loremi dolor. Sitamet consect adipisc elits (doeiusmo, tempor inc utlabo), etd …"
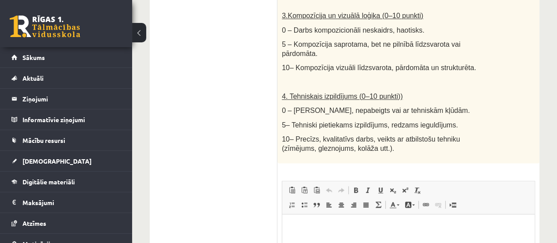
click at [256, 67] on ul "1. uzdevums 2. uzdevums 3. uzdevums 4. uzdevums 5. uzdevums" at bounding box center [218, 1] width 119 height 726
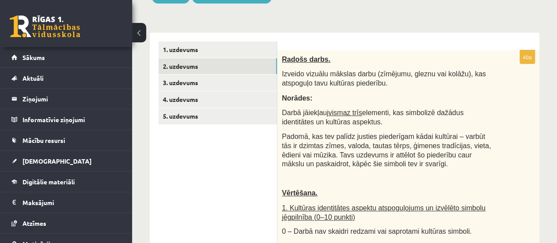
scroll to position [129, 0]
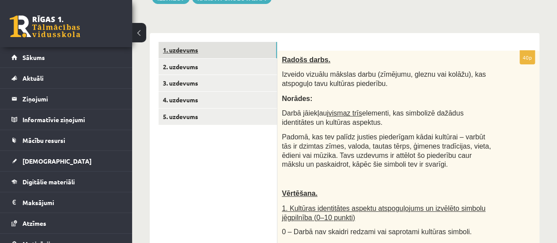
click at [247, 46] on link "1. uzdevums" at bounding box center [218, 50] width 118 height 16
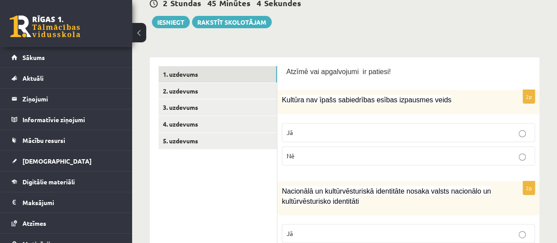
scroll to position [104, 0]
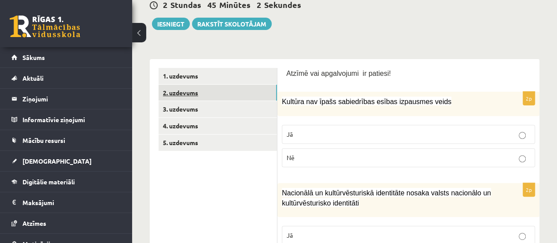
click at [231, 89] on link "2. uzdevums" at bounding box center [218, 93] width 118 height 16
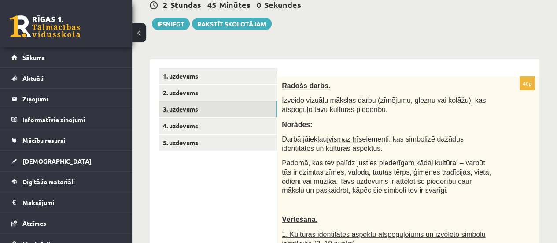
click at [240, 110] on link "3. uzdevums" at bounding box center [218, 109] width 118 height 16
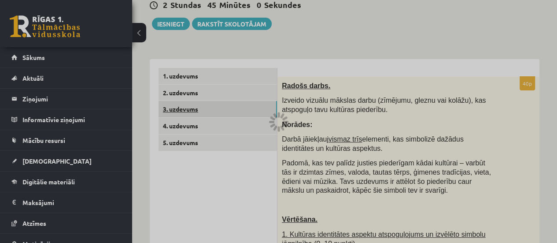
scroll to position [0, 0]
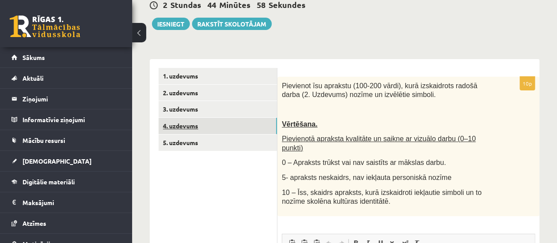
click at [247, 125] on link "4. uzdevums" at bounding box center [218, 126] width 118 height 16
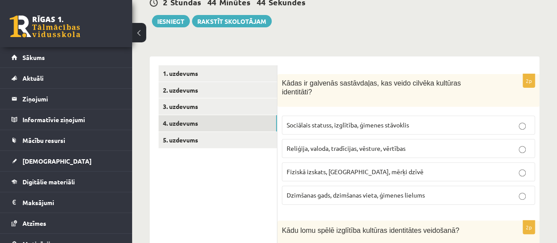
scroll to position [109, 0]
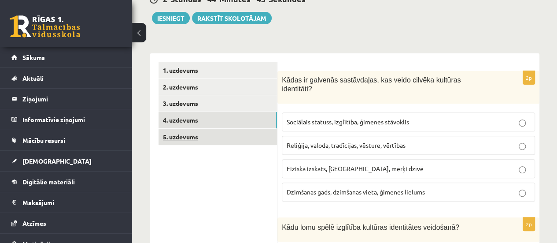
click at [207, 137] on link "5. uzdevums" at bounding box center [218, 137] width 118 height 16
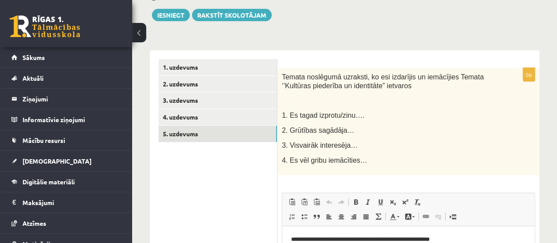
scroll to position [111, 0]
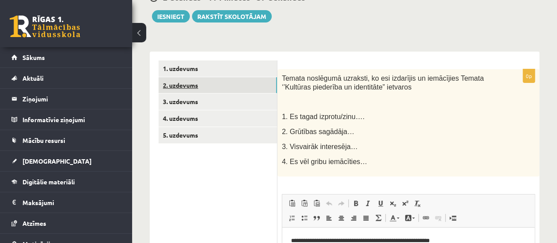
click at [233, 78] on link "2. uzdevums" at bounding box center [218, 85] width 118 height 16
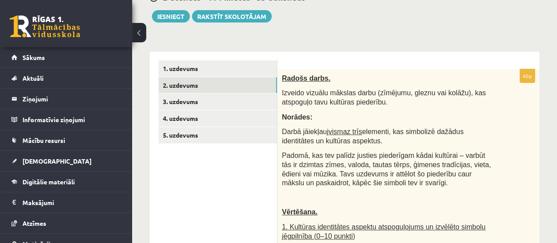
scroll to position [0, 0]
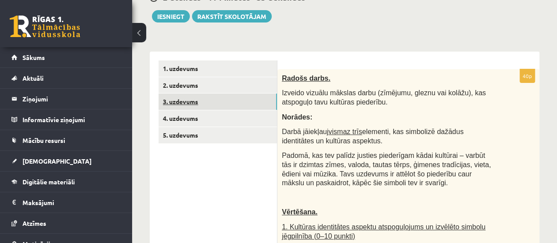
click at [241, 102] on link "3. uzdevums" at bounding box center [218, 101] width 118 height 16
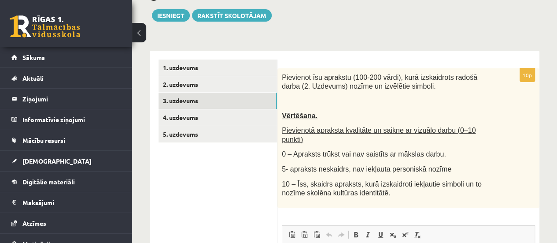
click at [244, 179] on ul "1. uzdevums 2. uzdevums 3. uzdevums 4. uzdevums 5. uzdevums" at bounding box center [218, 233] width 119 height 349
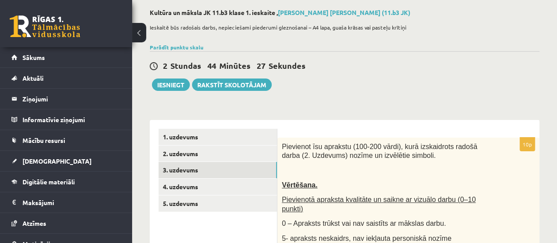
scroll to position [42, 0]
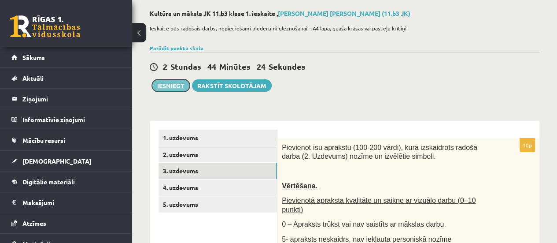
click at [178, 85] on button "Iesniegt" at bounding box center [171, 85] width 38 height 12
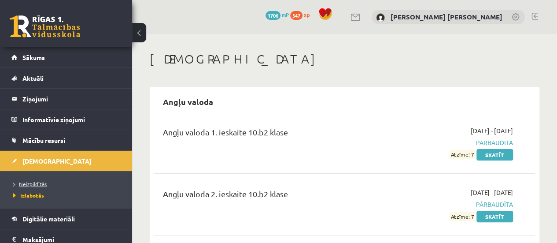
click at [39, 183] on span "Neizpildītās" at bounding box center [29, 183] width 33 height 7
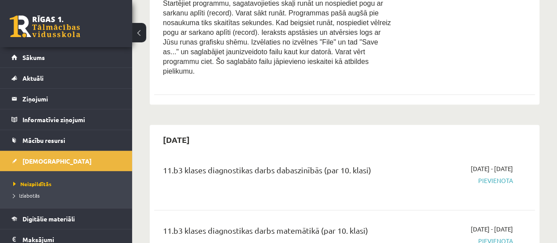
scroll to position [362, 0]
